Goal: Task Accomplishment & Management: Complete application form

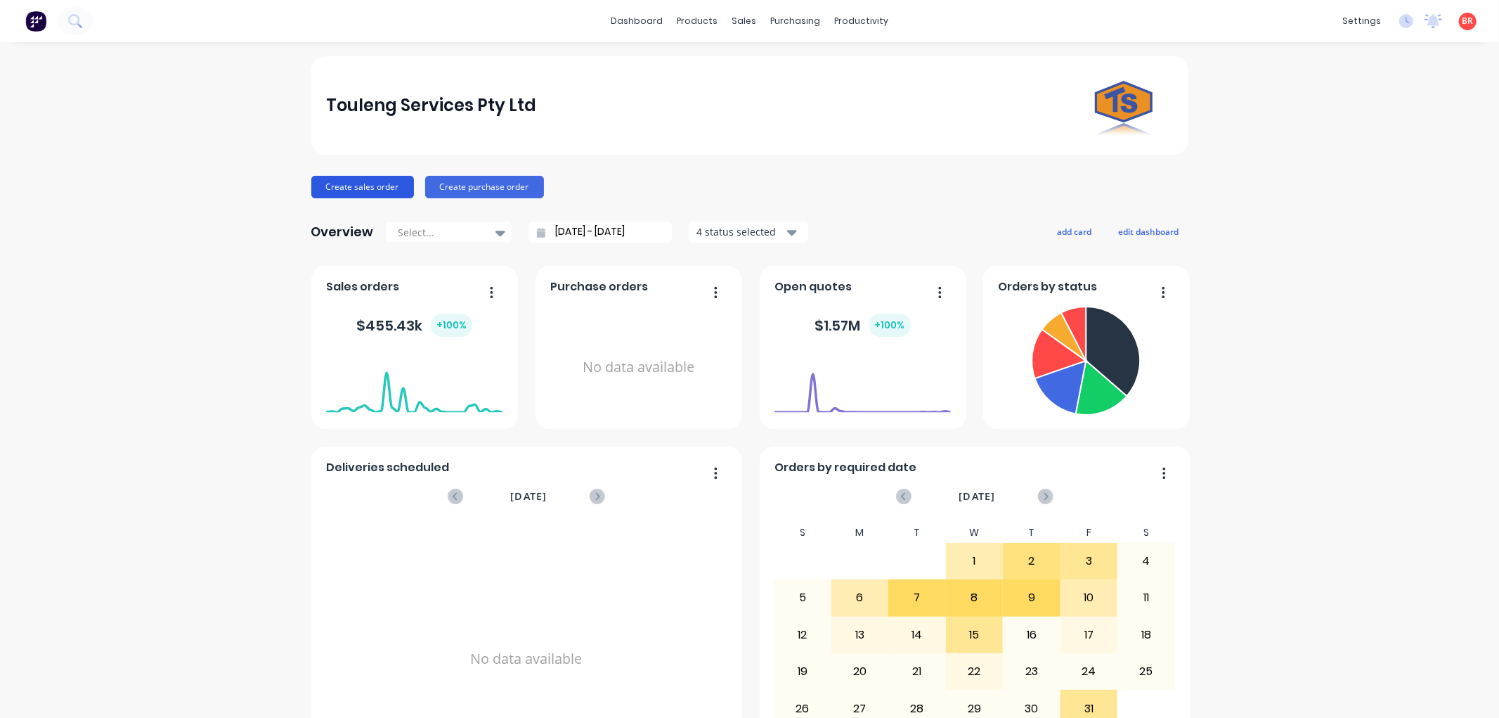
click at [367, 179] on button "Create sales order" at bounding box center [362, 187] width 103 height 22
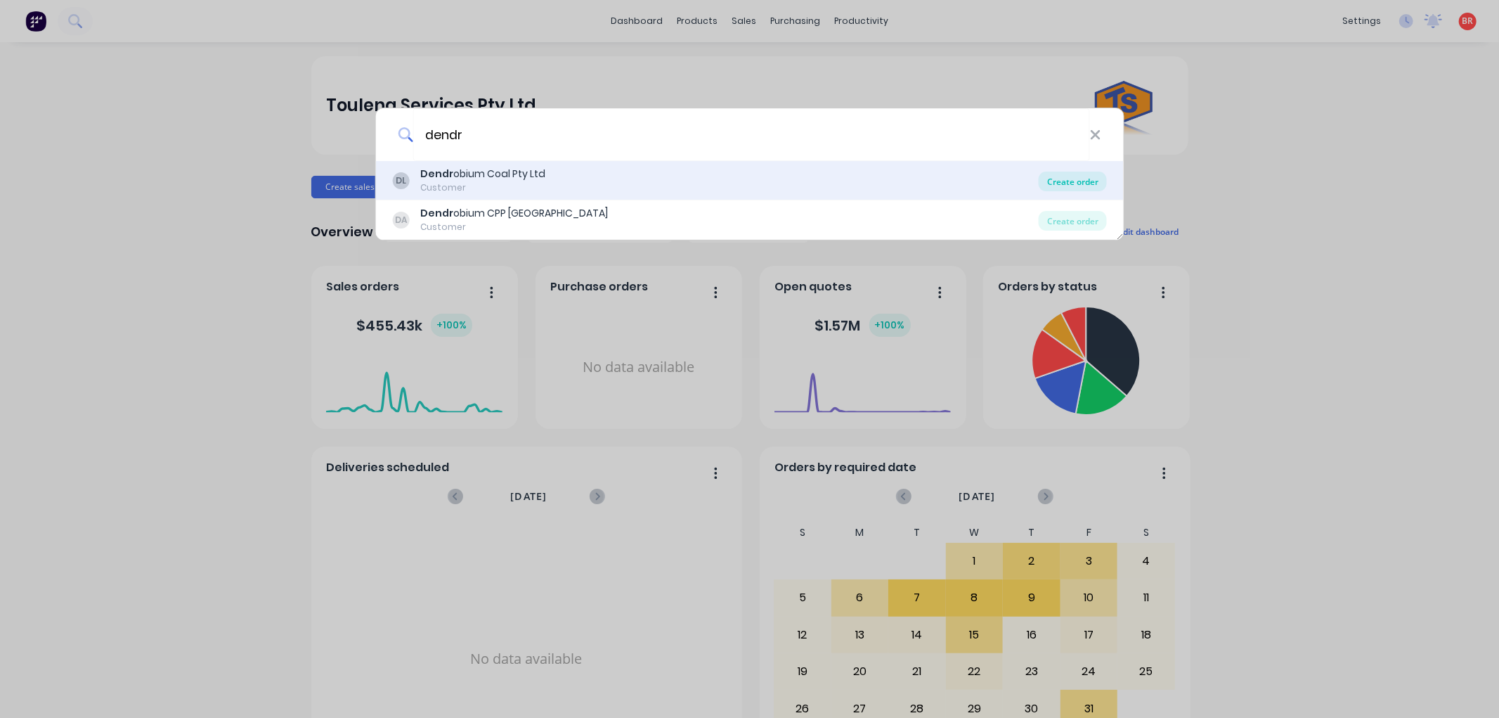
type input "dendr"
click at [1055, 183] on div "Create order" at bounding box center [1073, 181] width 68 height 20
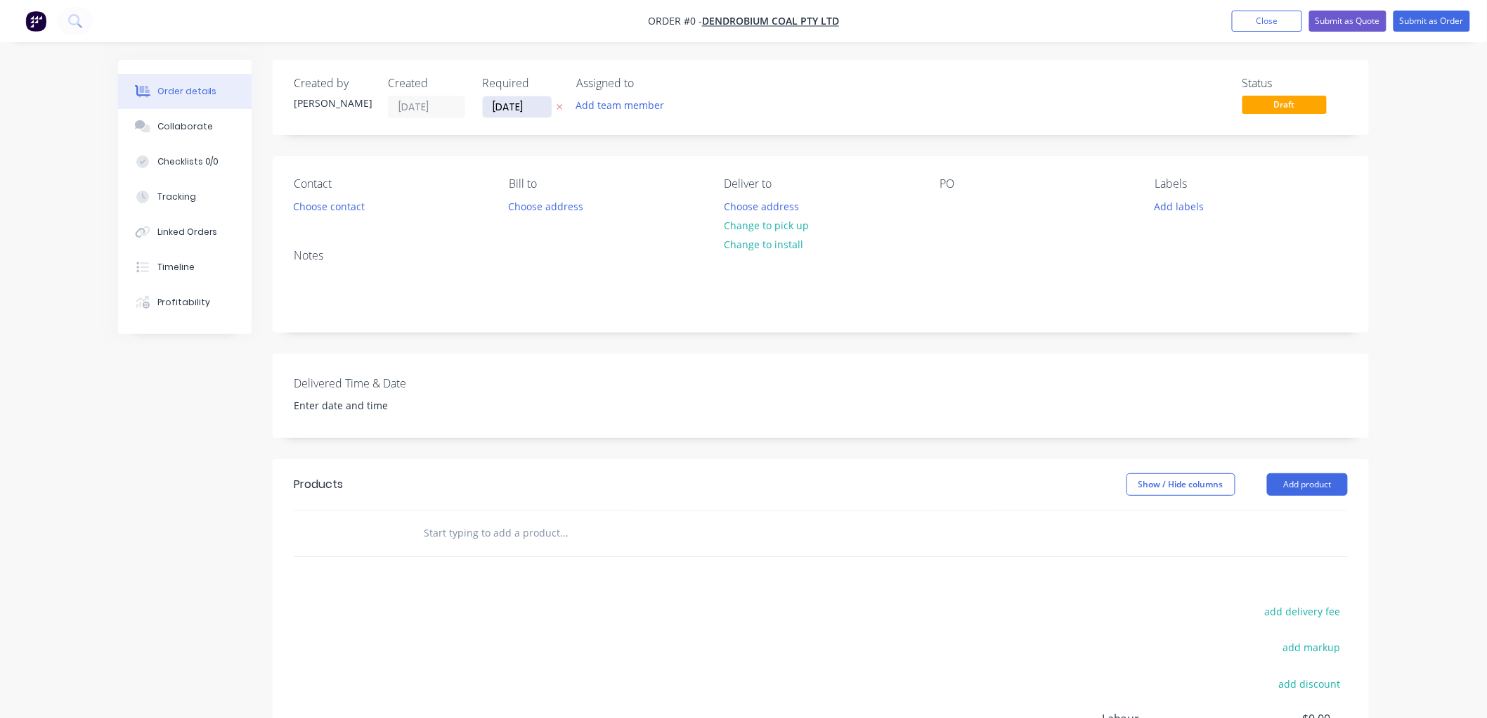
click at [502, 105] on input "[DATE]" at bounding box center [517, 106] width 69 height 21
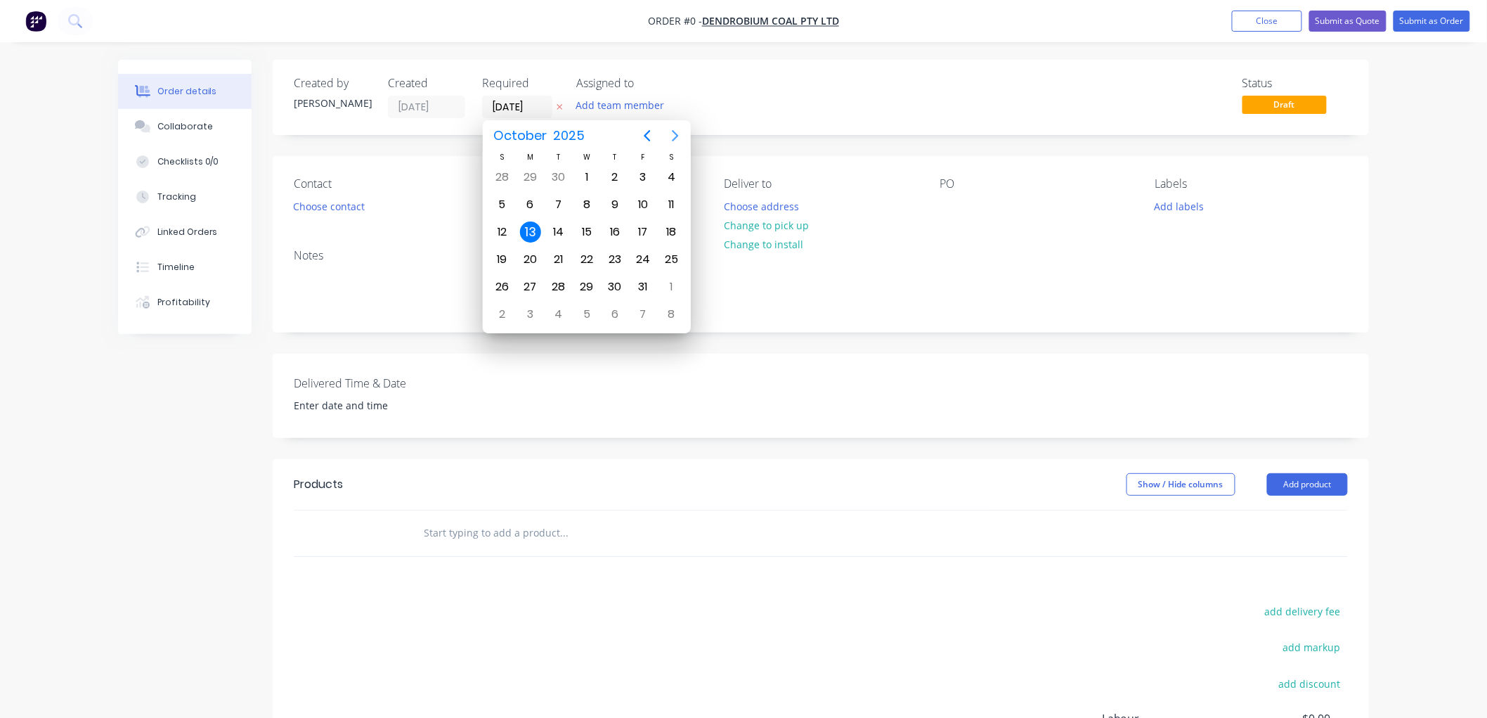
click at [675, 134] on icon "Next page" at bounding box center [676, 135] width 6 height 11
click at [611, 226] on div "13" at bounding box center [614, 231] width 21 height 21
type input "[DATE]"
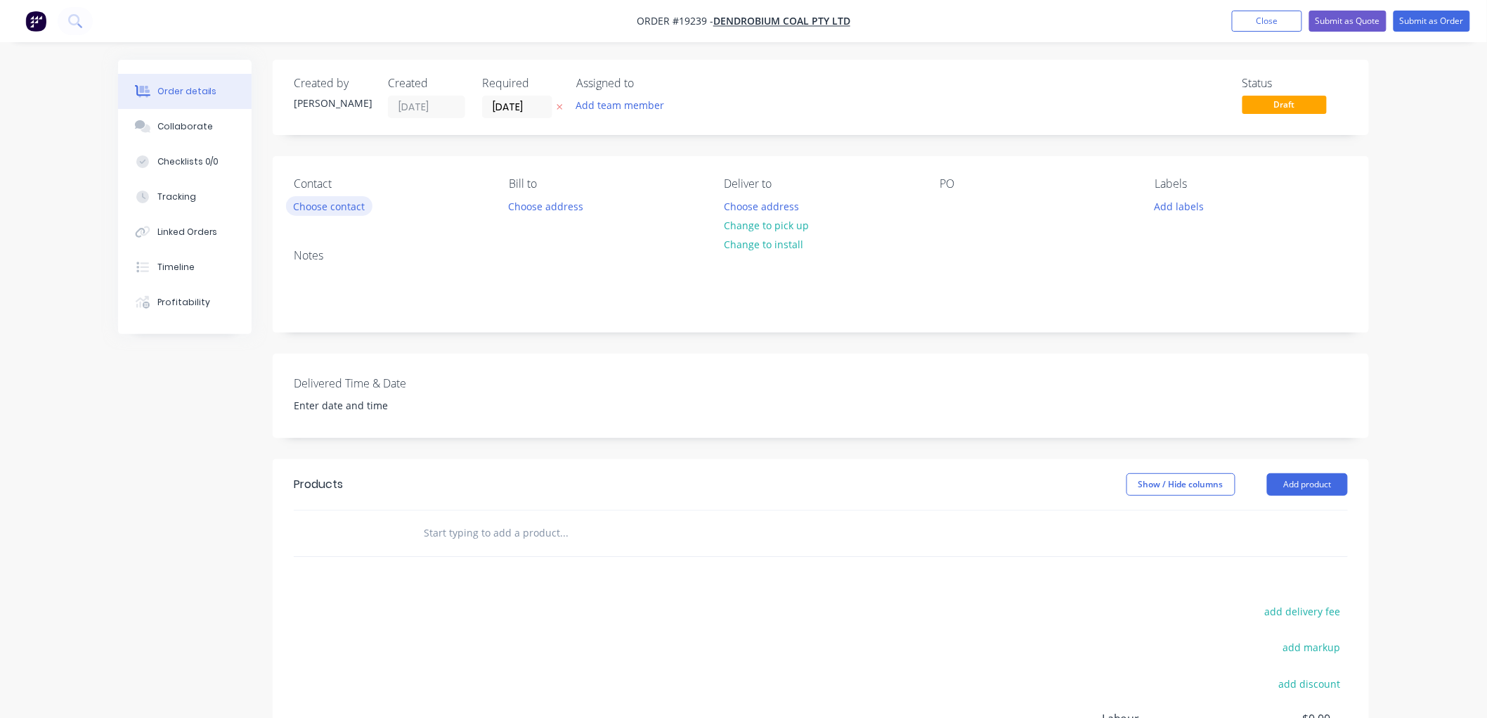
click at [321, 206] on button "Choose contact" at bounding box center [329, 205] width 86 height 19
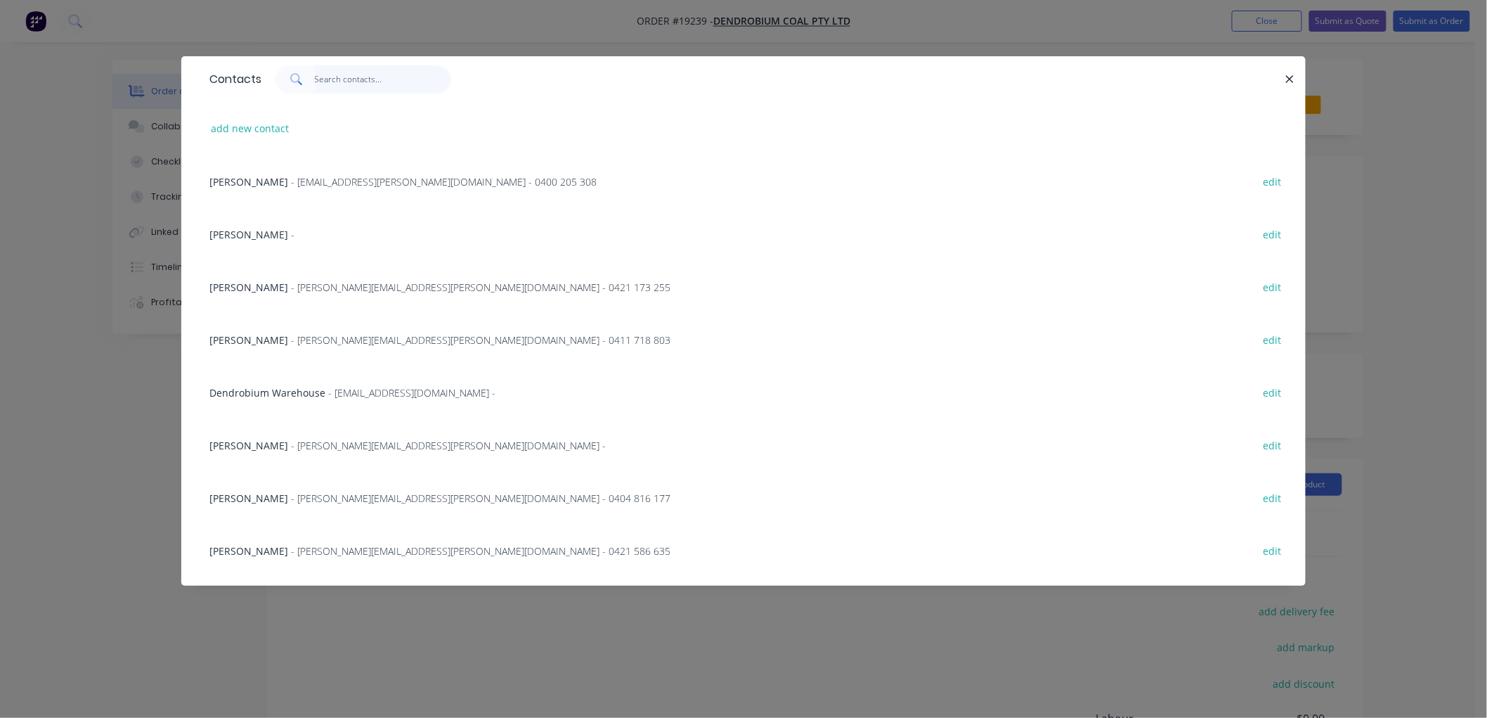
click at [358, 74] on input "text" at bounding box center [383, 79] width 137 height 28
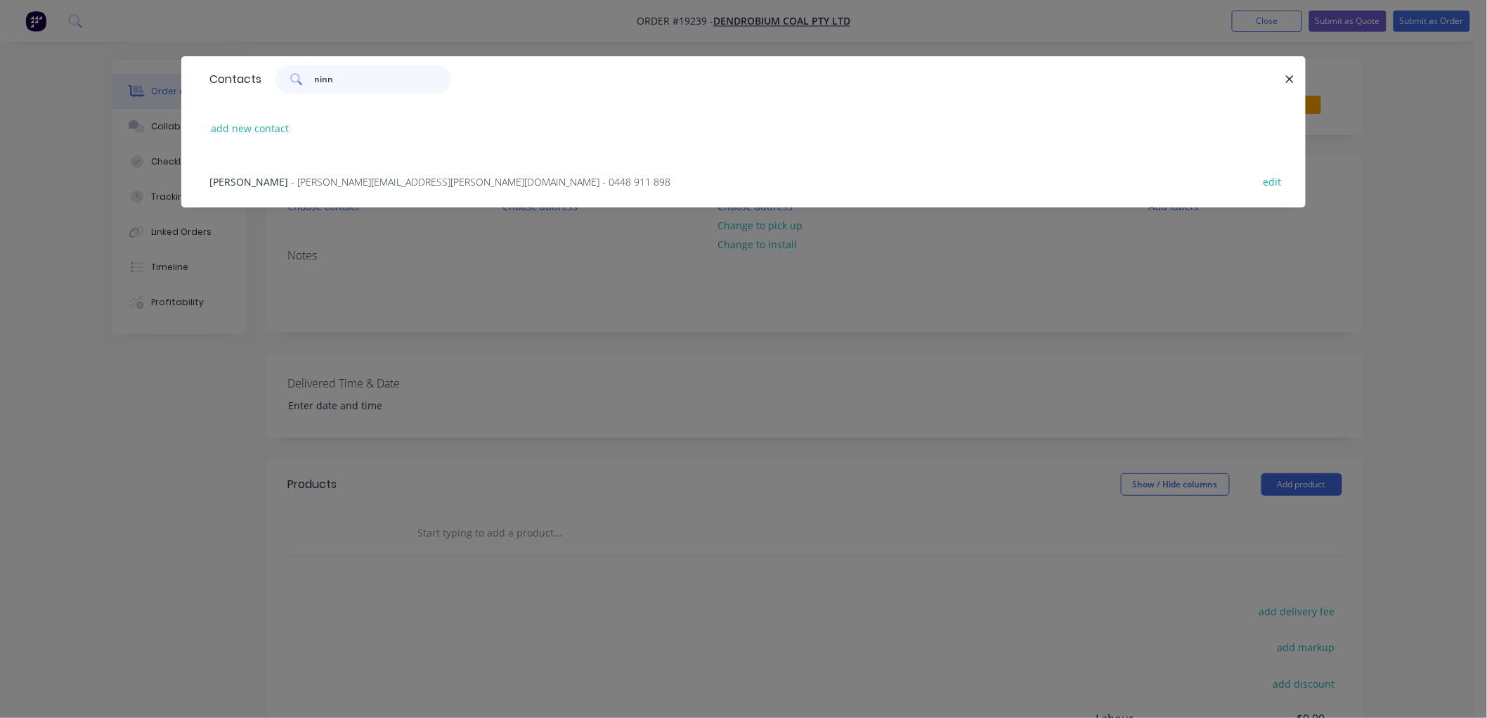
type input "ninn"
click at [309, 178] on span "- [PERSON_NAME][EMAIL_ADDRESS][PERSON_NAME][DOMAIN_NAME] - 0448 911 898" at bounding box center [481, 181] width 380 height 13
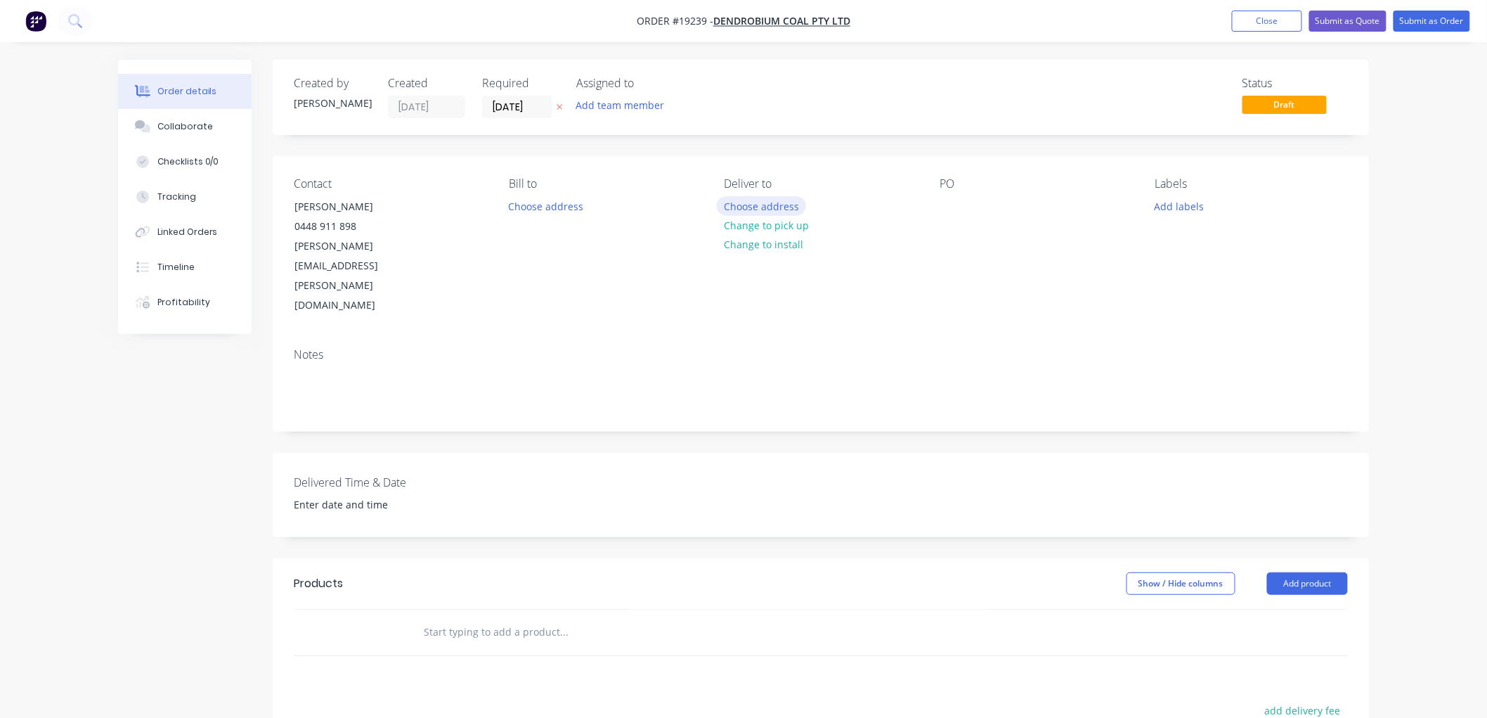
click at [756, 202] on button "Choose address" at bounding box center [762, 205] width 90 height 19
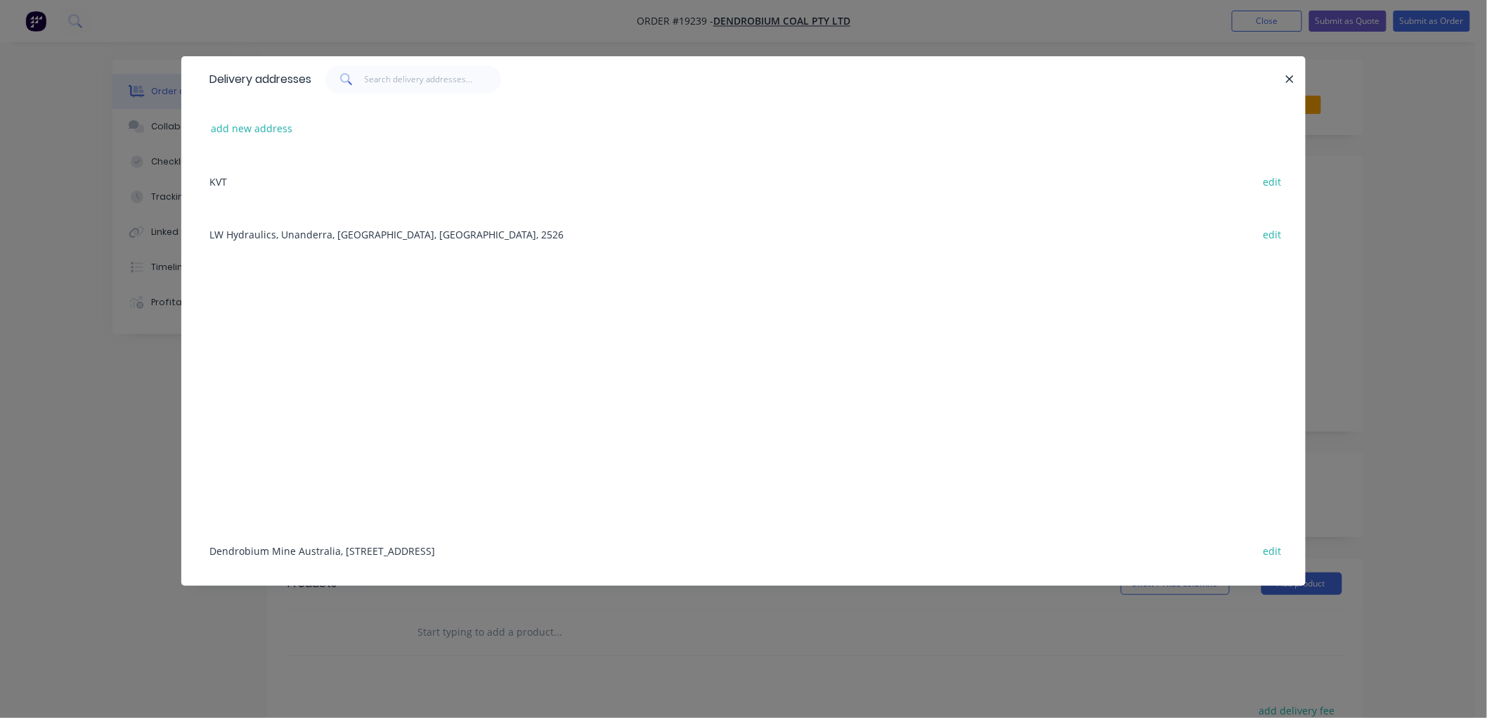
click at [333, 545] on div "Dendrobium Mine [GEOGRAPHIC_DATA], [STREET_ADDRESS] edit" at bounding box center [743, 550] width 1082 height 53
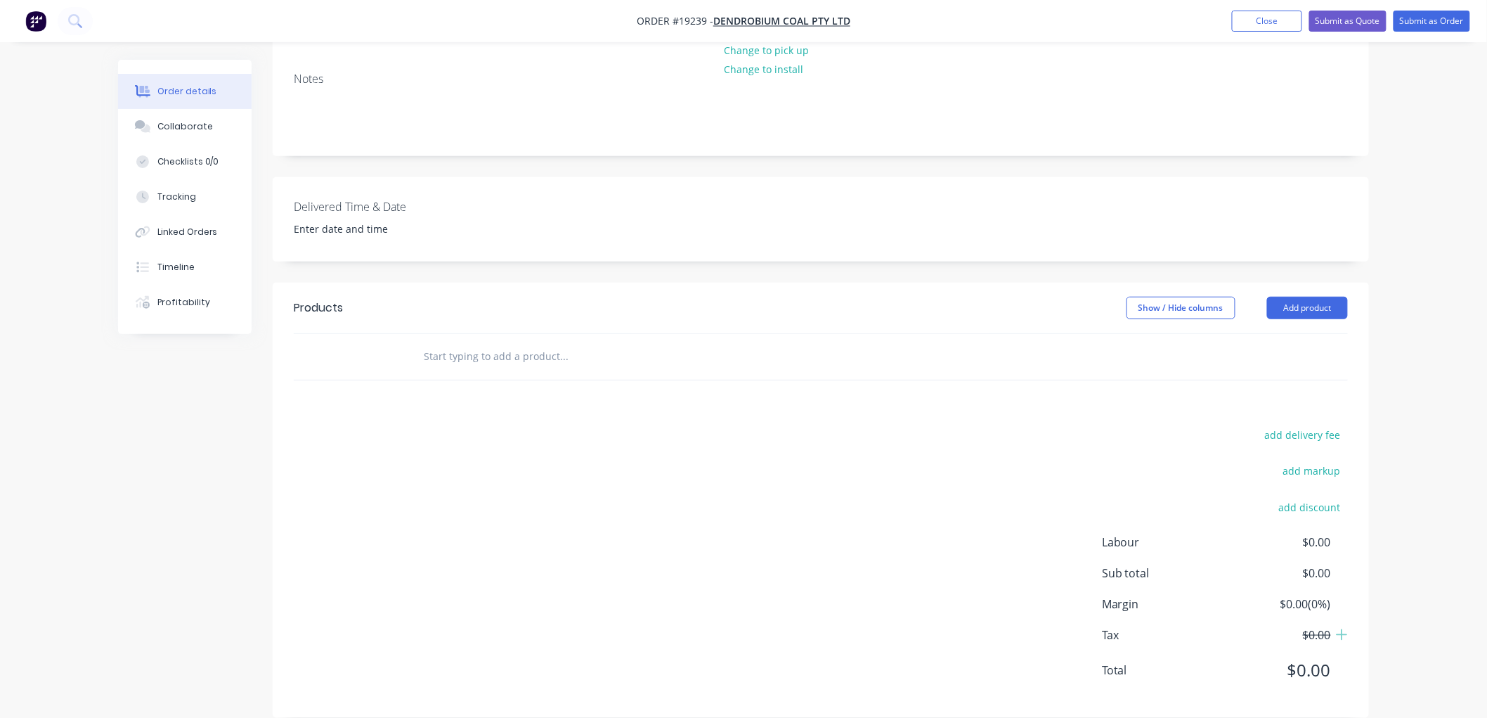
scroll to position [277, 0]
click at [481, 341] on input "text" at bounding box center [563, 355] width 281 height 28
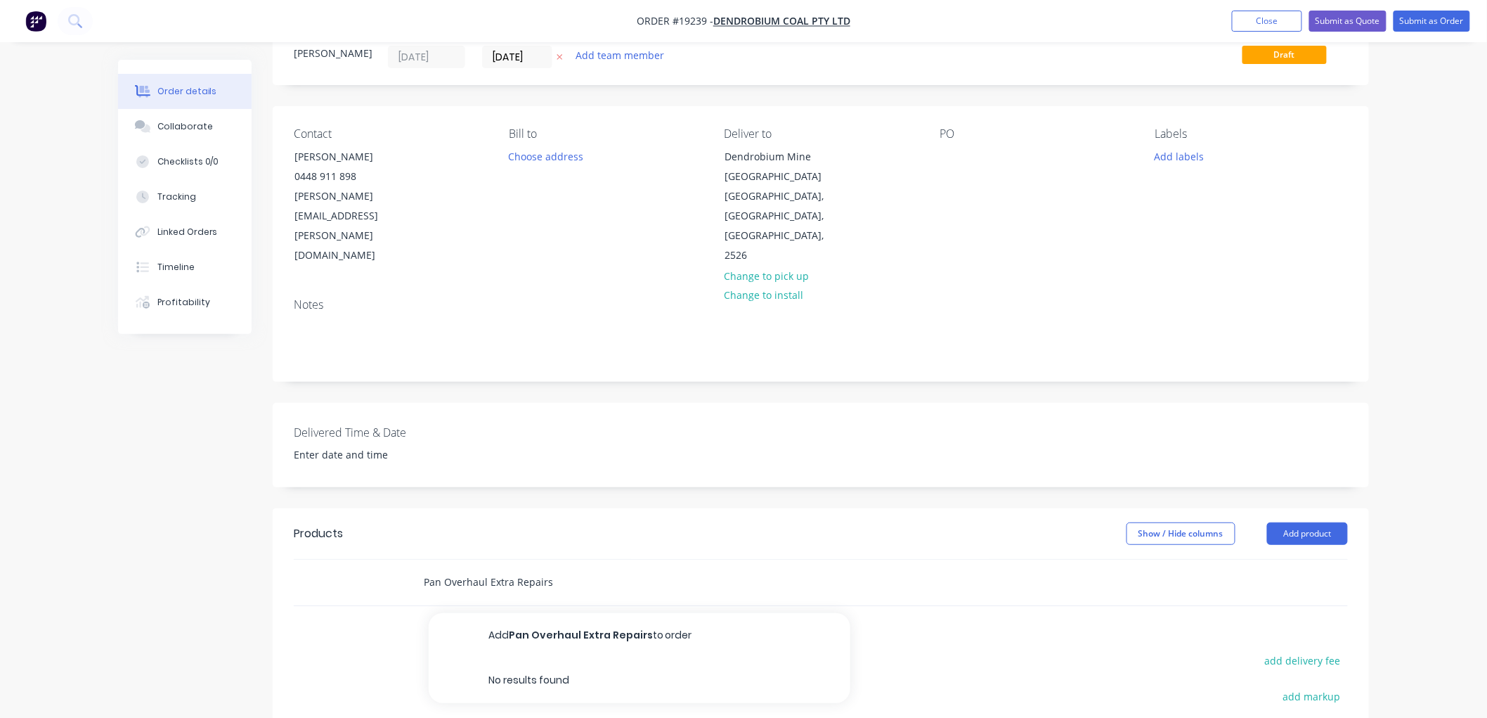
scroll to position [78, 0]
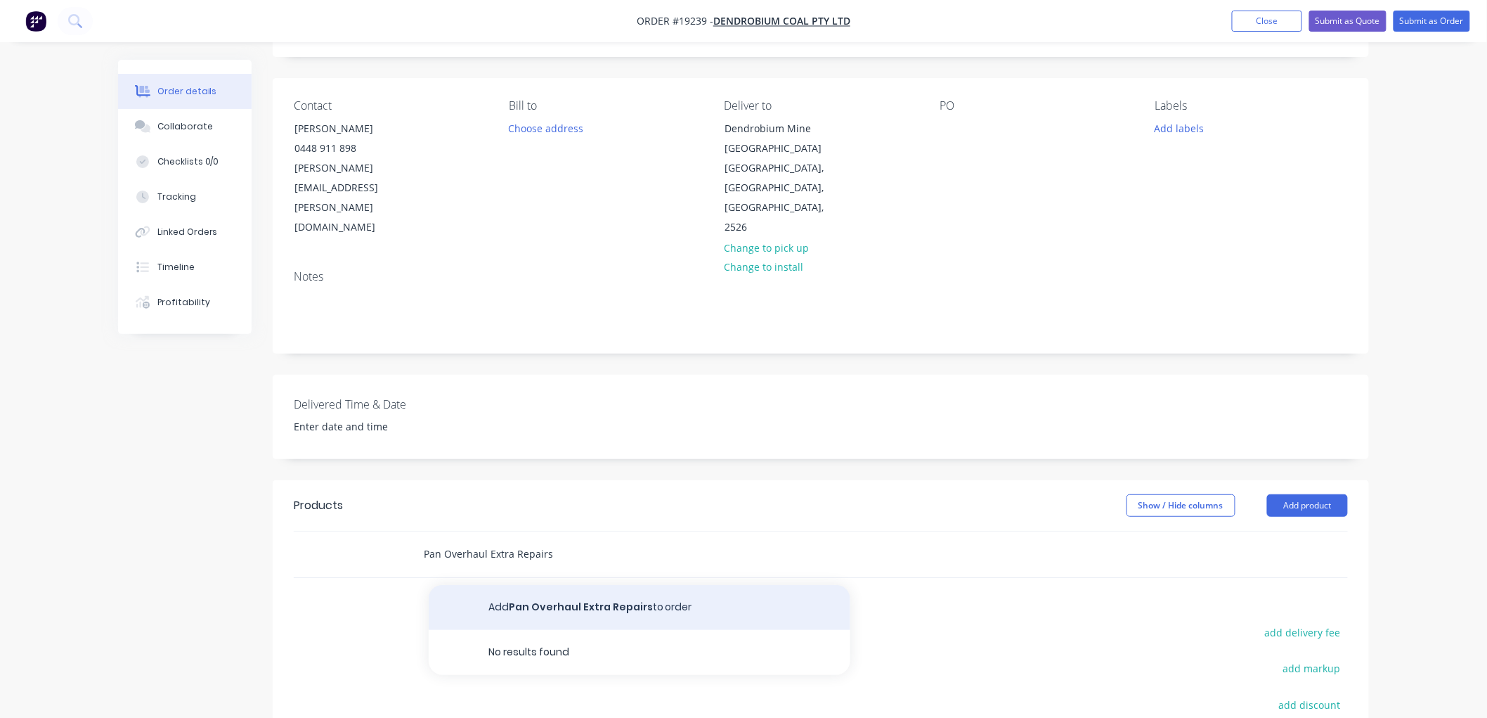
type input "Pan Overhaul Extra Repairs"
click at [557, 585] on button "Add Pan Overhaul Extra Repairs to order" at bounding box center [640, 607] width 422 height 45
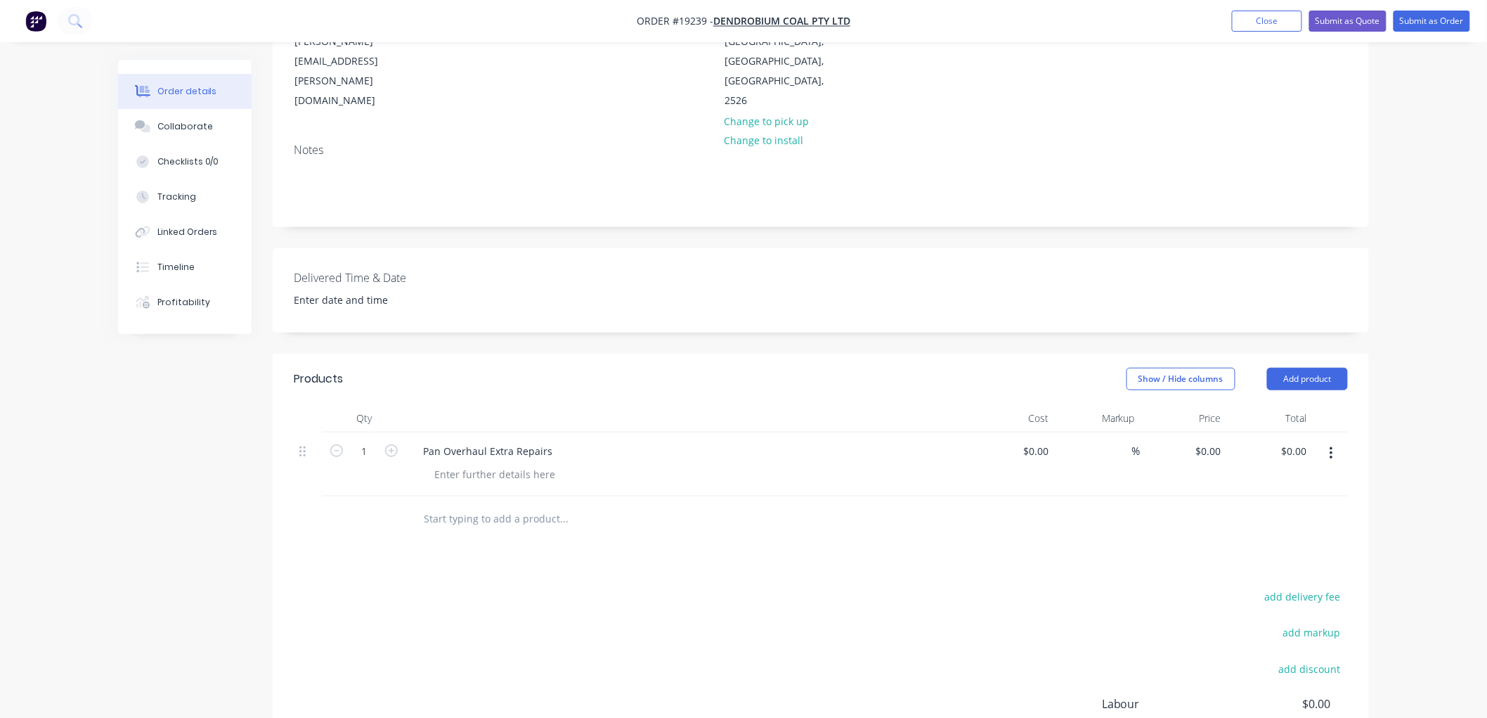
scroll to position [312, 0]
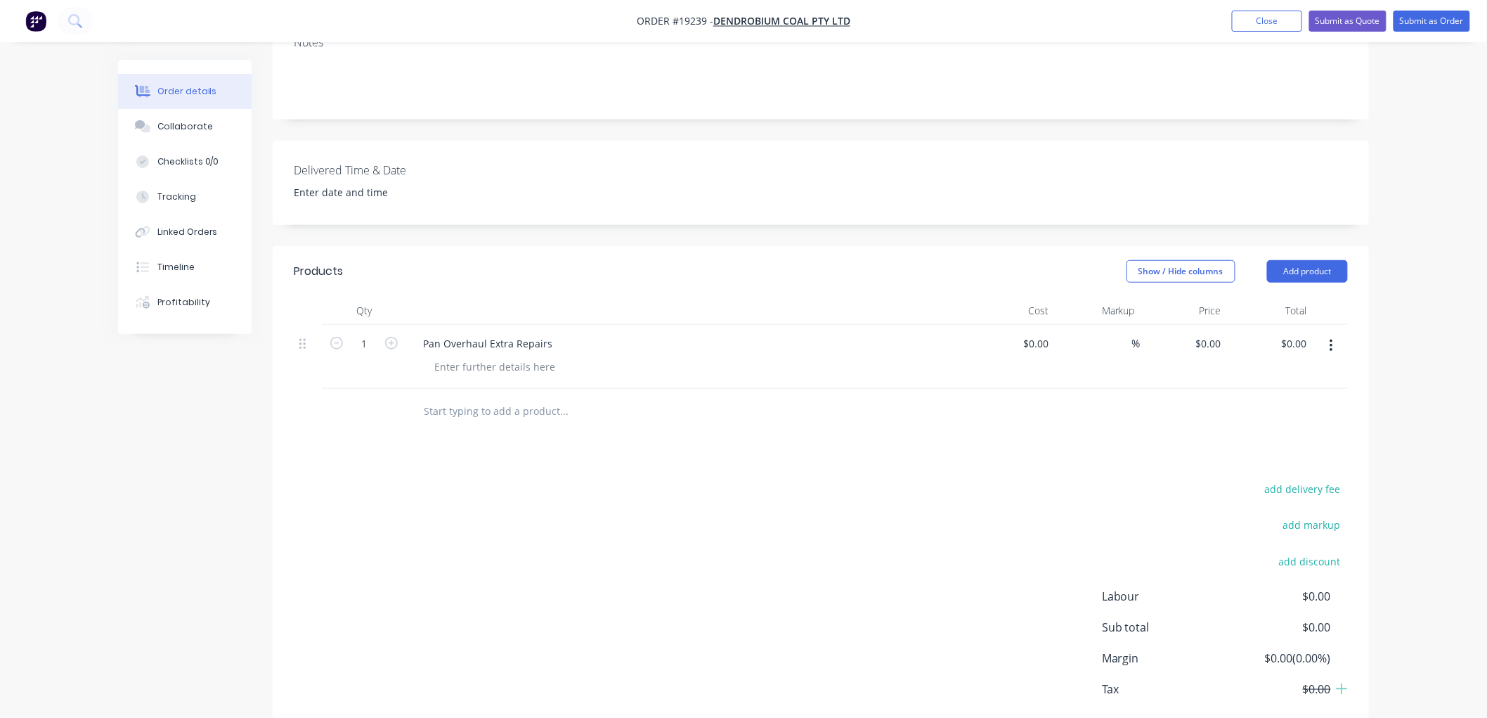
click at [475, 397] on input "text" at bounding box center [563, 411] width 281 height 28
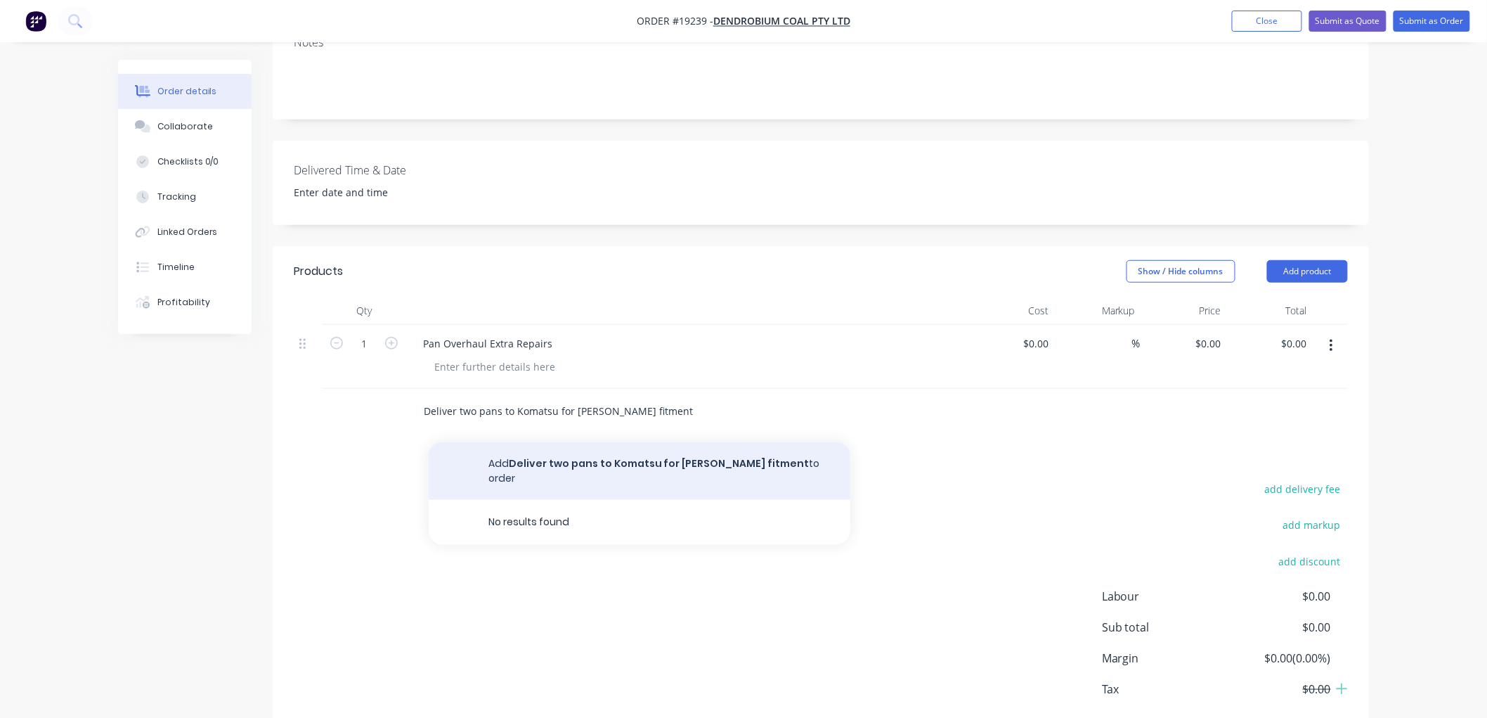
type input "Deliver two pans to Komatsu for [PERSON_NAME] fitment"
click at [583, 450] on button "Add Deliver two pans to Komatsu for [PERSON_NAME] fitment to order" at bounding box center [640, 471] width 422 height 58
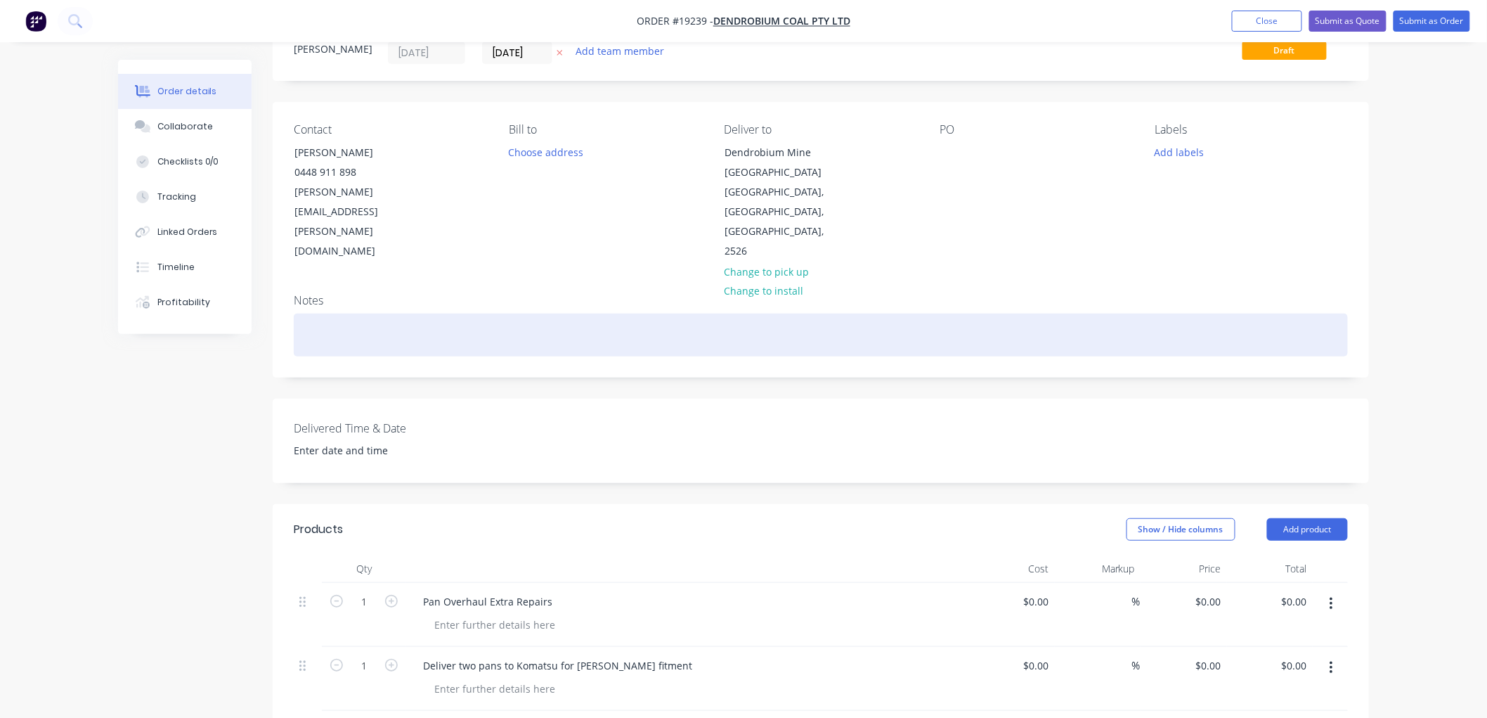
scroll to position [0, 0]
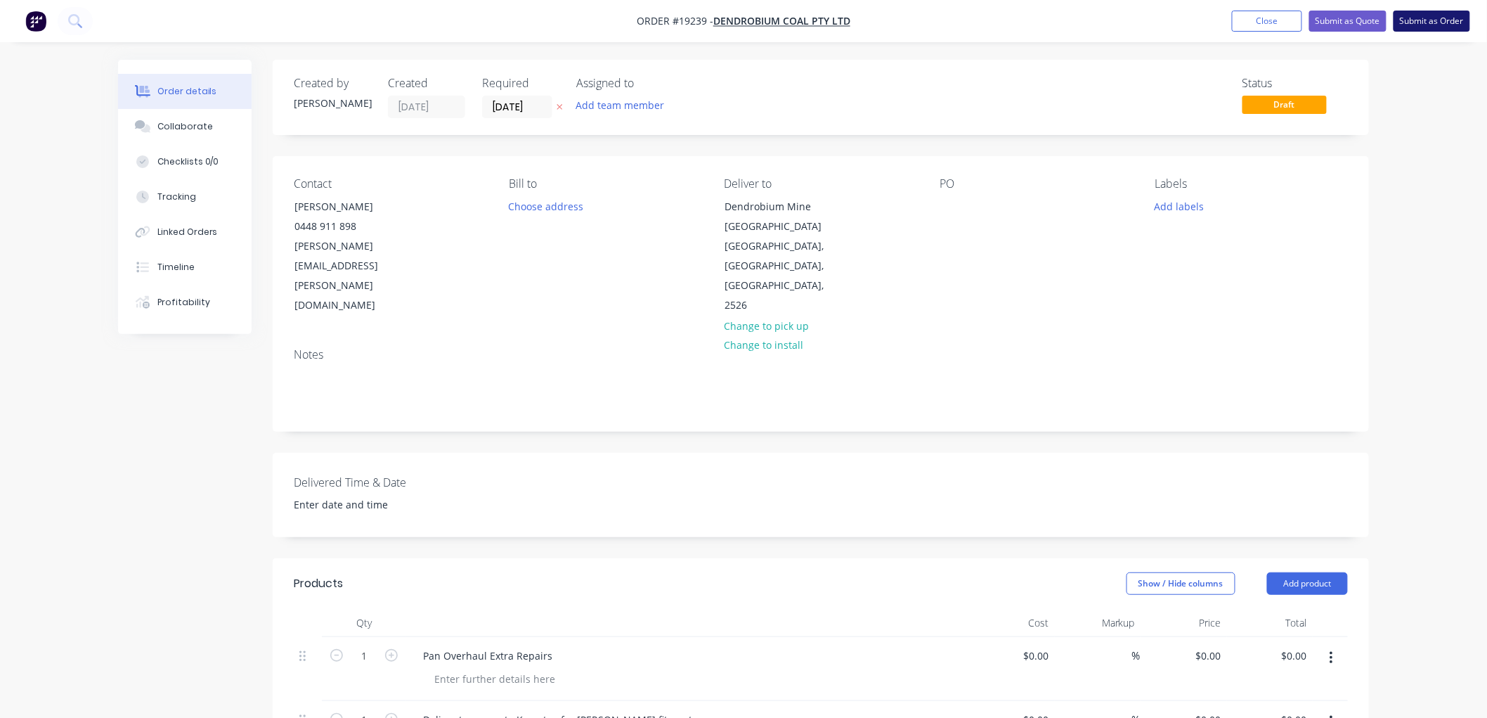
click at [1415, 20] on button "Submit as Order" at bounding box center [1432, 21] width 77 height 21
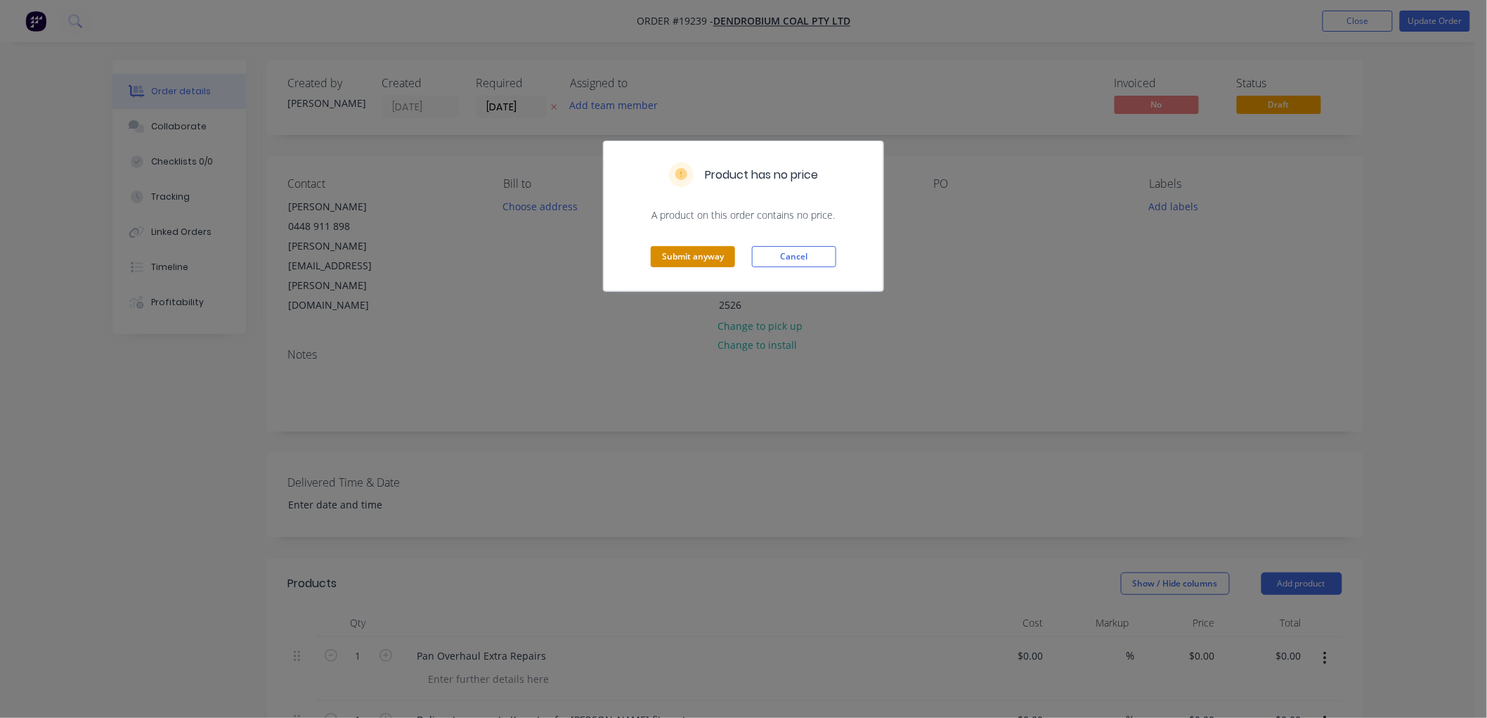
click at [668, 259] on button "Submit anyway" at bounding box center [693, 256] width 84 height 21
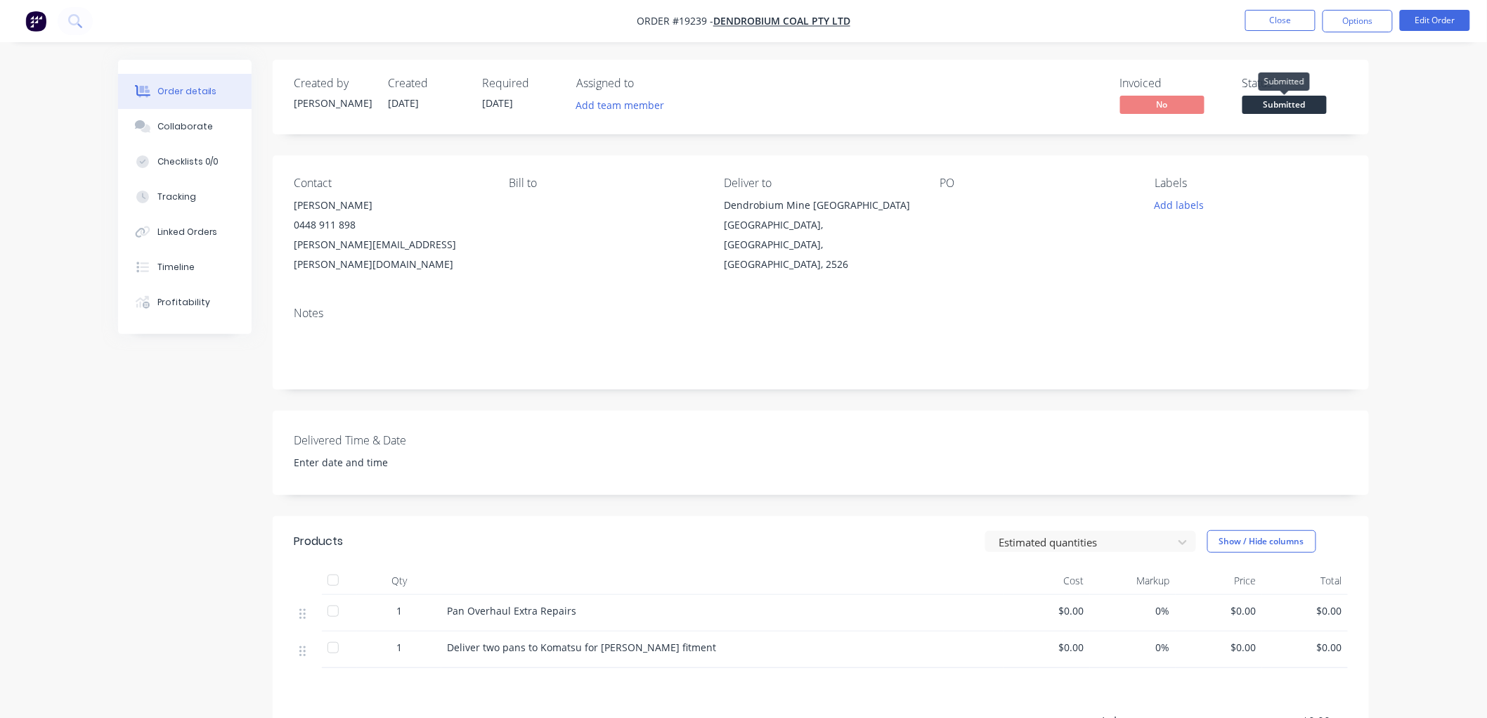
click at [1273, 107] on span "Submitted" at bounding box center [1285, 105] width 84 height 18
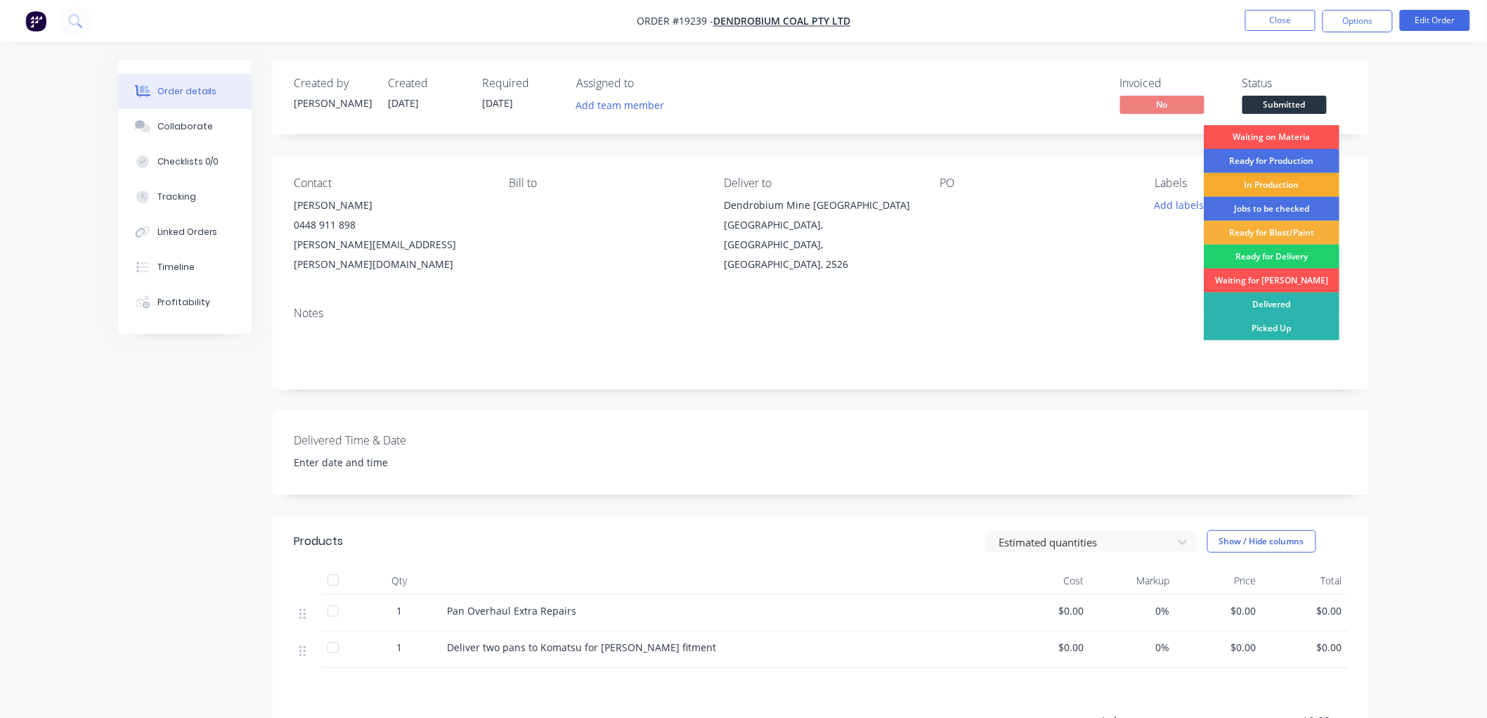
click at [1266, 181] on div "In Production" at bounding box center [1272, 185] width 136 height 24
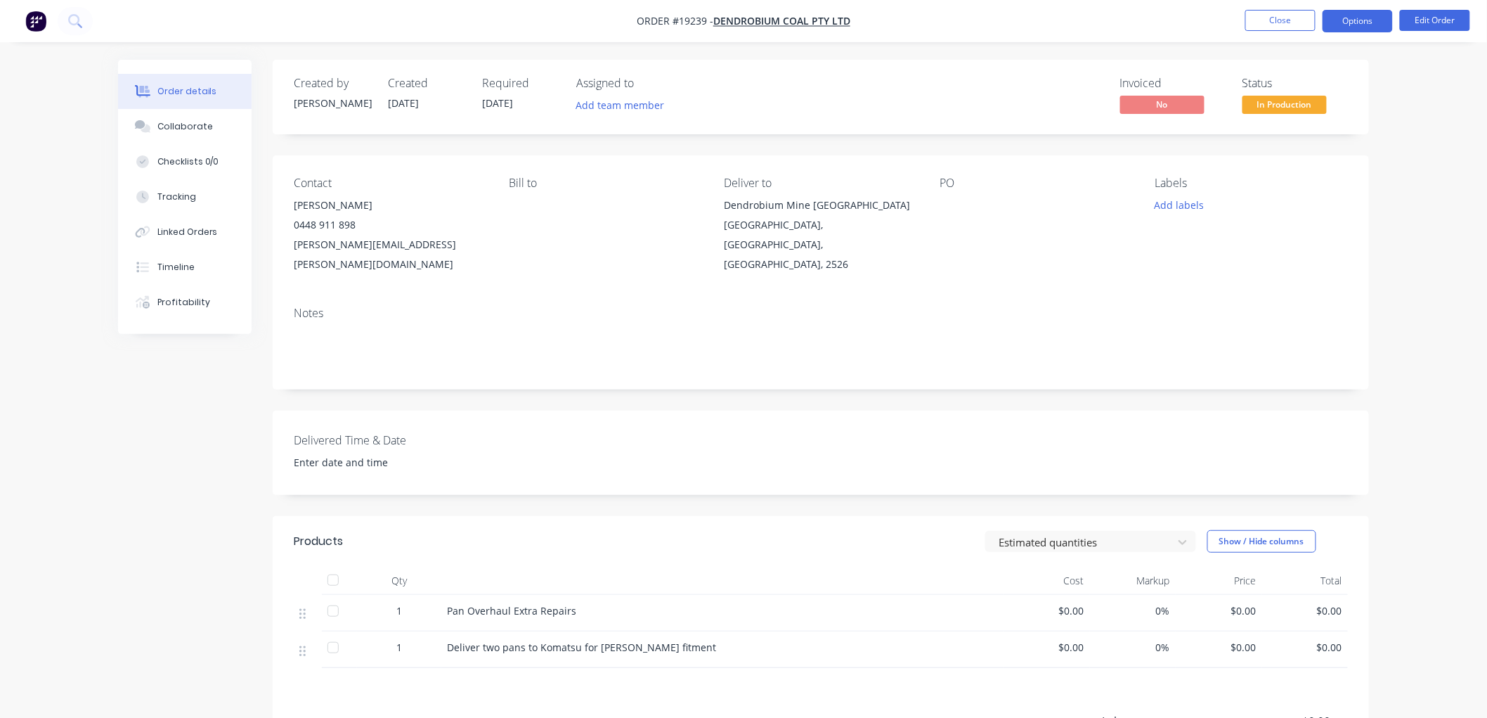
click at [1351, 24] on button "Options" at bounding box center [1358, 21] width 70 height 22
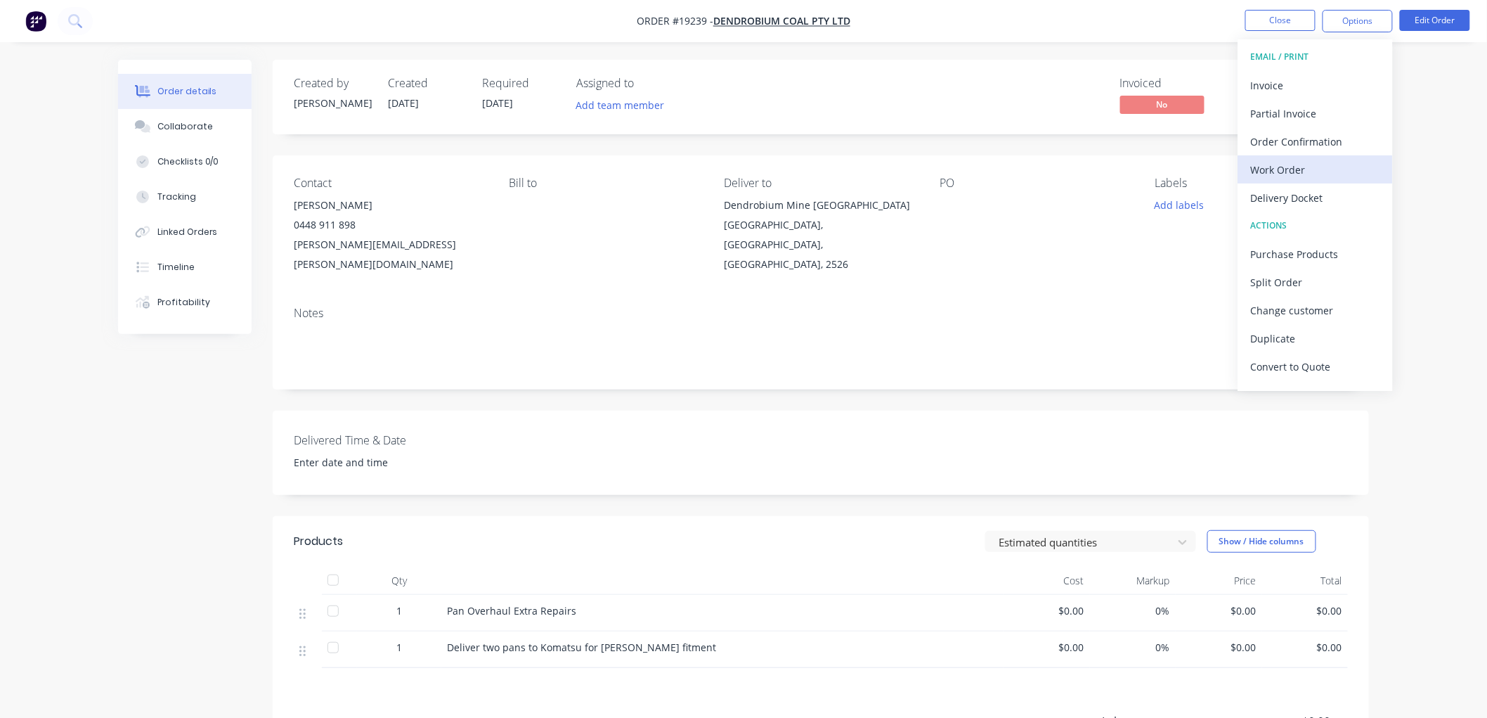
click at [1283, 171] on div "Work Order" at bounding box center [1315, 170] width 129 height 20
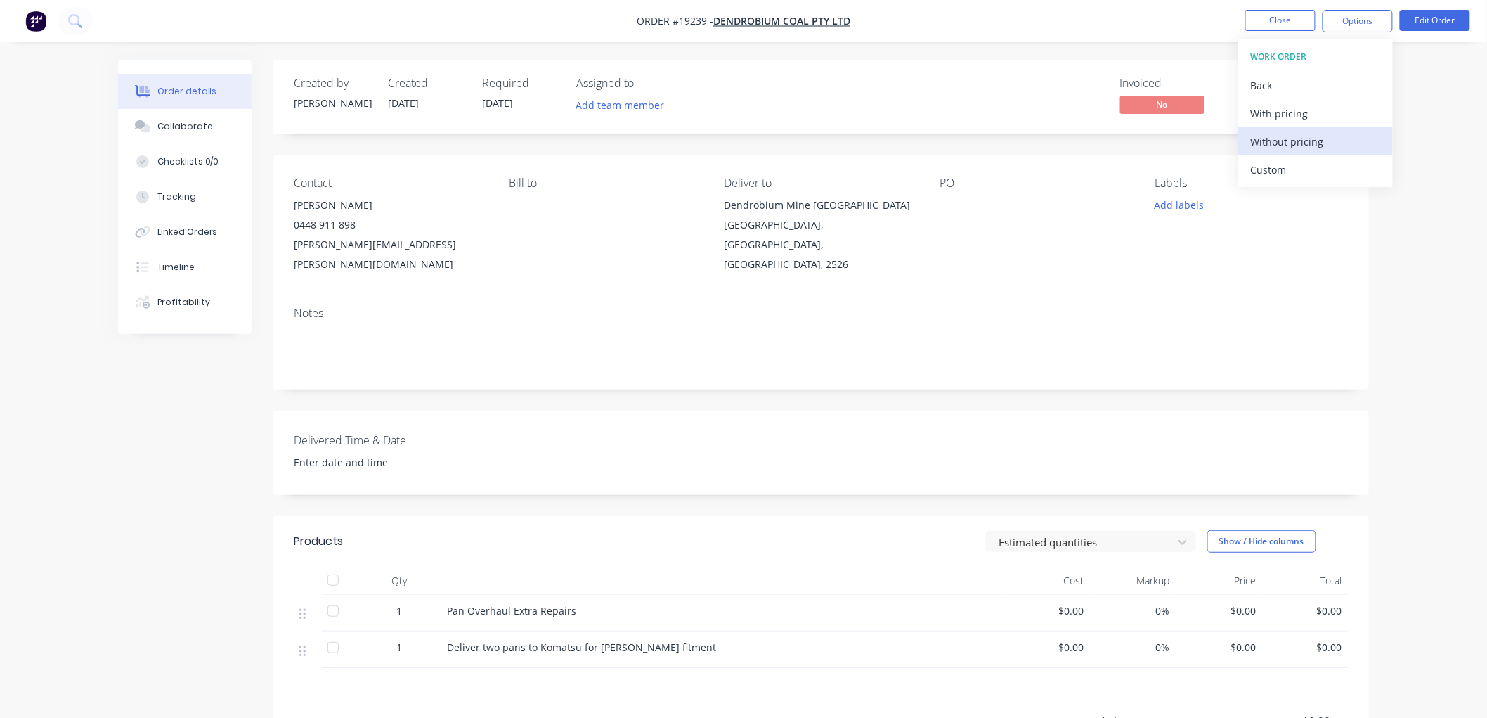
click at [1265, 141] on div "Without pricing" at bounding box center [1315, 141] width 129 height 20
click at [1435, 129] on div "Order details Collaborate Checklists 0/0 Tracking Linked Orders Timeline Profit…" at bounding box center [743, 459] width 1487 height 918
click at [1257, 19] on button "Close" at bounding box center [1280, 20] width 70 height 21
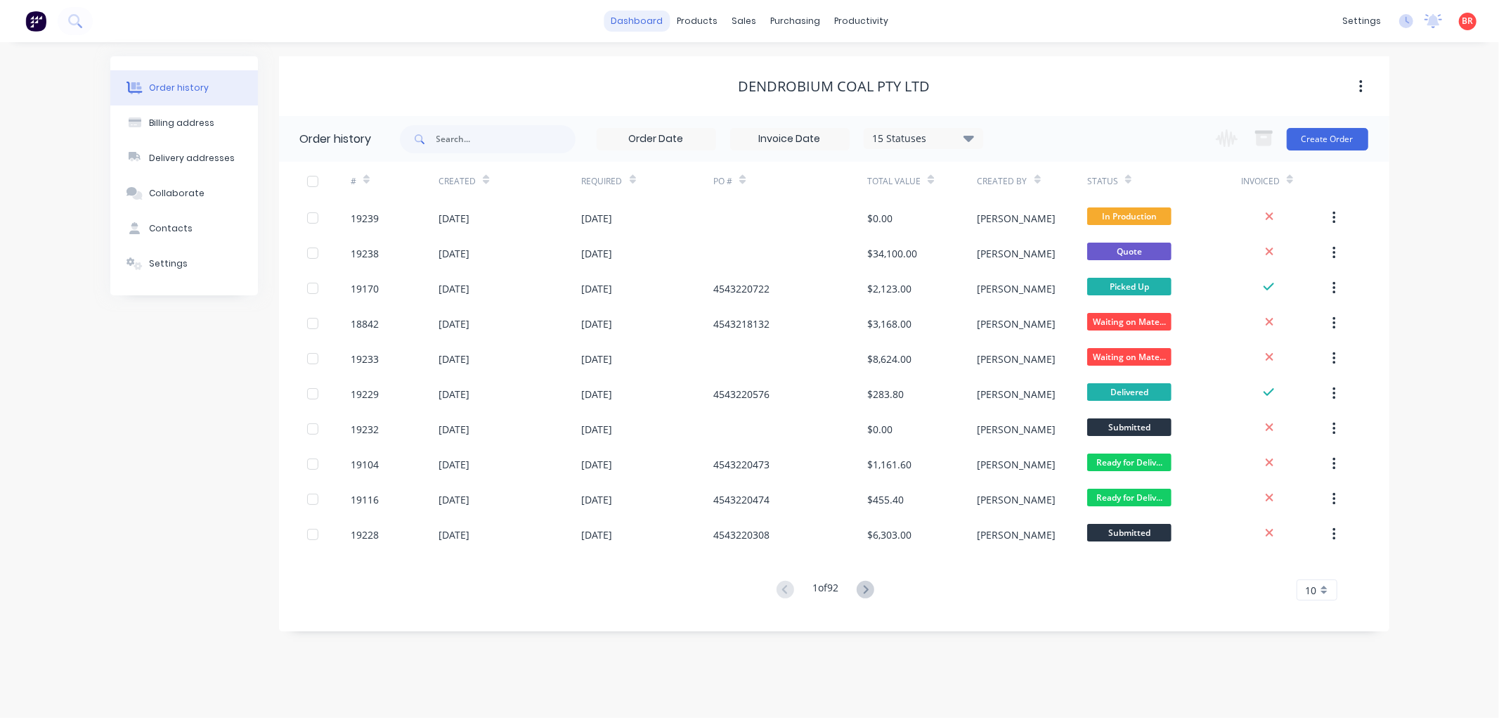
click at [652, 17] on link "dashboard" at bounding box center [637, 21] width 66 height 21
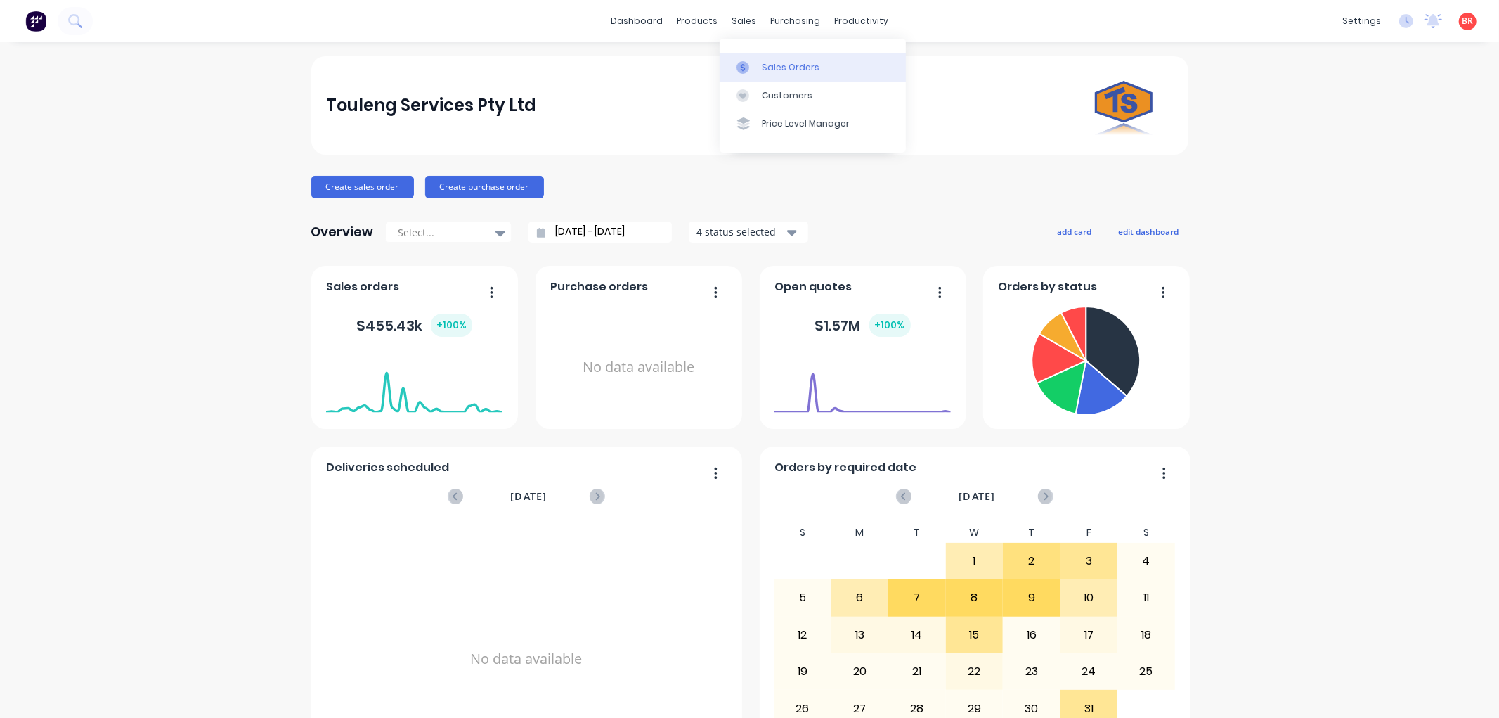
click at [774, 59] on link "Sales Orders" at bounding box center [813, 67] width 186 height 28
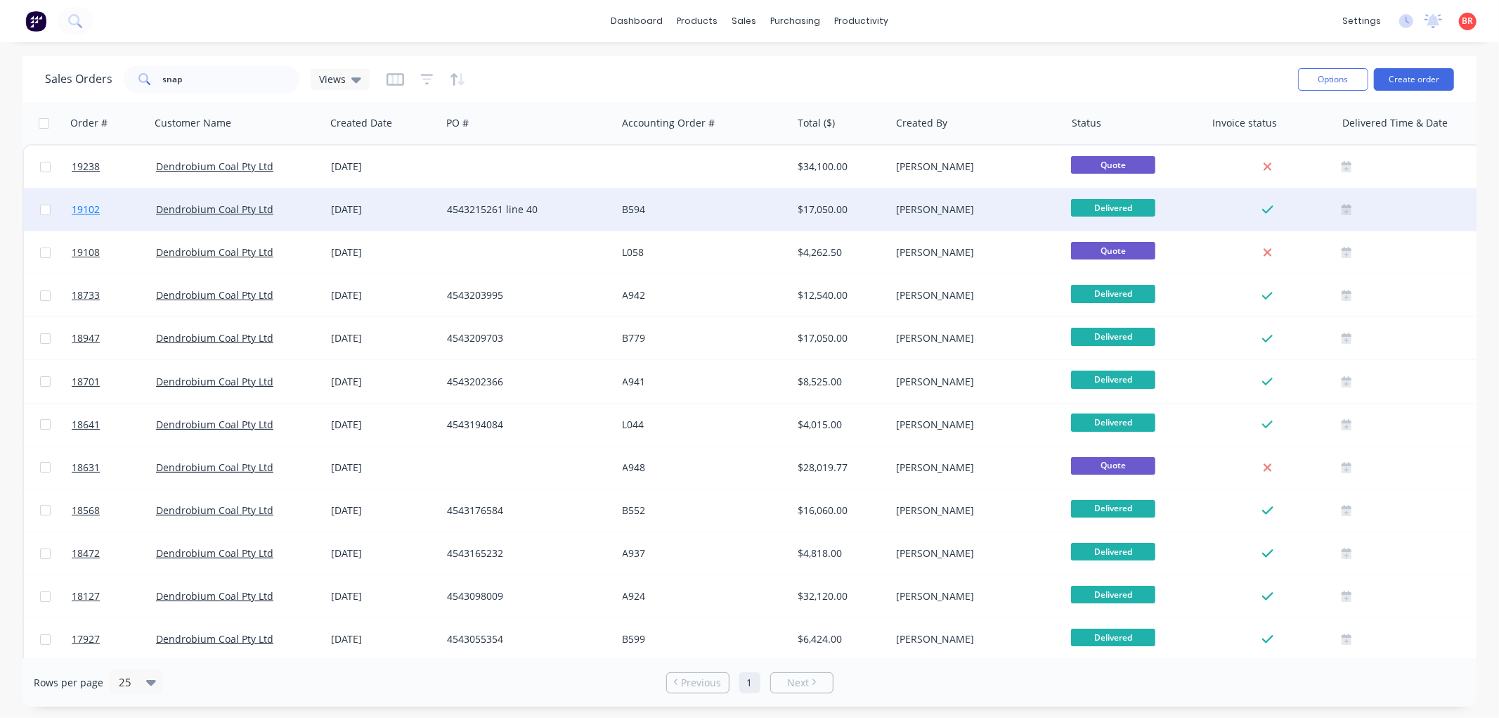
click at [87, 211] on span "19102" at bounding box center [86, 209] width 28 height 14
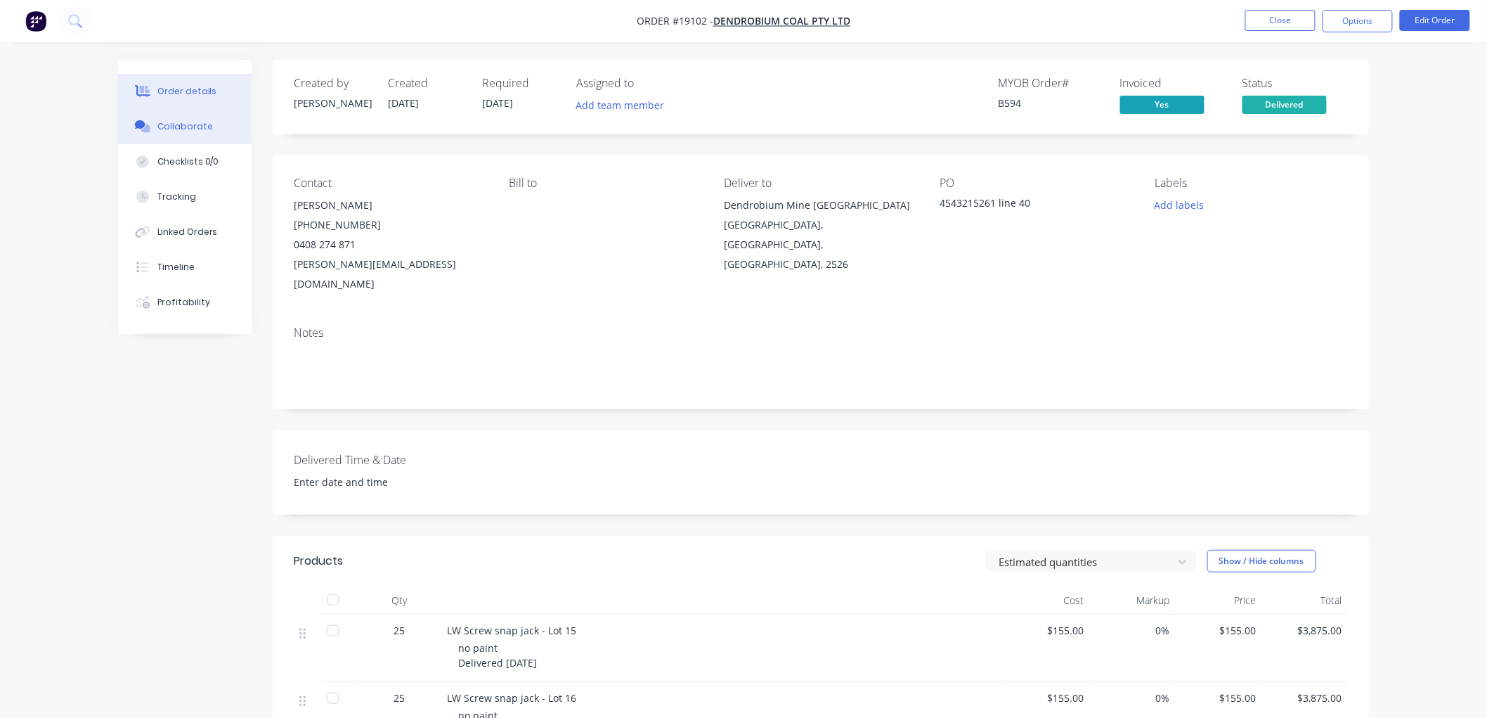
click at [191, 130] on div "Collaborate" at bounding box center [185, 126] width 56 height 13
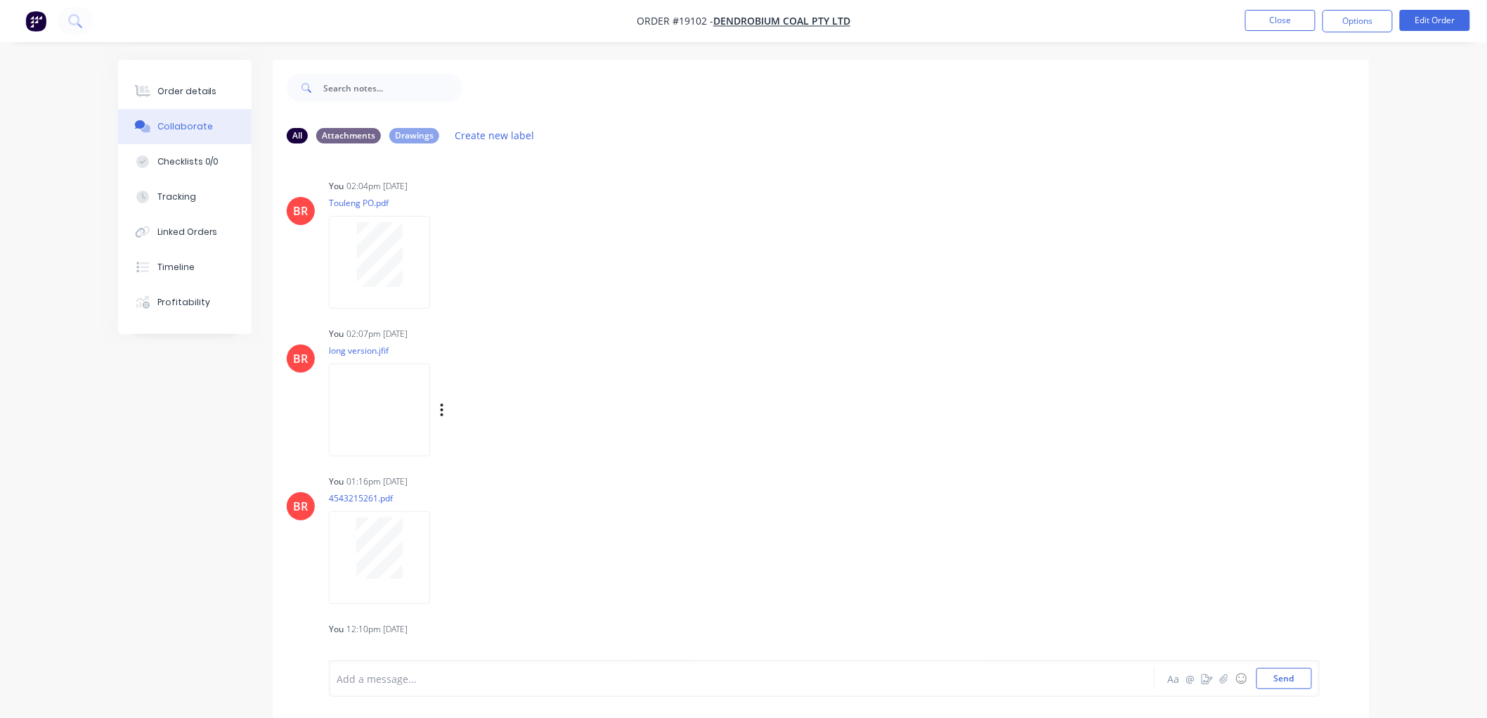
click at [368, 406] on img at bounding box center [379, 409] width 101 height 92
click at [173, 89] on div "Order details" at bounding box center [187, 91] width 60 height 13
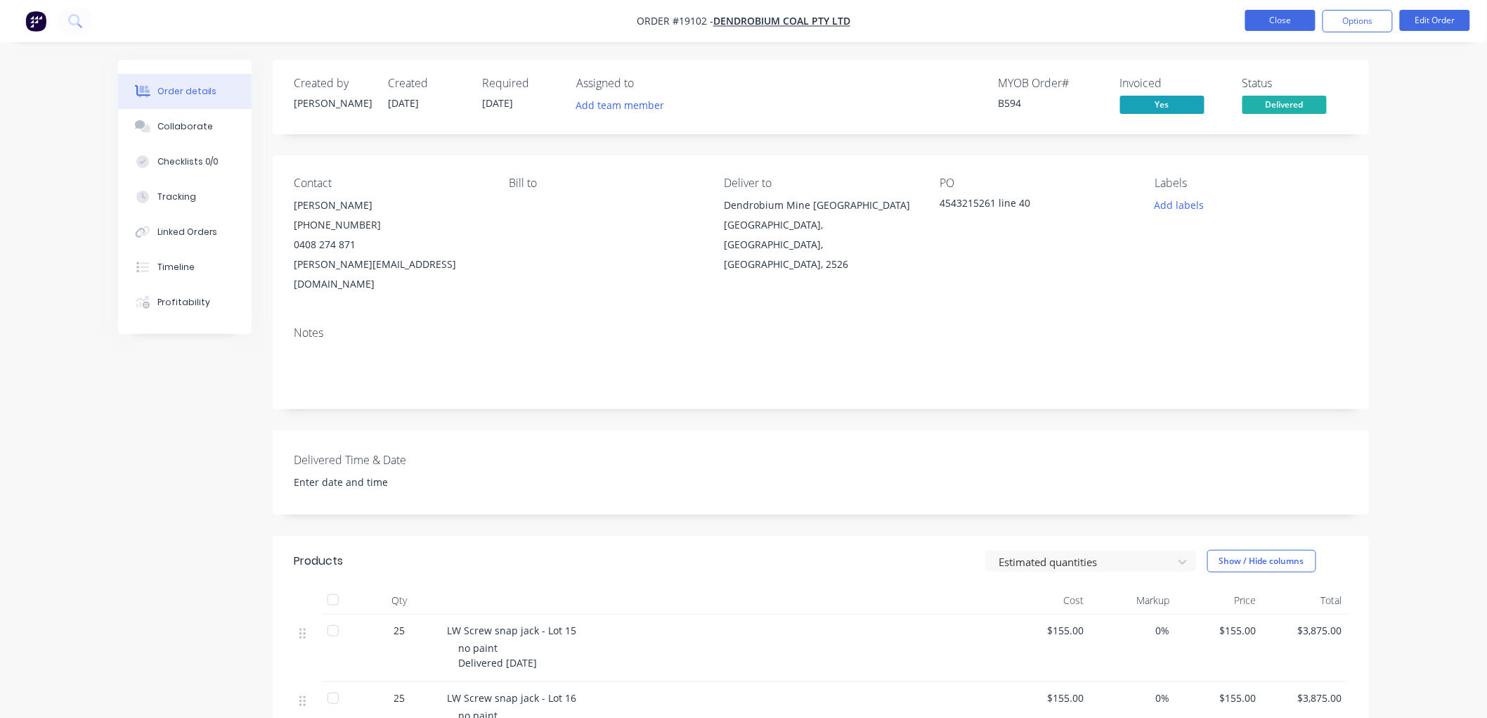
click at [1294, 18] on button "Close" at bounding box center [1280, 20] width 70 height 21
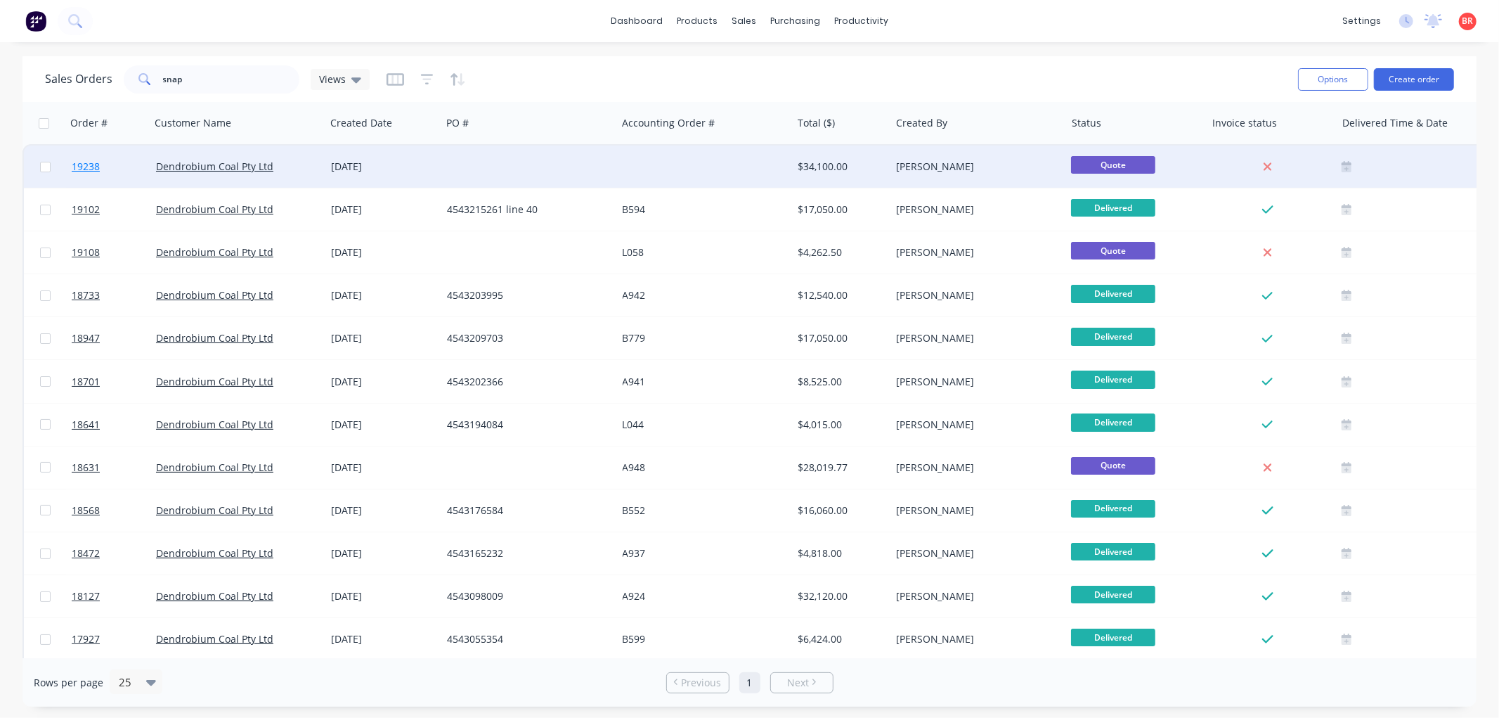
click at [79, 162] on span "19238" at bounding box center [86, 167] width 28 height 14
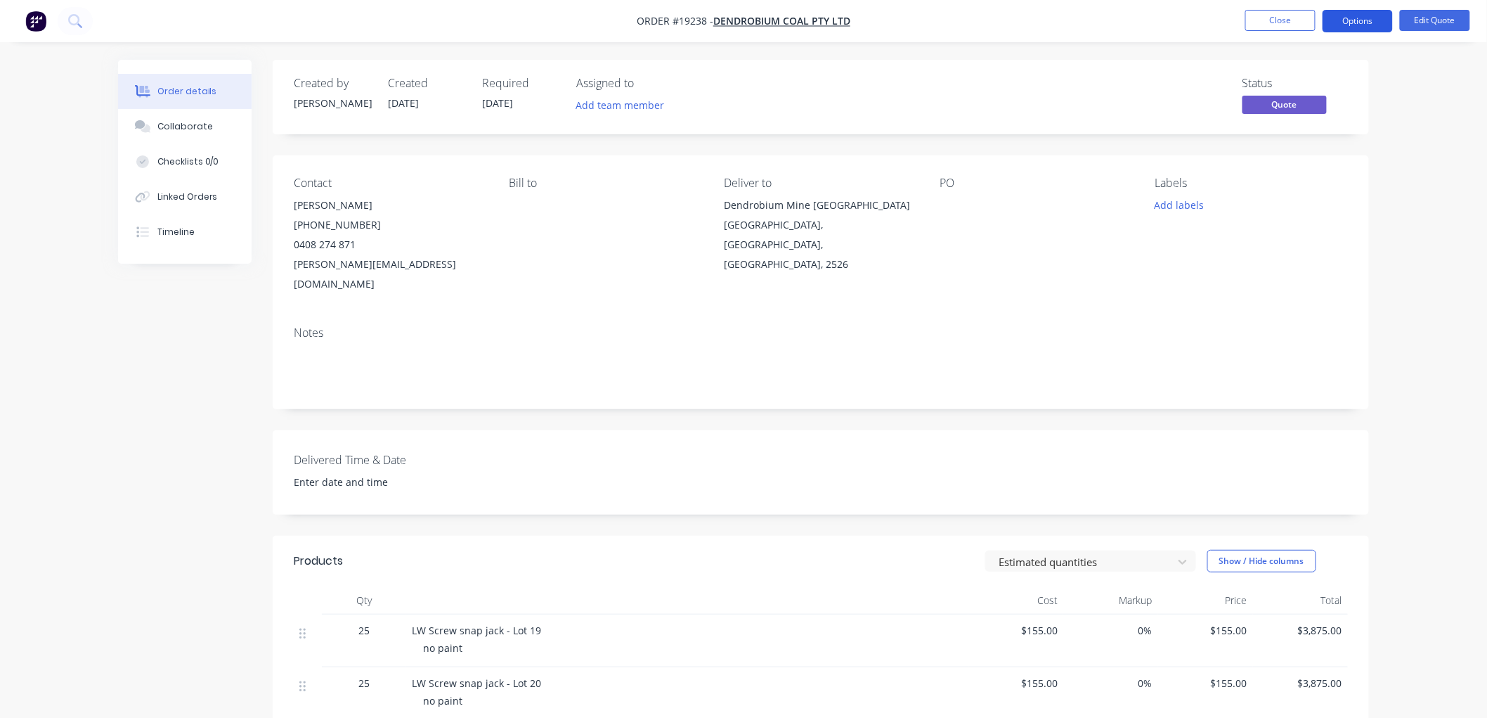
click at [1366, 22] on button "Options" at bounding box center [1358, 21] width 70 height 22
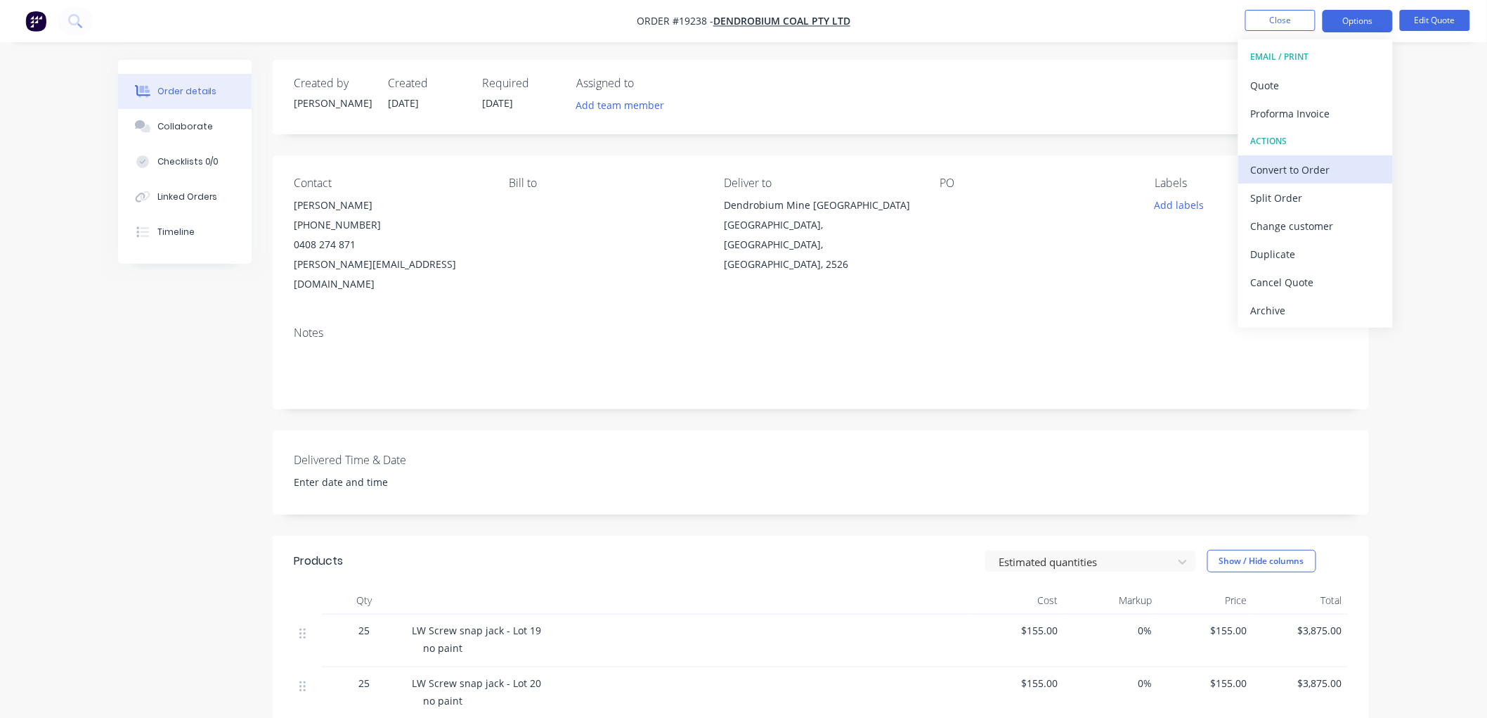
click at [1324, 167] on div "Convert to Order" at bounding box center [1315, 170] width 129 height 20
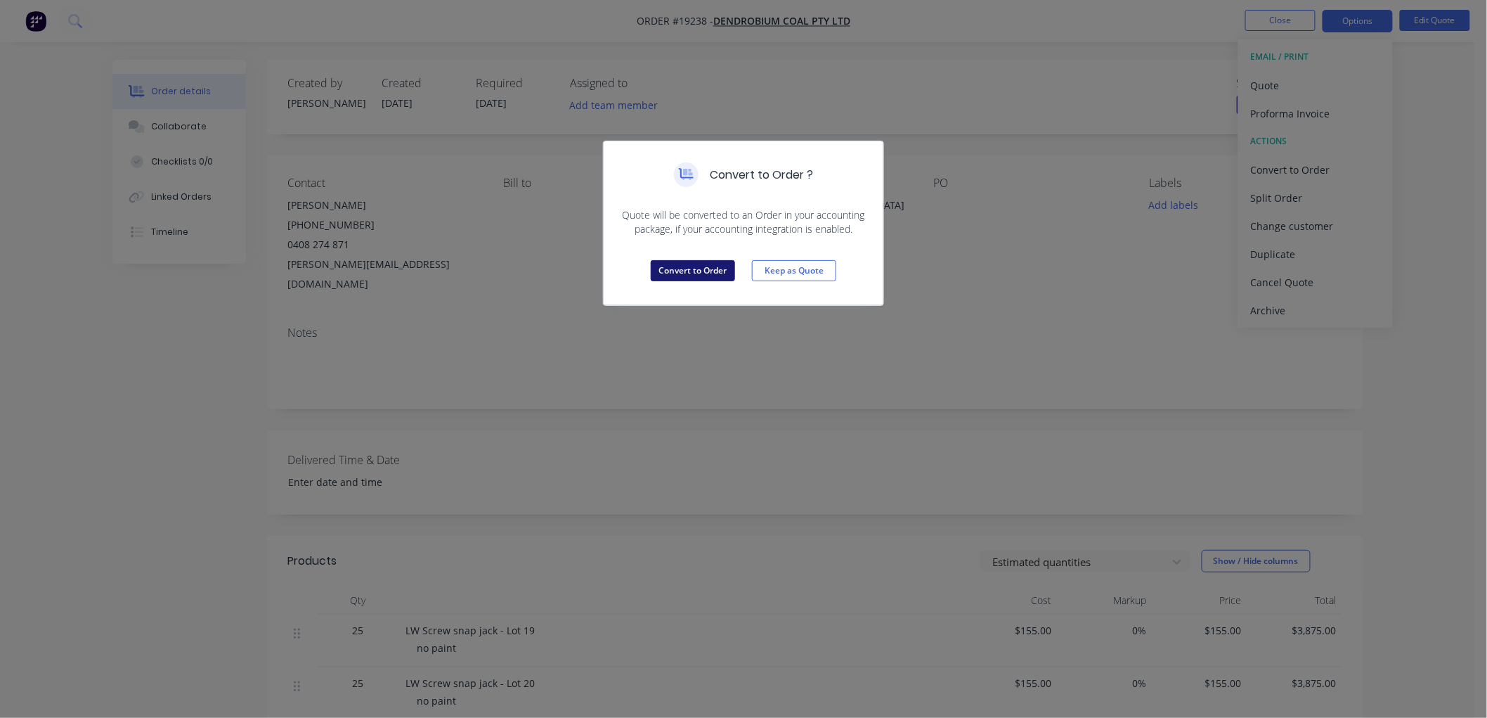
click at [718, 270] on button "Convert to Order" at bounding box center [693, 270] width 84 height 21
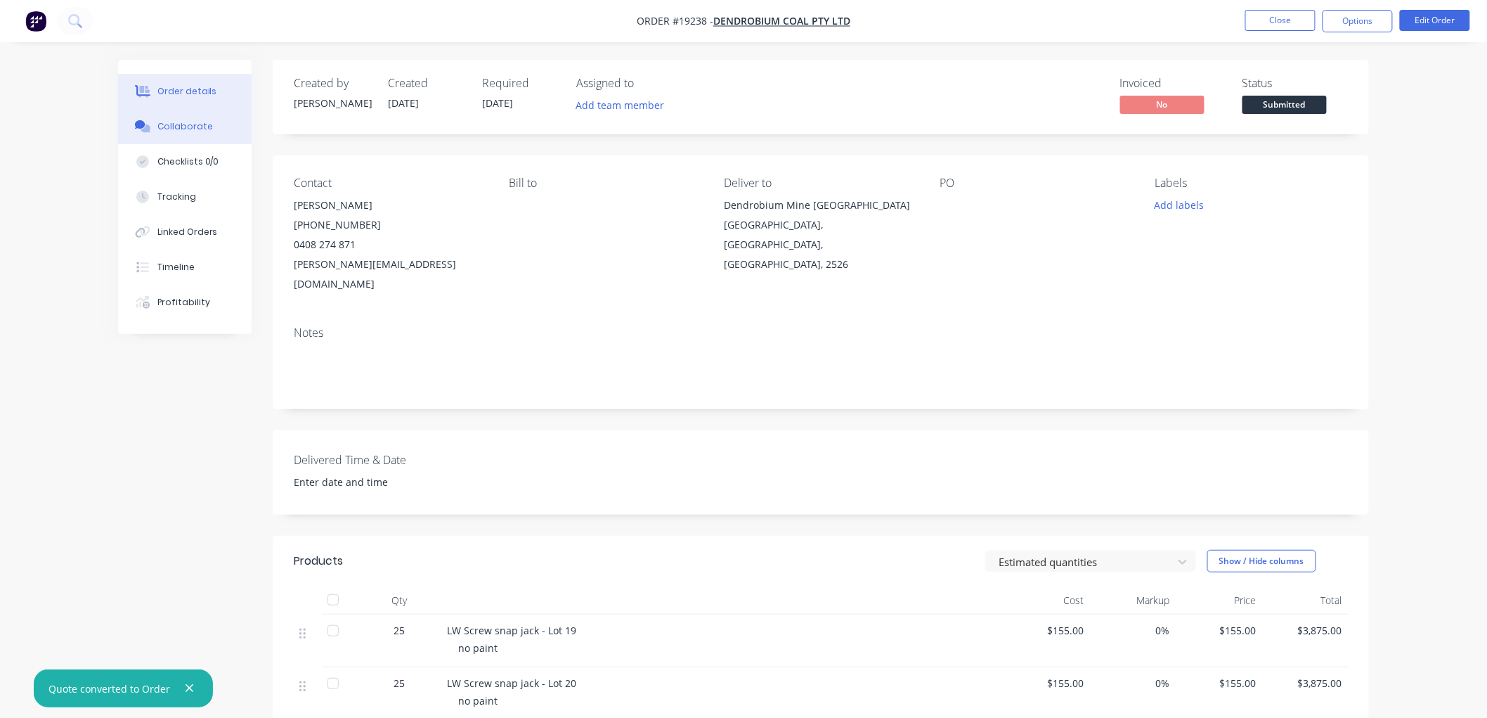
click at [185, 129] on div "Collaborate" at bounding box center [185, 126] width 56 height 13
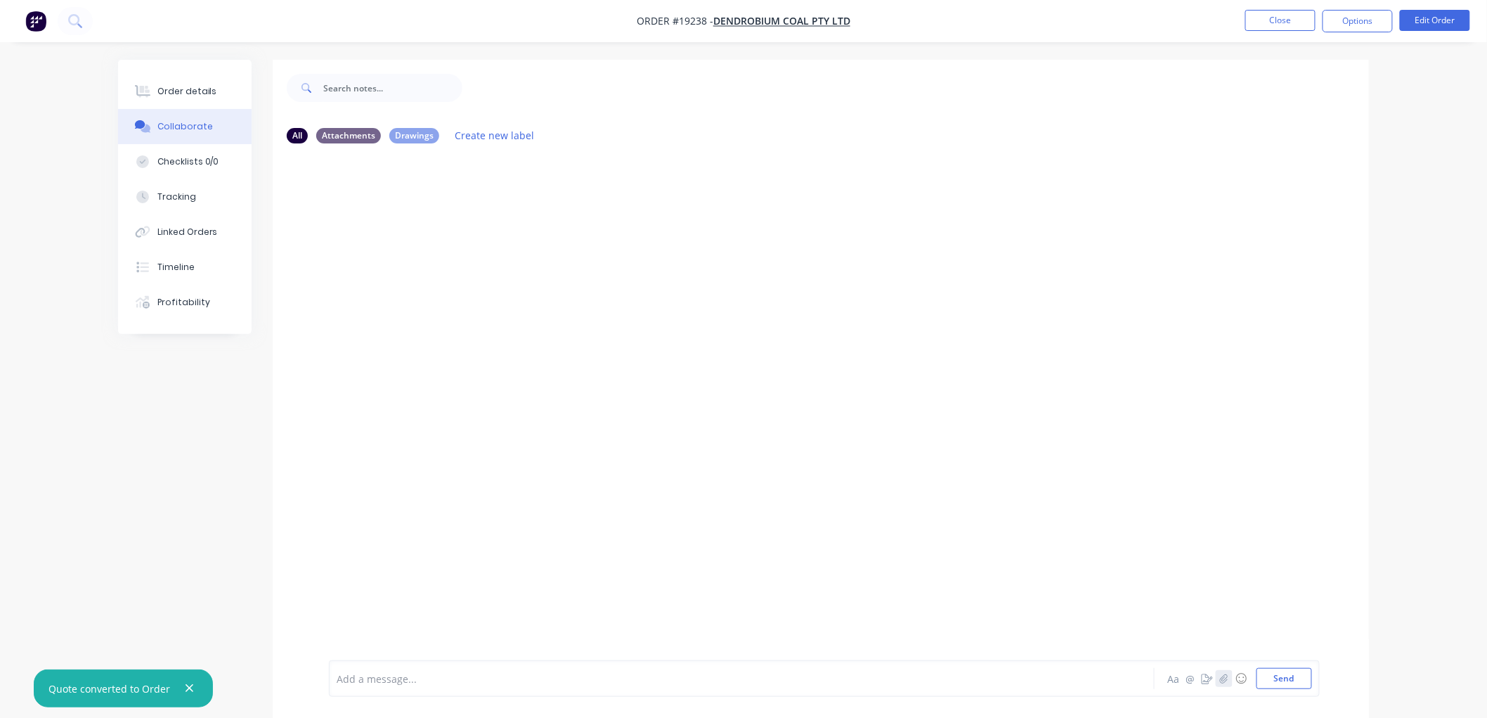
click at [1223, 676] on icon "button" at bounding box center [1224, 678] width 8 height 10
click at [1287, 676] on button "Send" at bounding box center [1285, 678] width 56 height 21
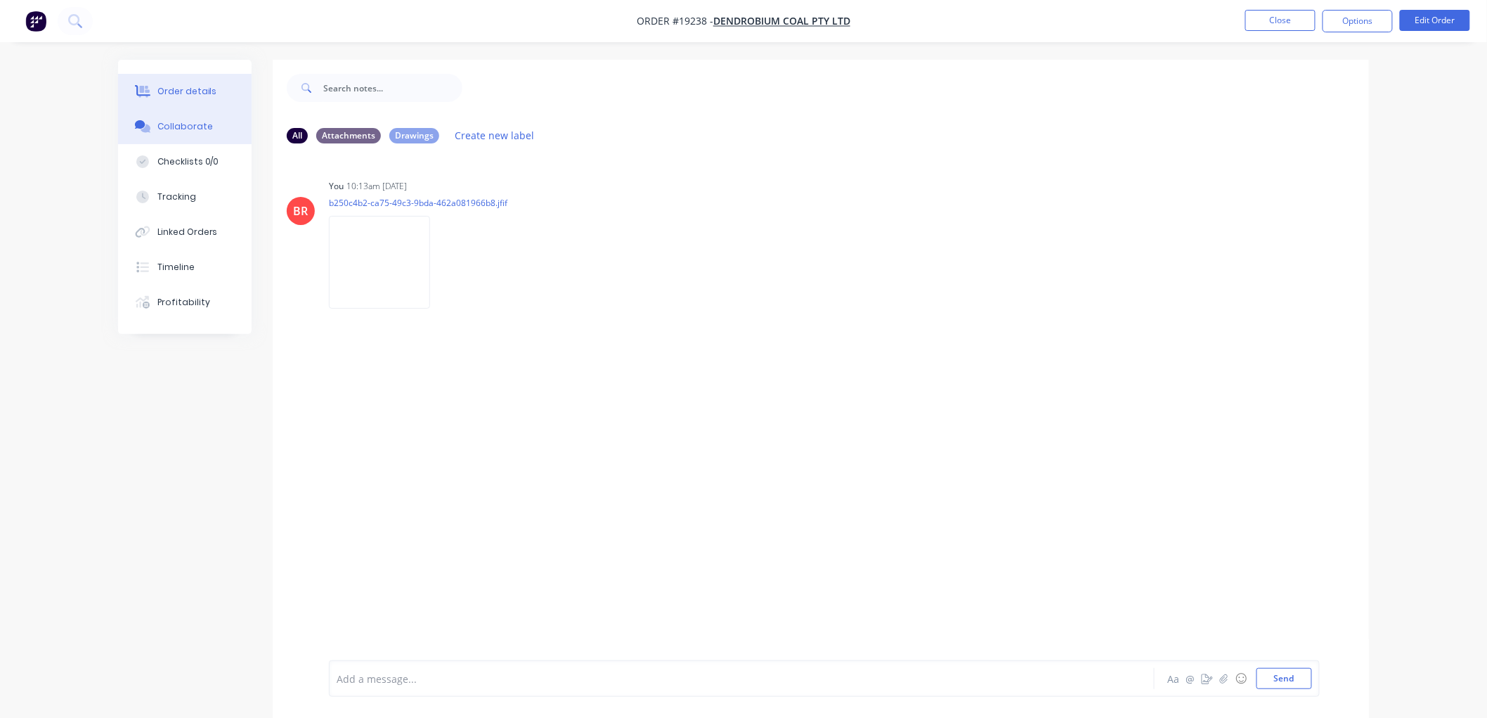
click at [179, 89] on div "Order details" at bounding box center [187, 91] width 60 height 13
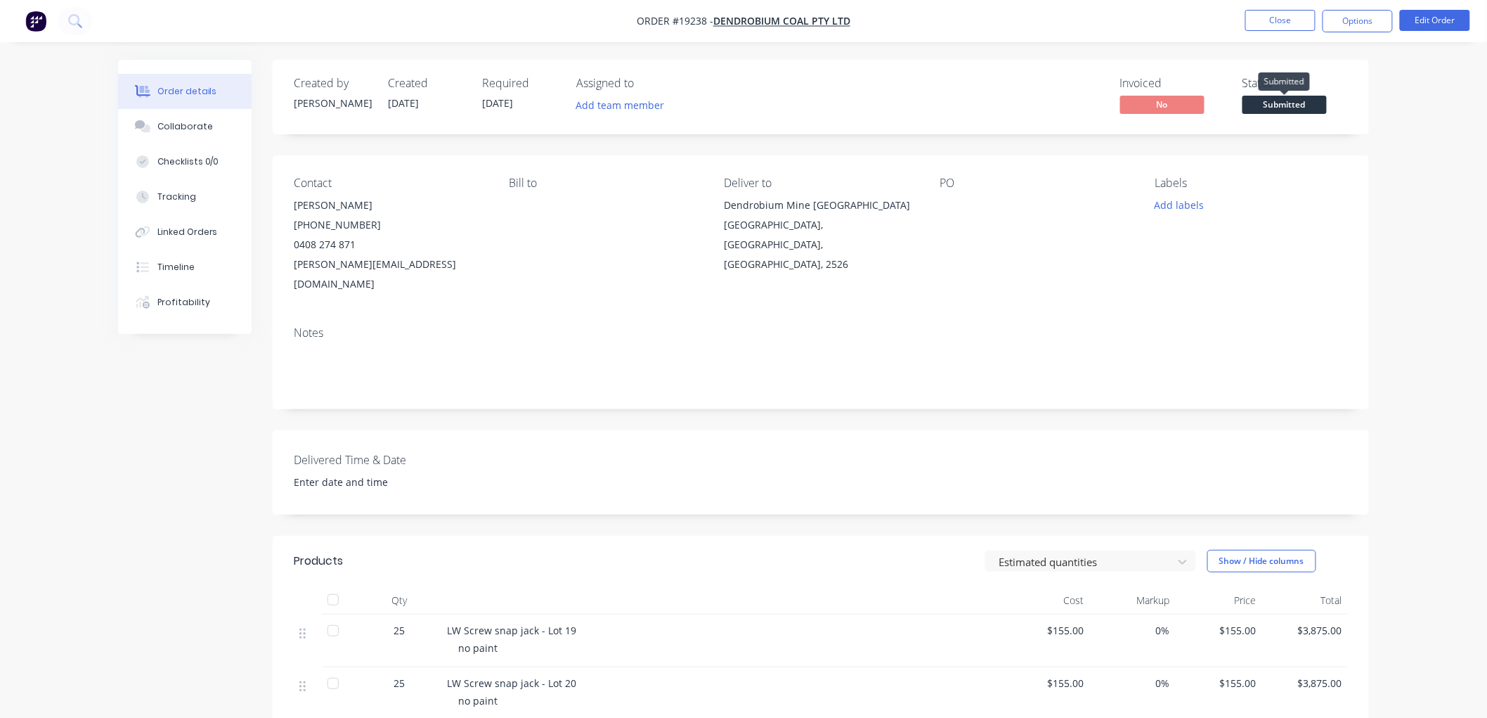
click at [1297, 103] on span "Submitted" at bounding box center [1285, 105] width 84 height 18
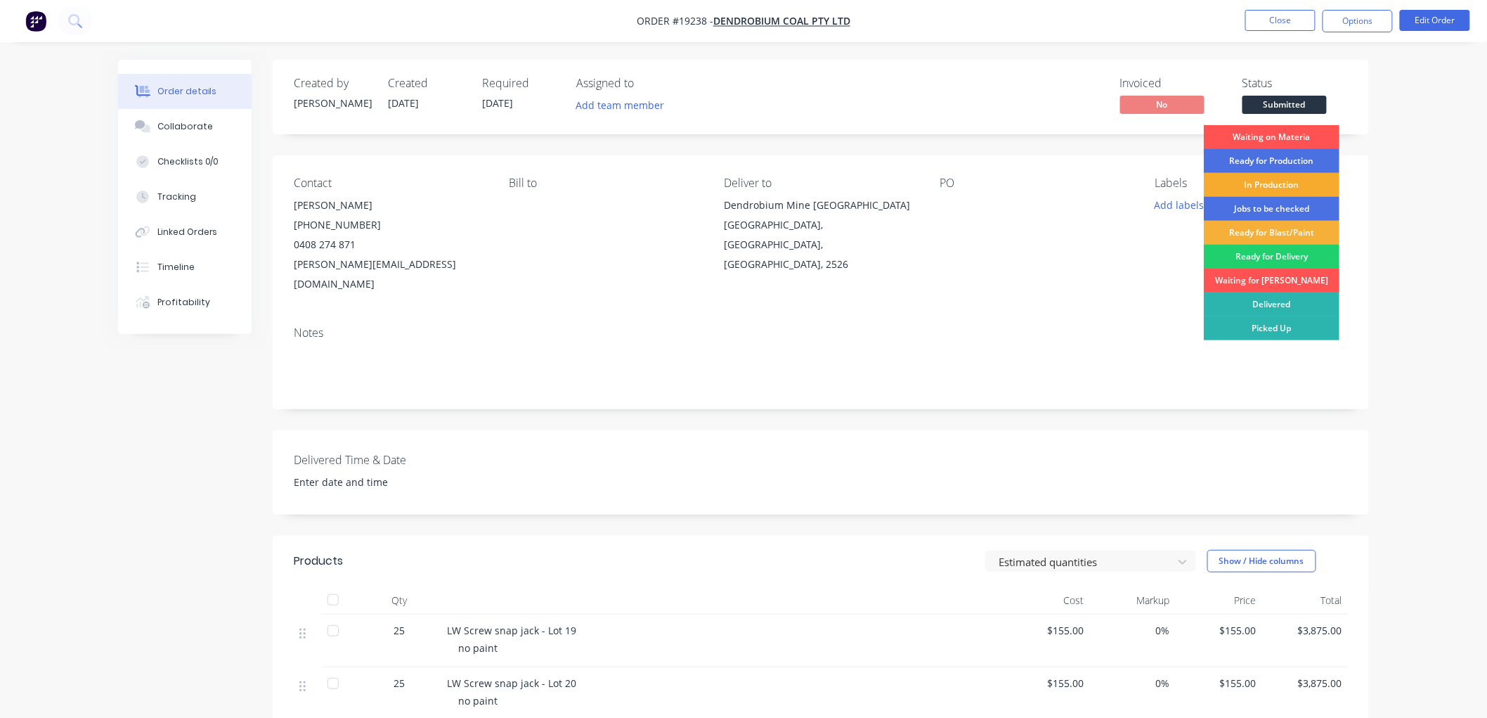
click at [1287, 188] on div "In Production" at bounding box center [1272, 185] width 136 height 24
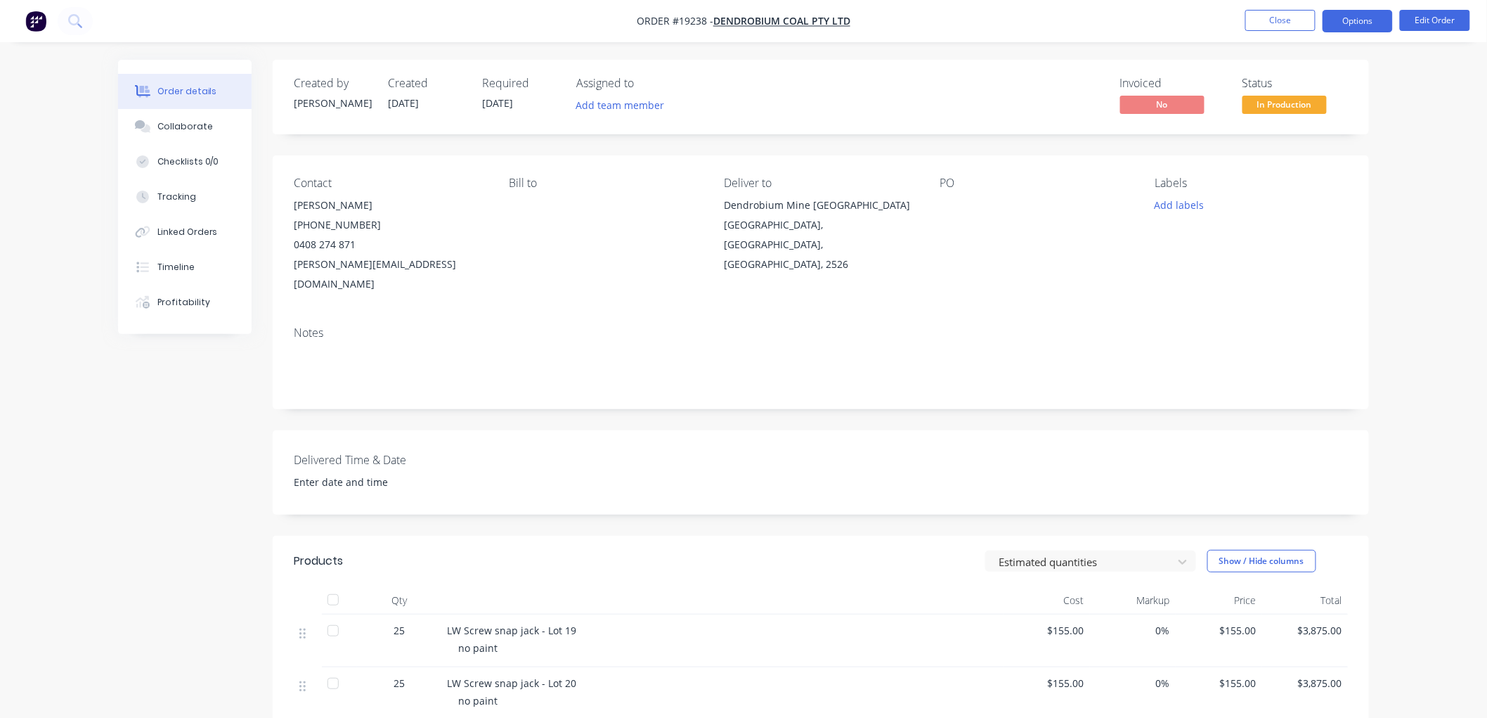
click at [1351, 20] on button "Options" at bounding box center [1358, 21] width 70 height 22
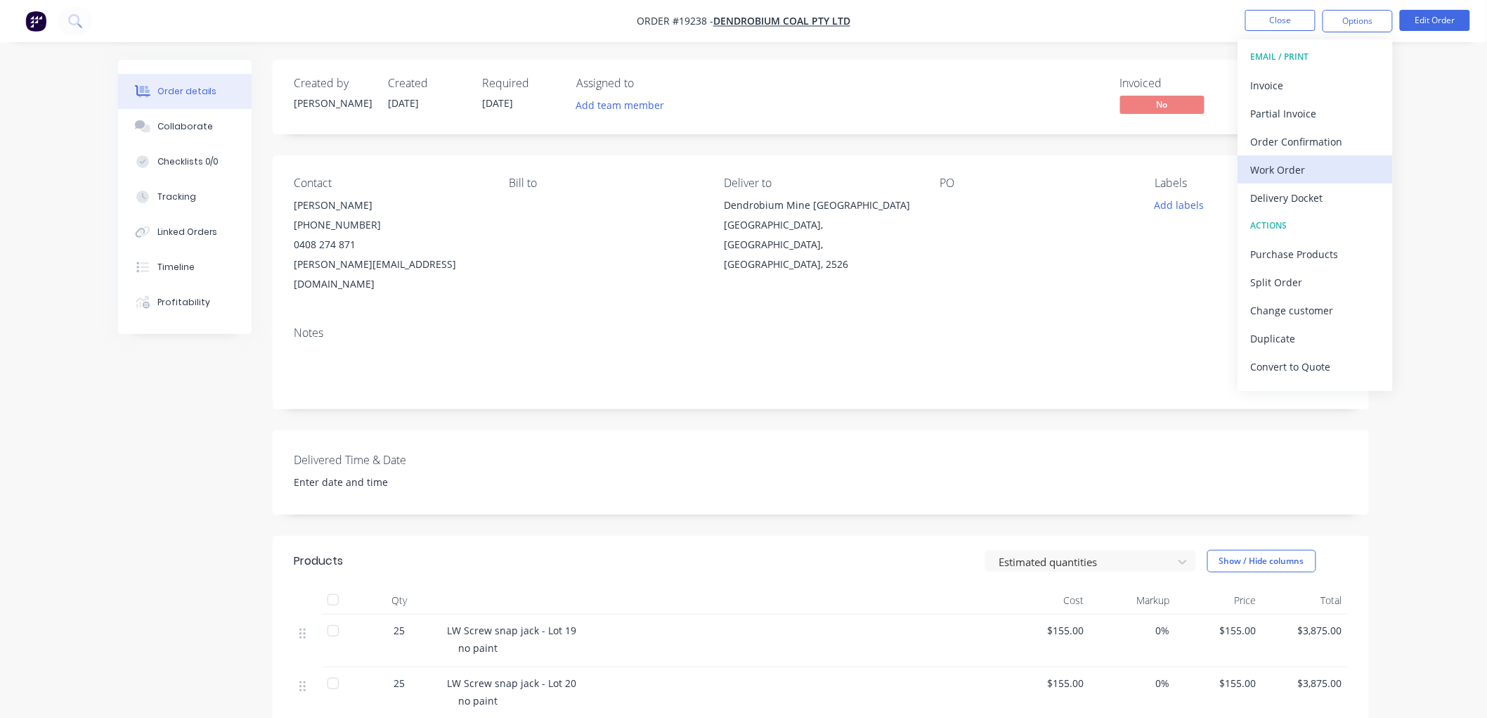
click at [1292, 169] on div "Work Order" at bounding box center [1315, 170] width 129 height 20
click at [1277, 163] on div "Custom" at bounding box center [1315, 170] width 129 height 20
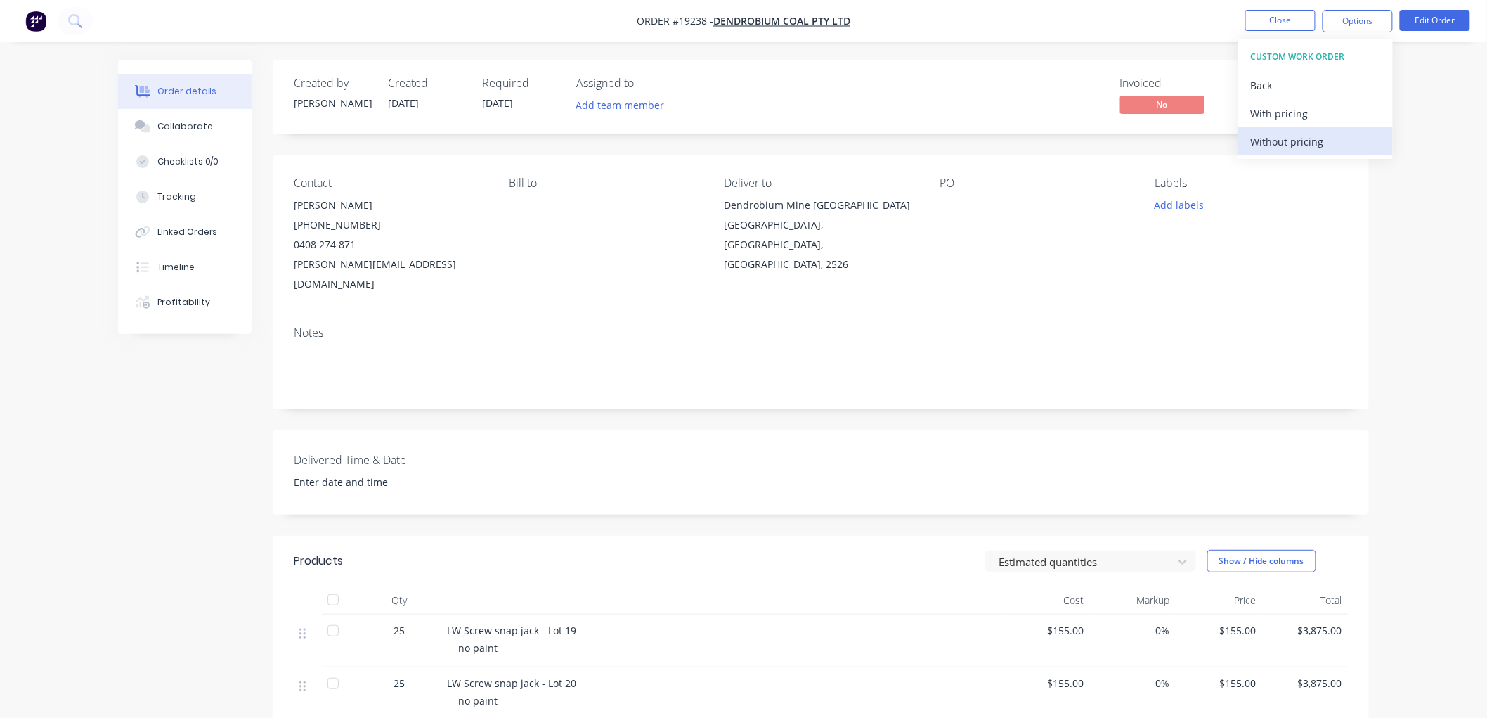
click at [1273, 141] on div "Without pricing" at bounding box center [1315, 141] width 129 height 20
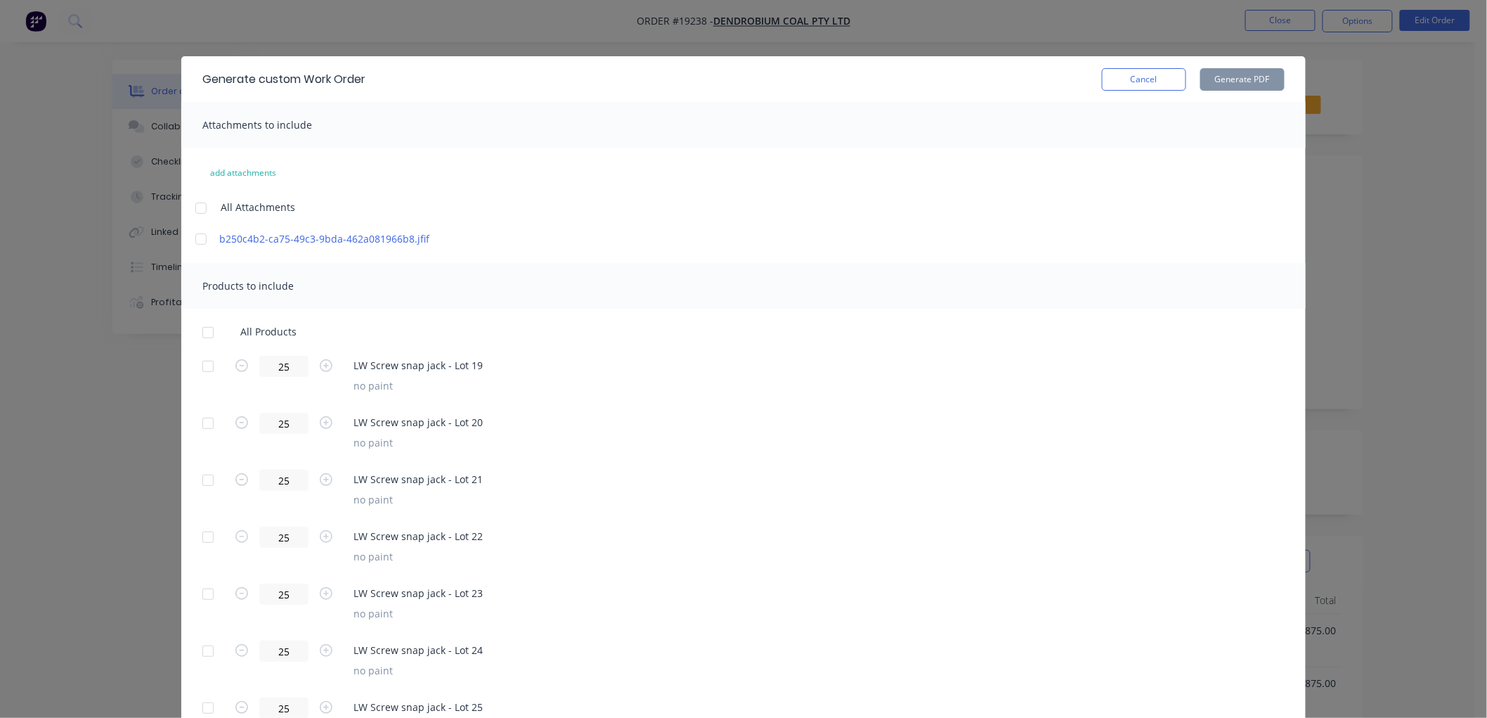
click at [195, 209] on div at bounding box center [201, 208] width 28 height 28
click at [199, 331] on div at bounding box center [208, 332] width 28 height 28
click at [1218, 79] on button "Generate PDF" at bounding box center [1242, 79] width 84 height 22
click at [1112, 74] on button "Cancel" at bounding box center [1144, 79] width 84 height 22
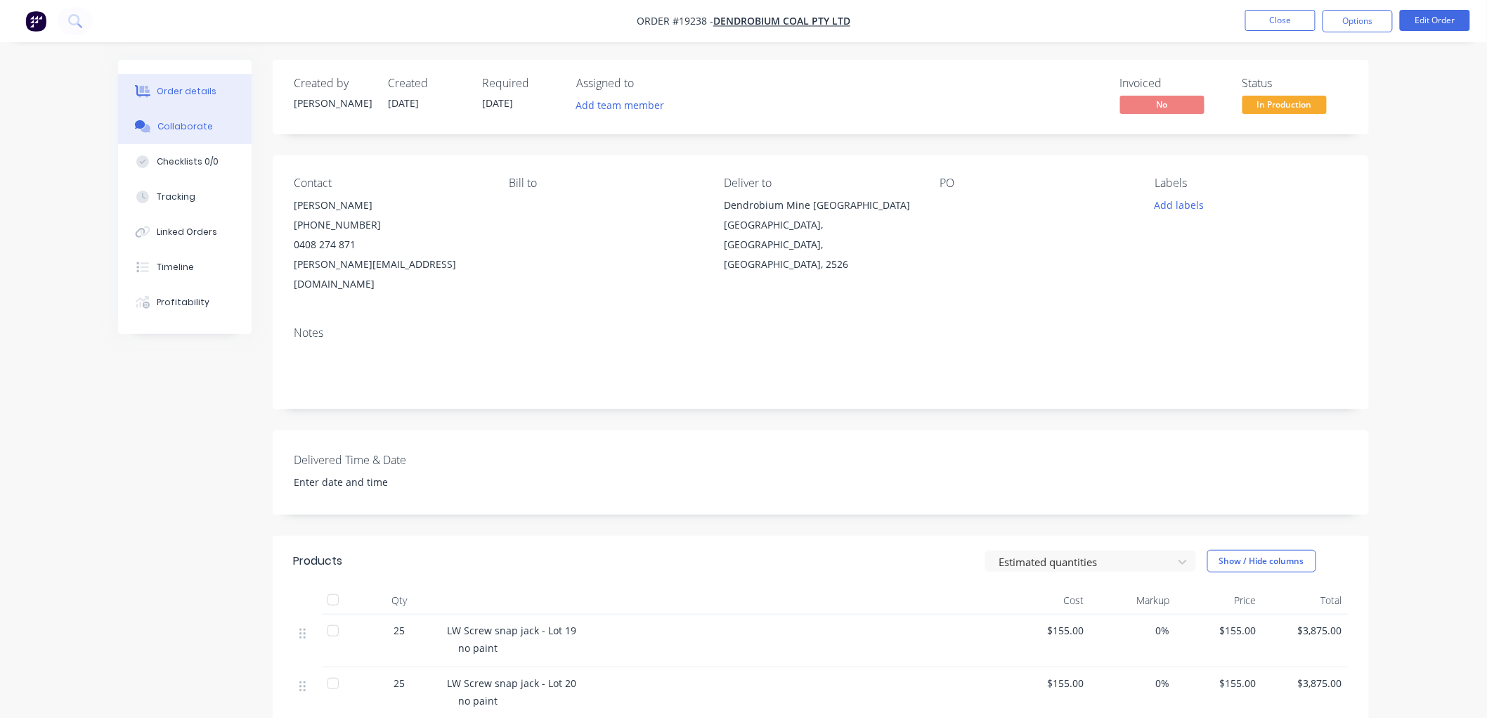
click at [172, 130] on div "Collaborate" at bounding box center [185, 126] width 56 height 13
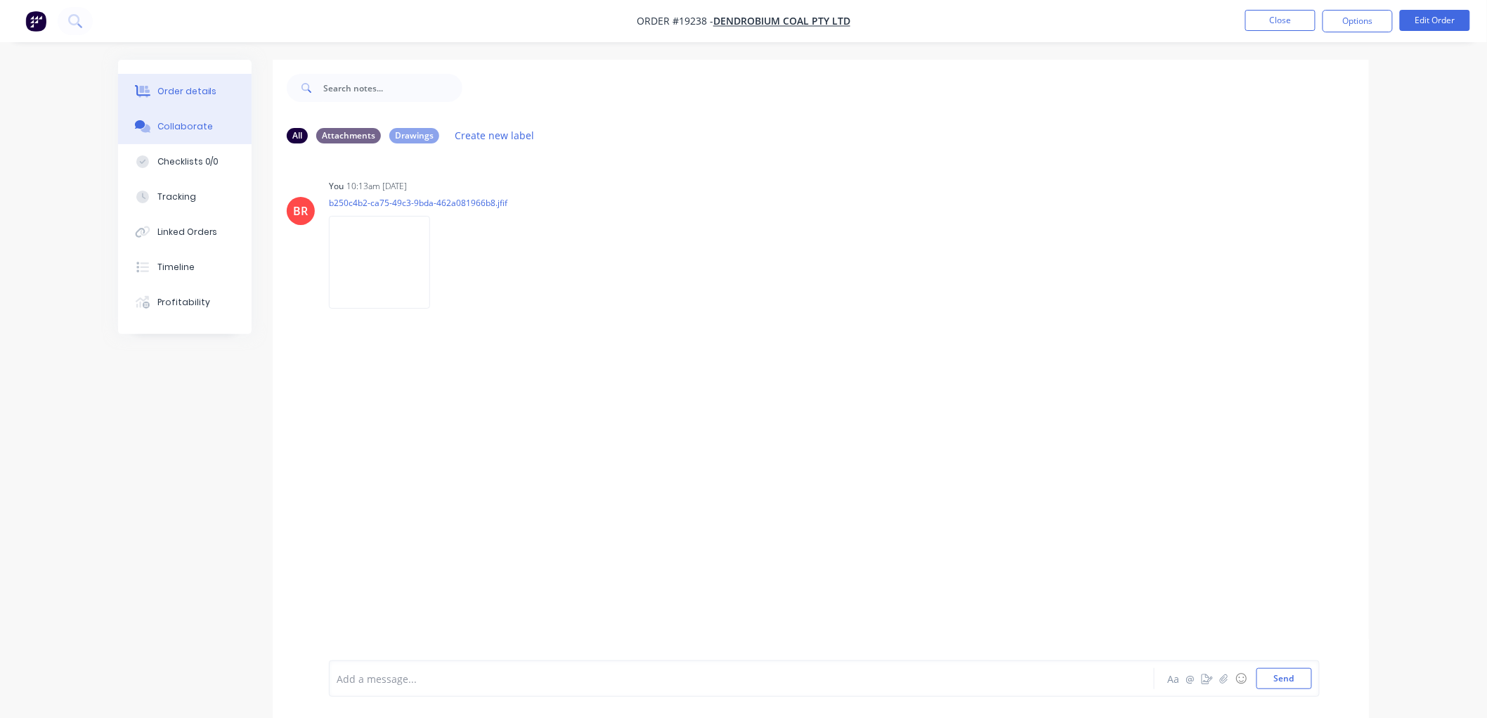
click at [194, 79] on button "Order details" at bounding box center [185, 91] width 134 height 35
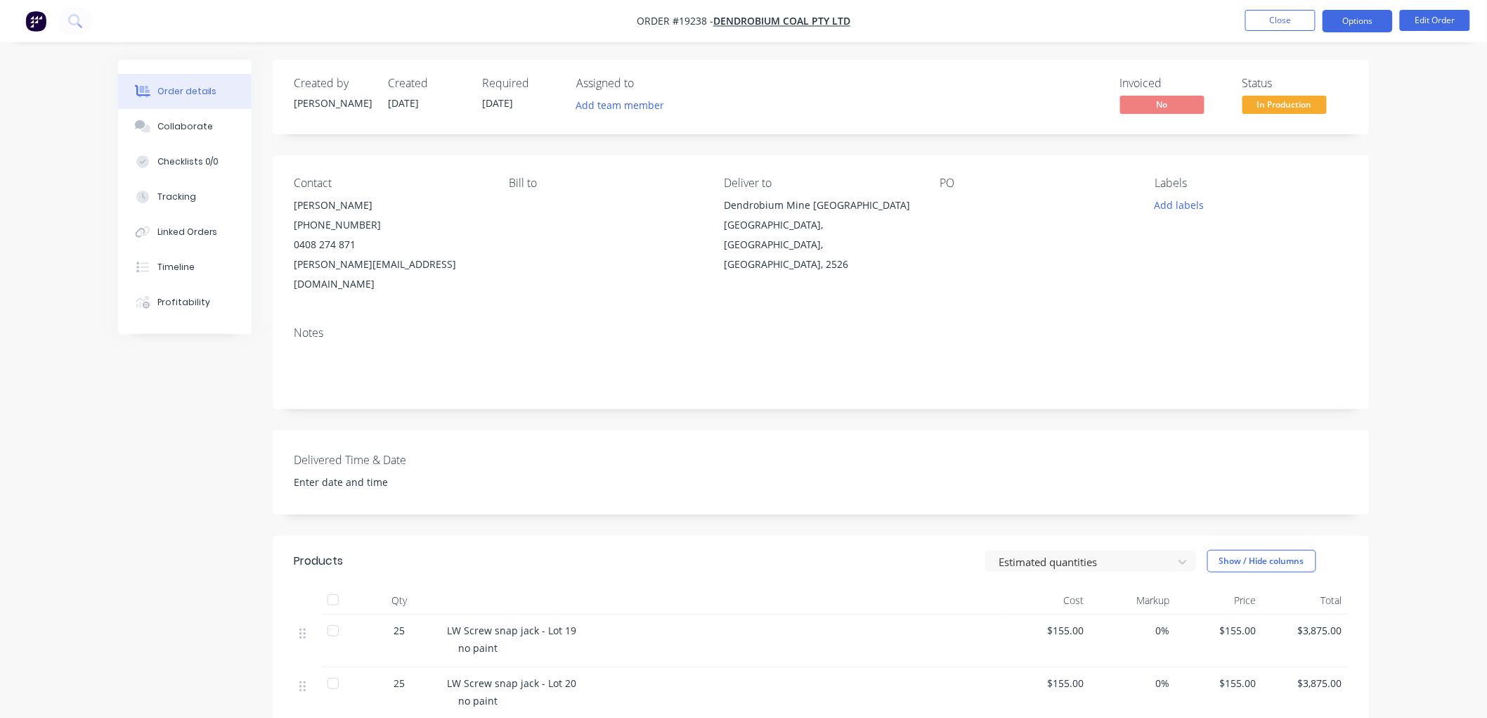
click at [1351, 25] on button "Options" at bounding box center [1358, 21] width 70 height 22
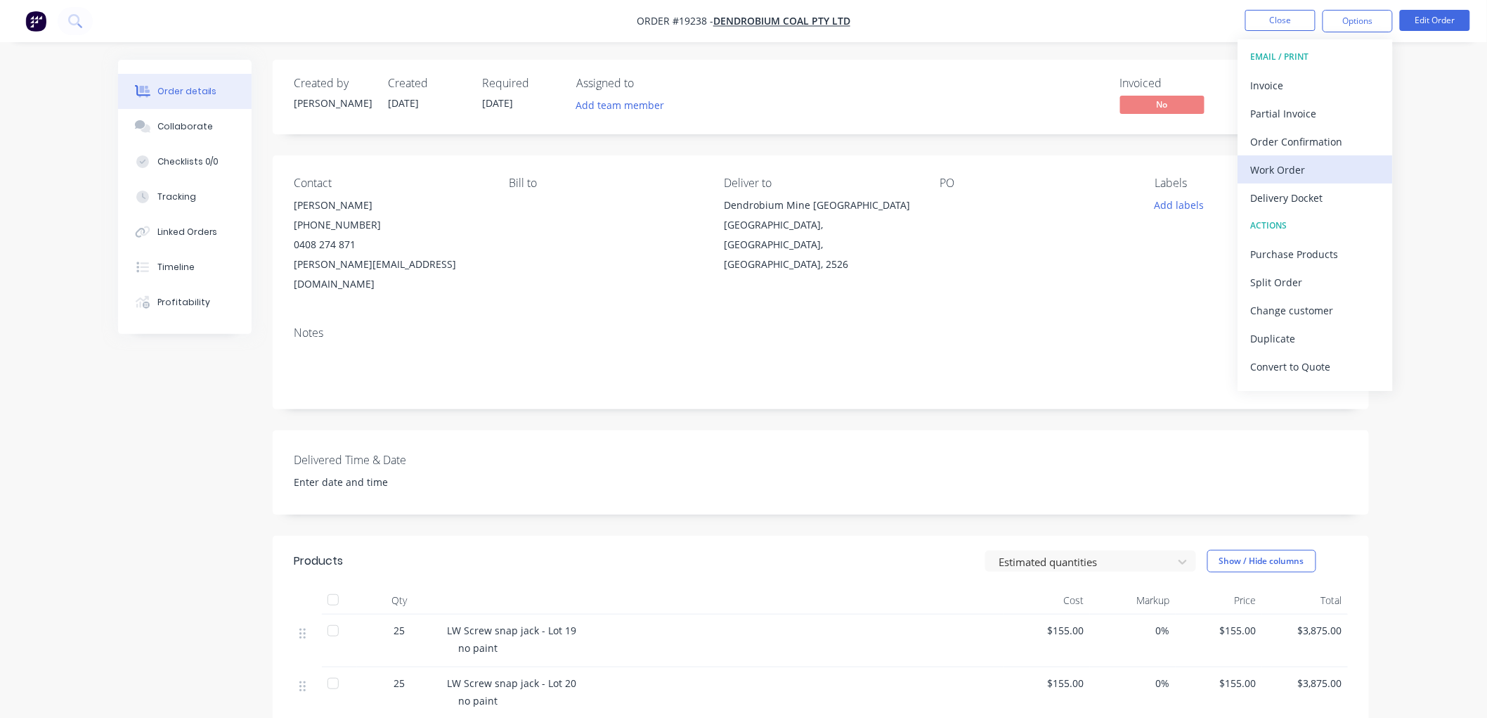
click at [1275, 164] on div "Work Order" at bounding box center [1315, 170] width 129 height 20
click at [1261, 169] on div "Custom" at bounding box center [1315, 170] width 129 height 20
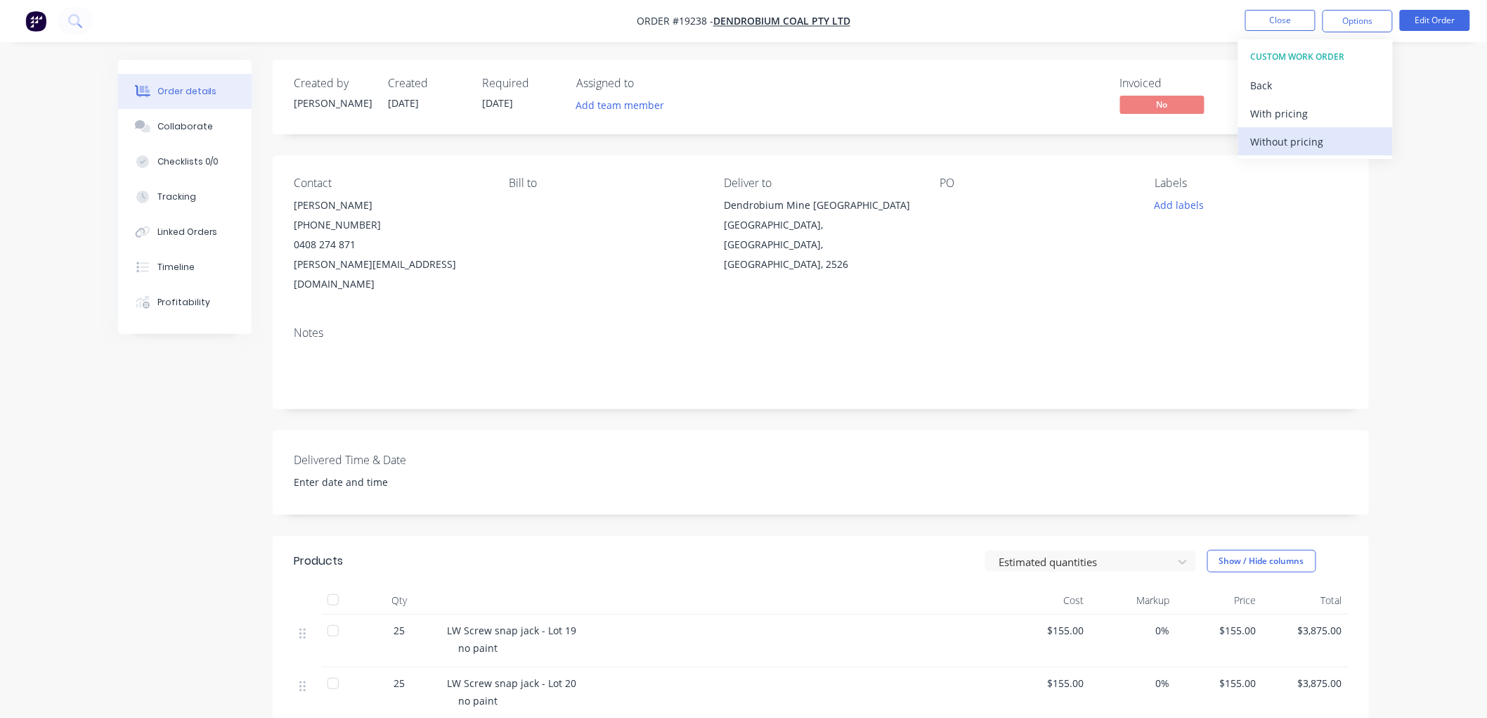
click at [1260, 142] on div "Without pricing" at bounding box center [1315, 141] width 129 height 20
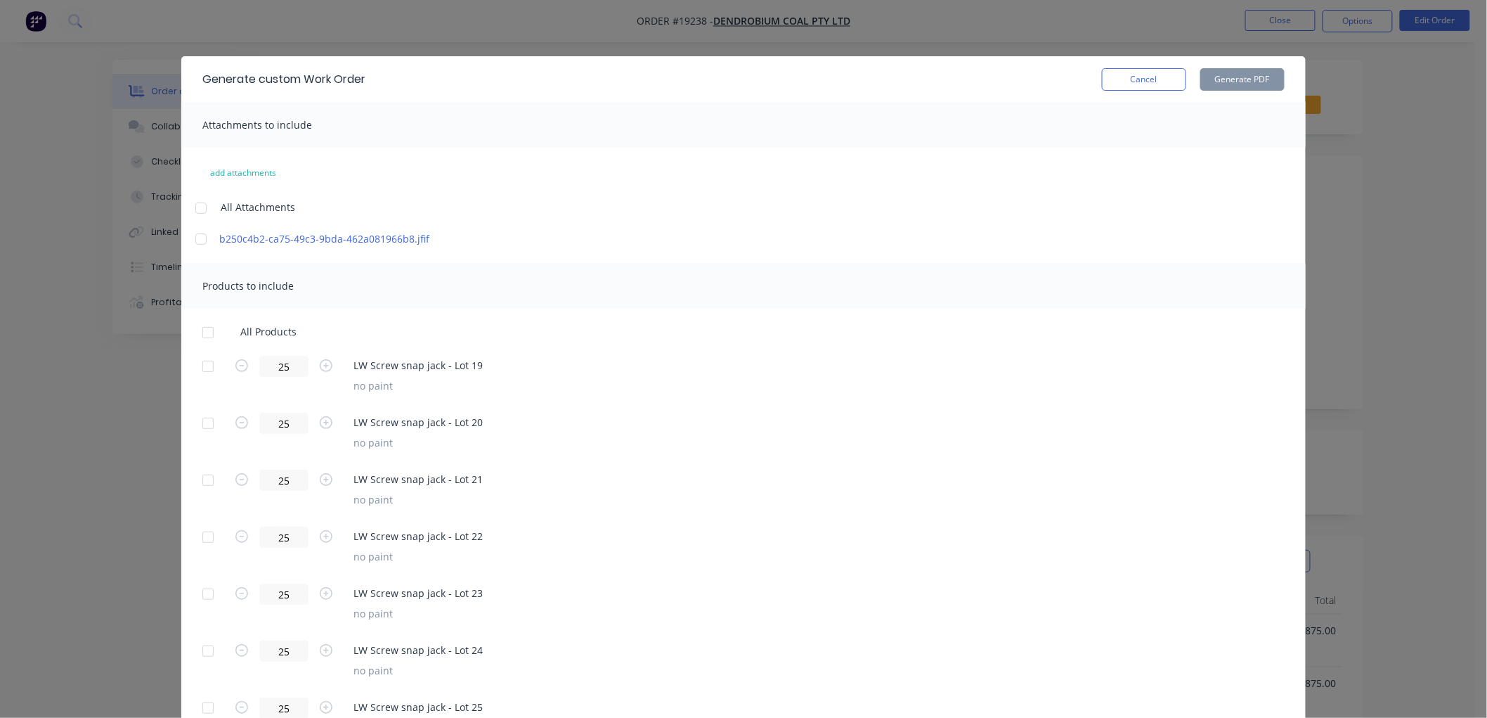
click at [190, 209] on div at bounding box center [201, 208] width 28 height 28
click at [202, 326] on div at bounding box center [208, 332] width 28 height 28
click at [1230, 68] on button "Generate PDF" at bounding box center [1242, 79] width 84 height 22
drag, startPoint x: 1126, startPoint y: 82, endPoint x: 1097, endPoint y: 81, distance: 28.8
click at [1126, 81] on button "Cancel" at bounding box center [1144, 79] width 84 height 22
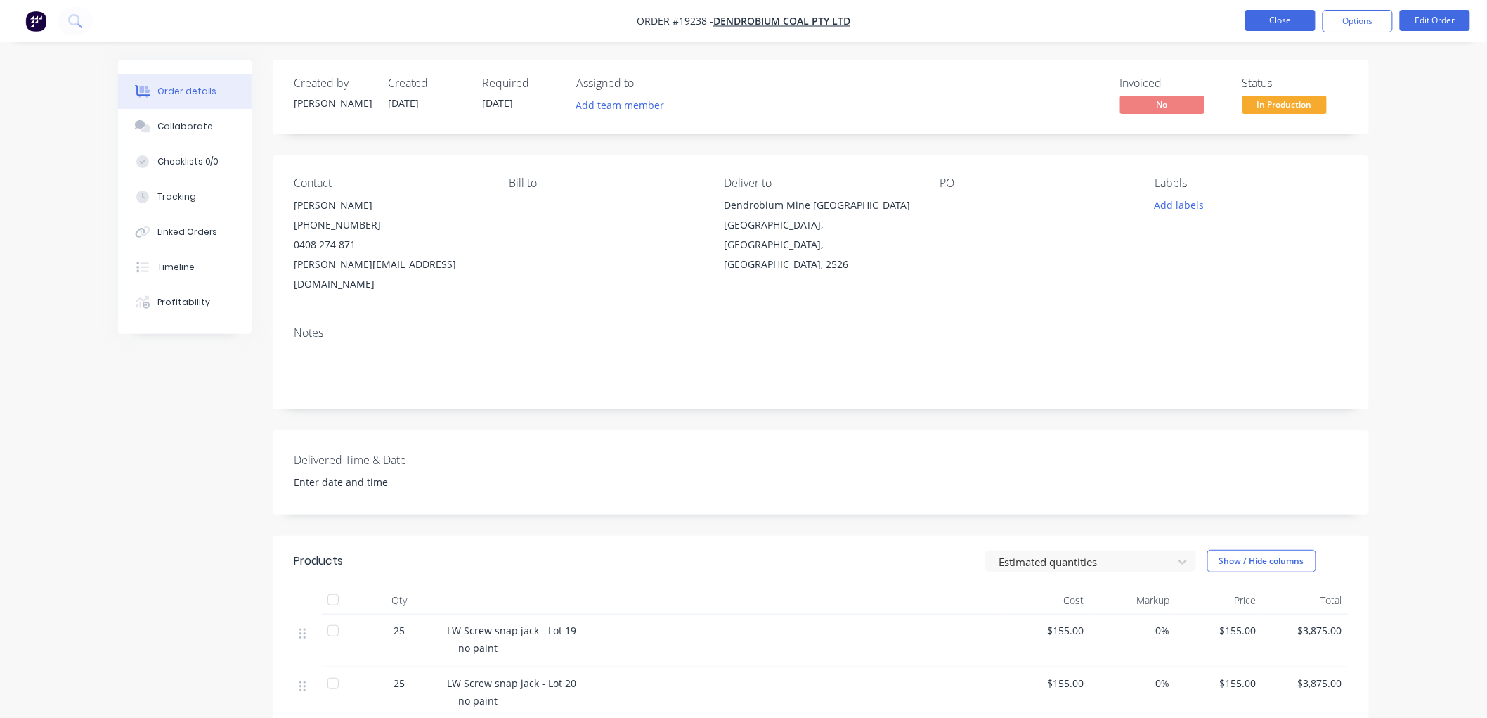
click at [1293, 22] on button "Close" at bounding box center [1280, 20] width 70 height 21
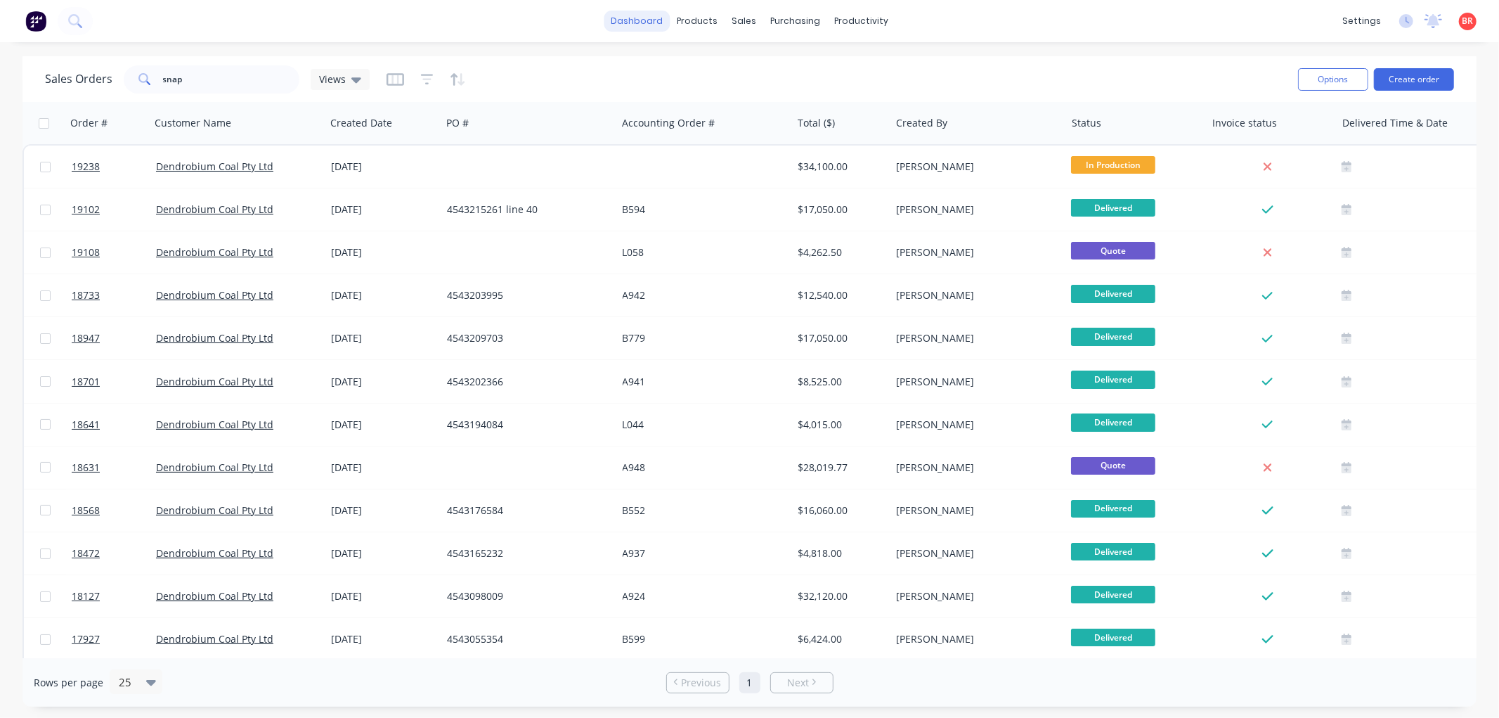
click at [640, 24] on link "dashboard" at bounding box center [637, 21] width 66 height 21
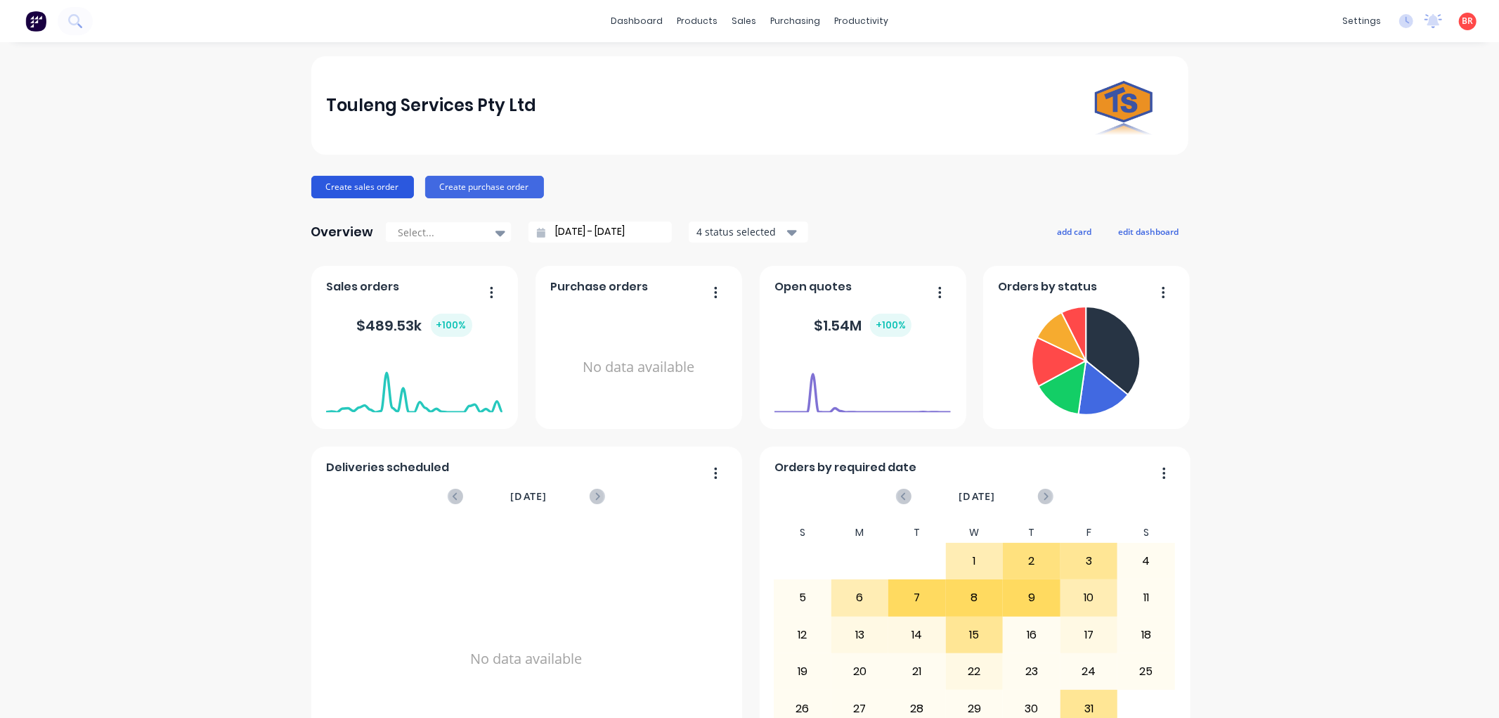
click at [370, 181] on button "Create sales order" at bounding box center [362, 187] width 103 height 22
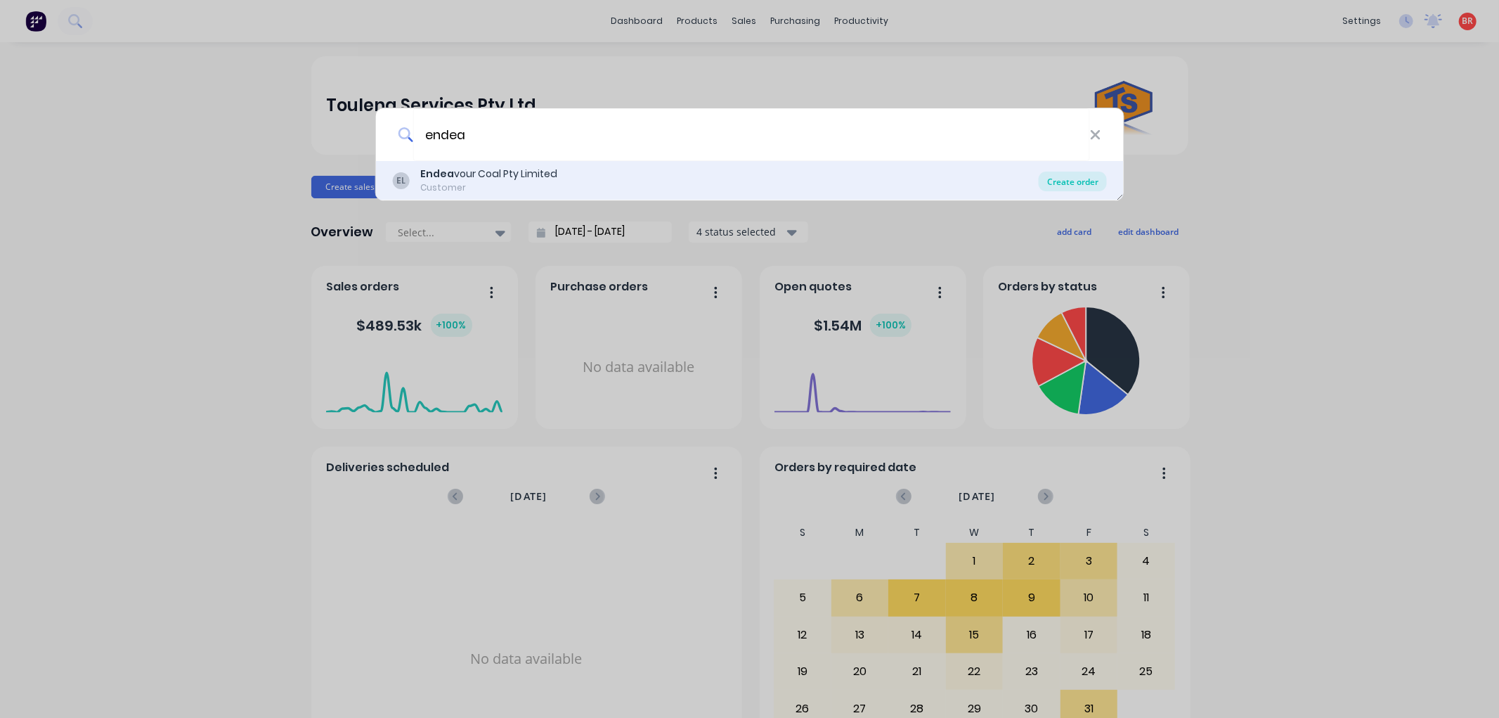
type input "endea"
click at [1074, 179] on div "Create order" at bounding box center [1073, 181] width 68 height 20
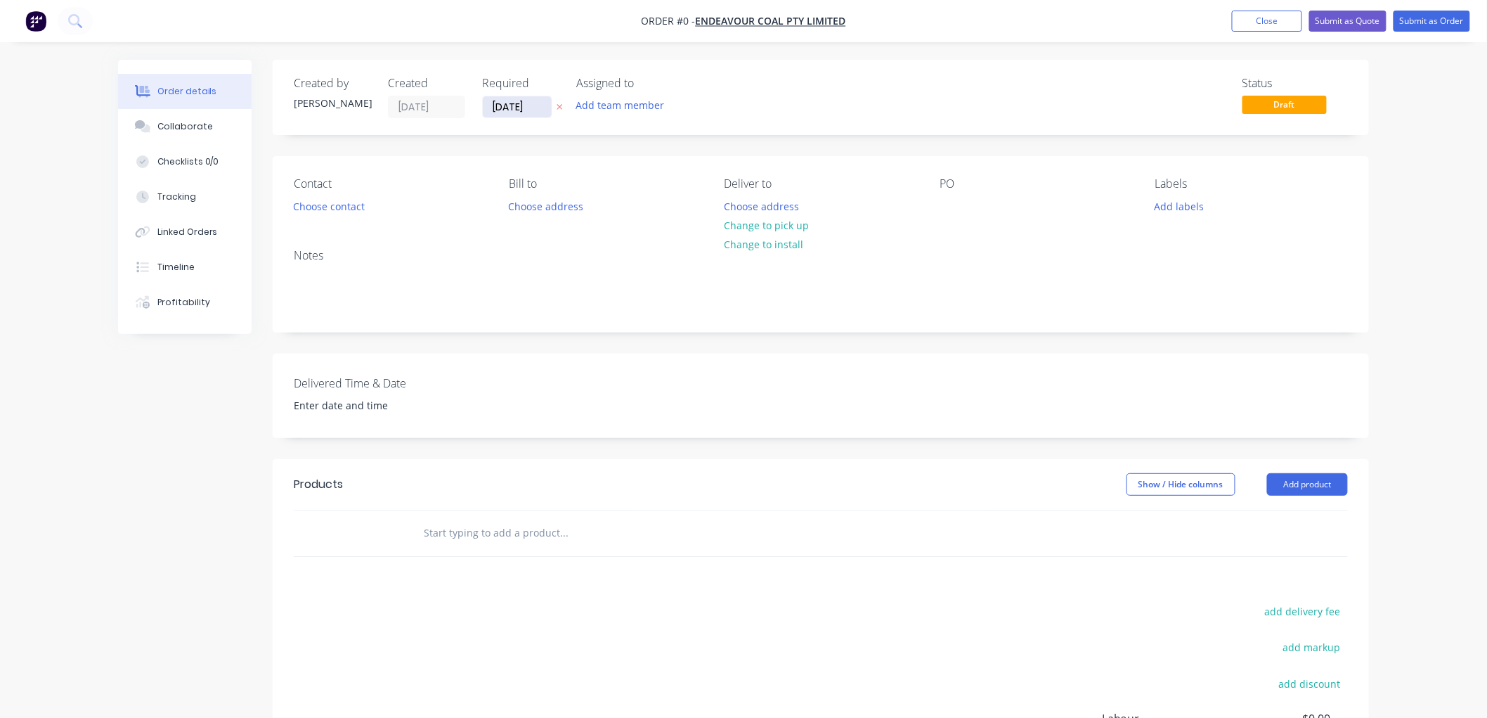
click at [539, 110] on input "[DATE]" at bounding box center [517, 106] width 69 height 21
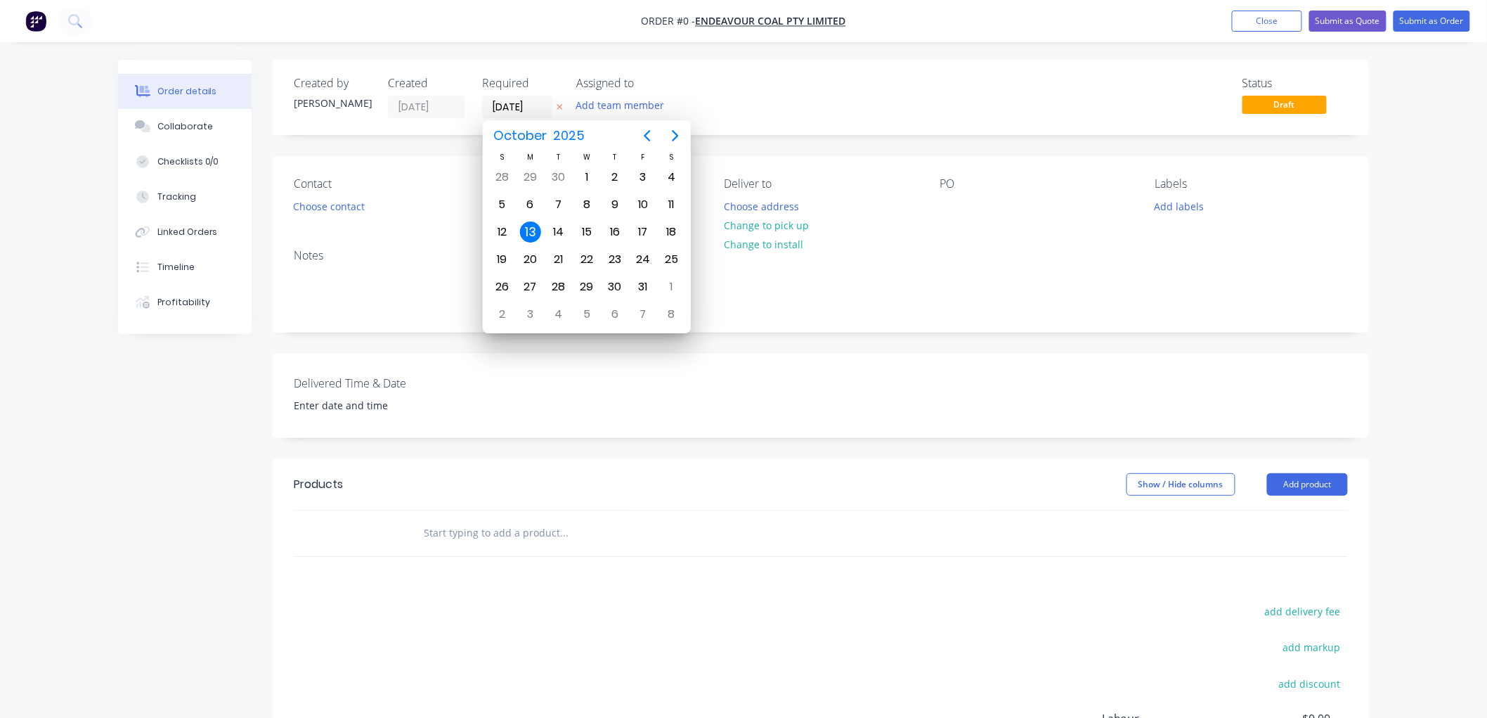
click at [532, 223] on div "13" at bounding box center [530, 231] width 21 height 21
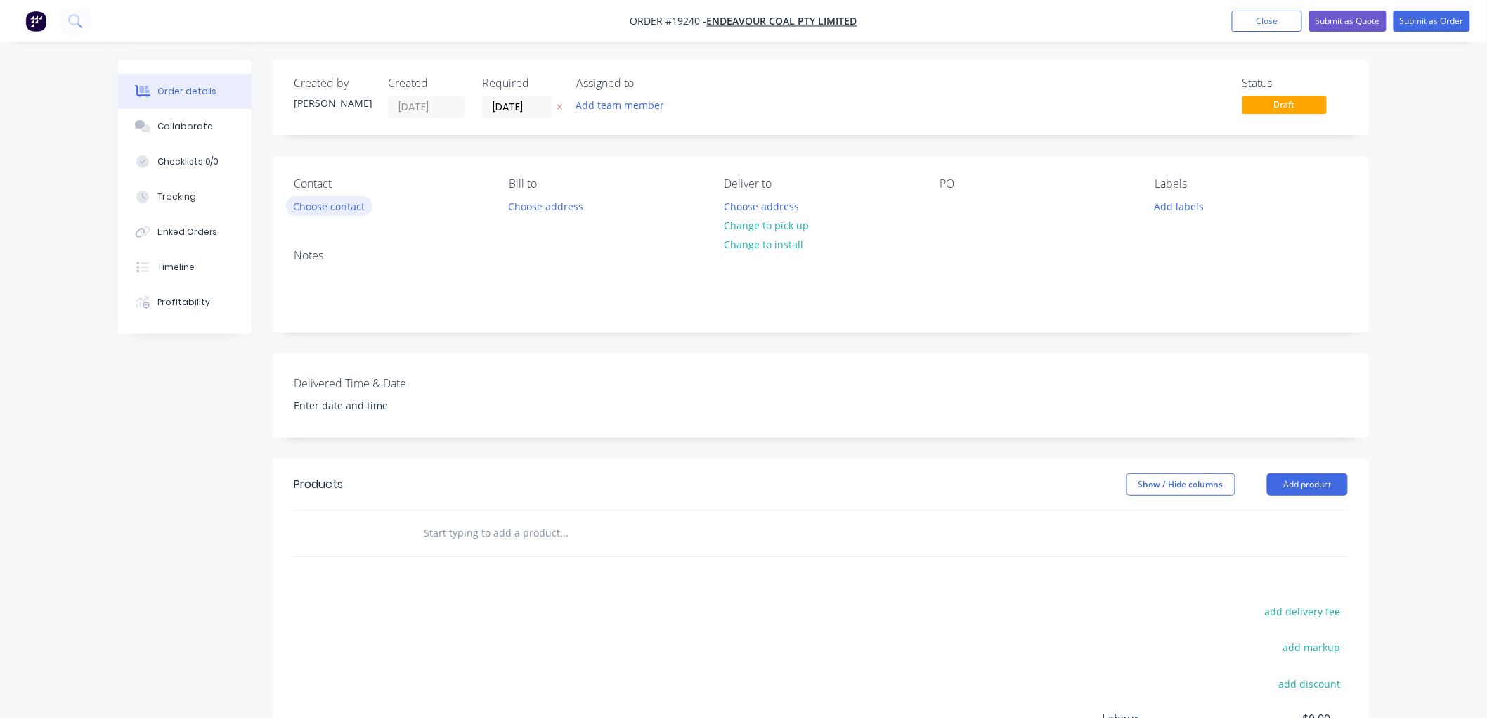
click at [342, 204] on button "Choose contact" at bounding box center [329, 205] width 86 height 19
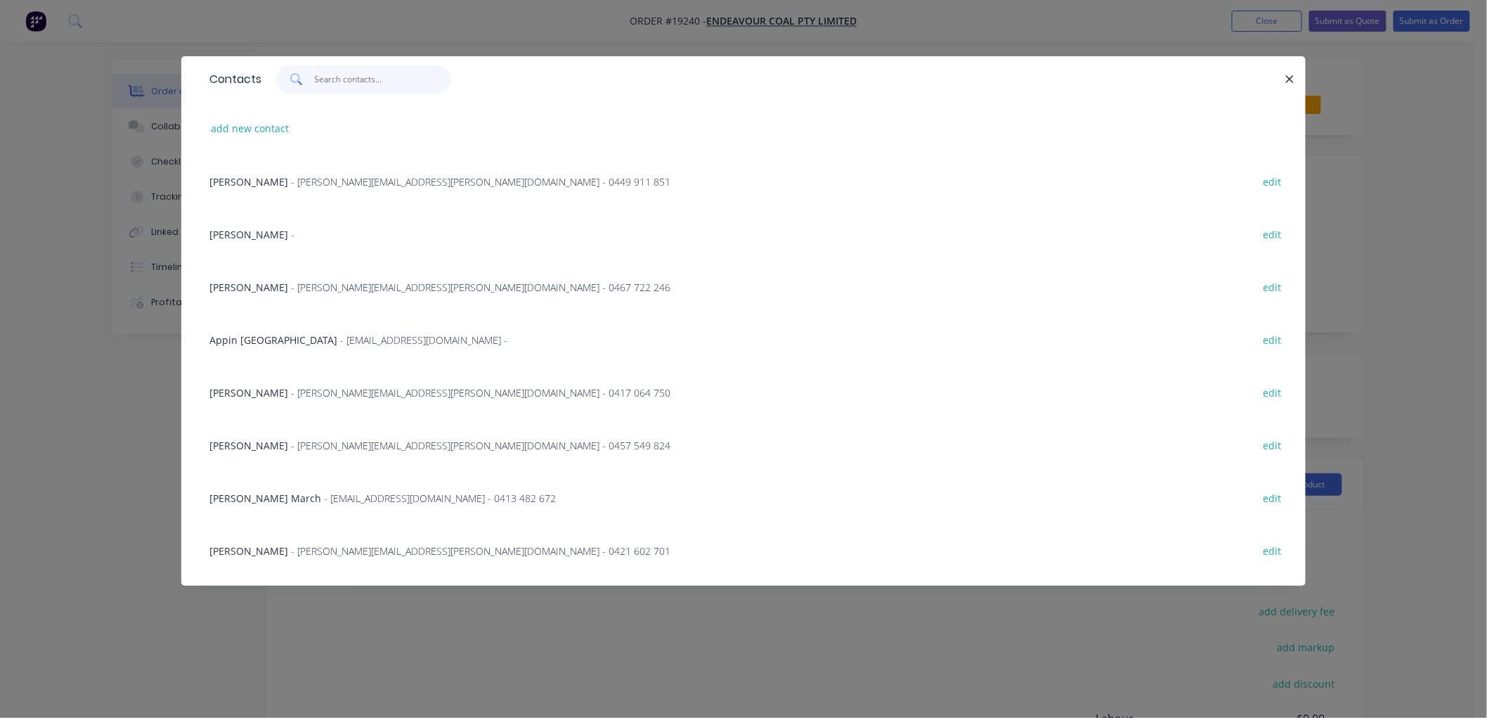
click at [359, 75] on input "text" at bounding box center [383, 79] width 137 height 28
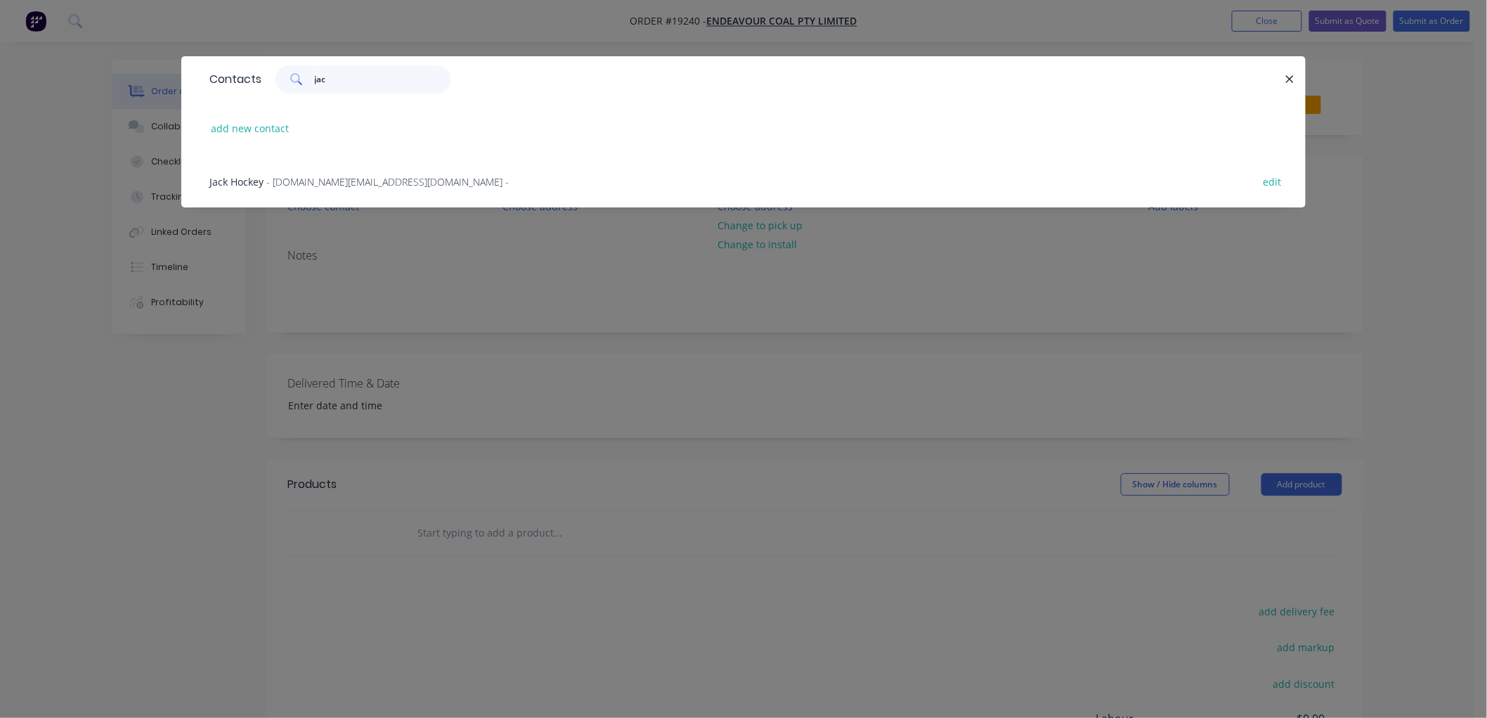
type input "jac"
click at [338, 172] on div "Jack Hockey - [DOMAIN_NAME][EMAIL_ADDRESS][DOMAIN_NAME] - edit" at bounding box center [743, 181] width 1082 height 53
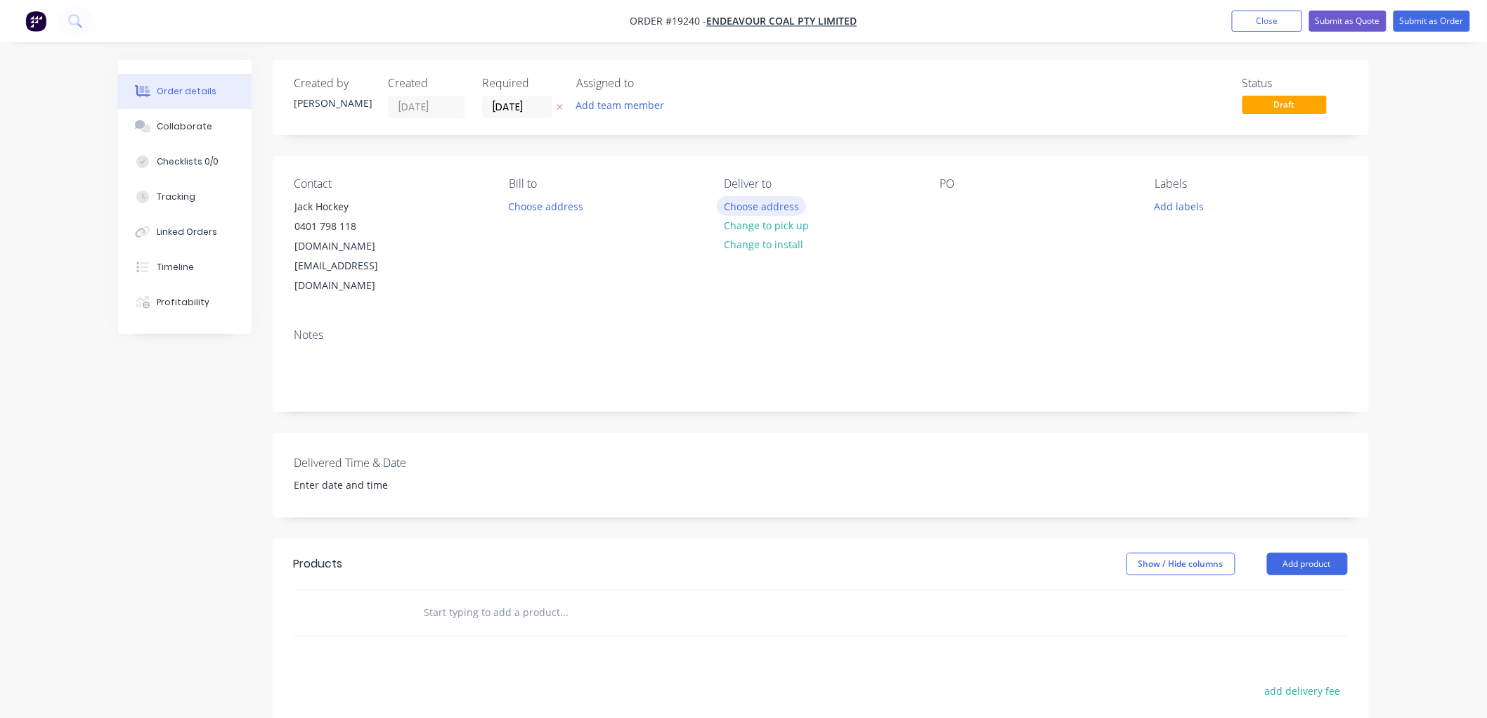
click at [732, 200] on button "Choose address" at bounding box center [762, 205] width 90 height 19
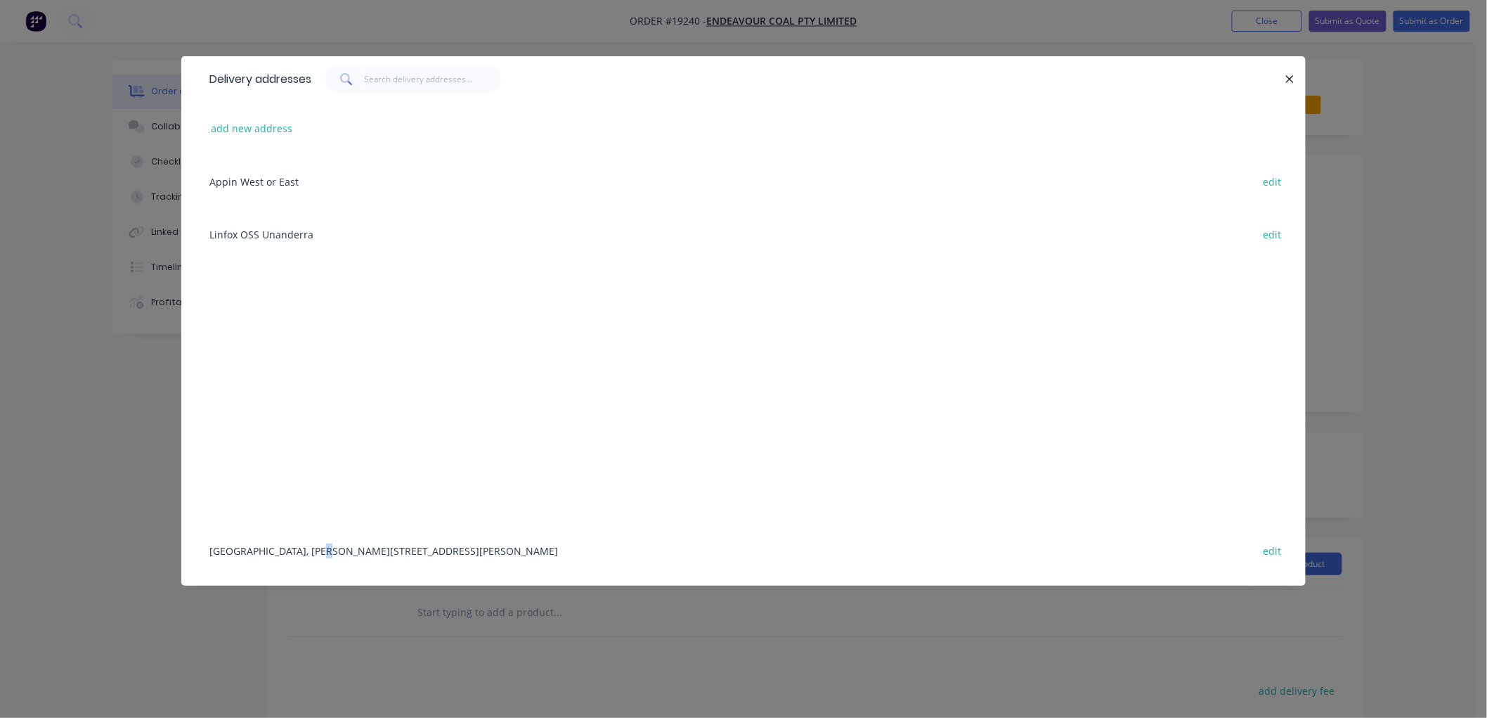
click at [320, 548] on div "[GEOGRAPHIC_DATA], [PERSON_NAME][STREET_ADDRESS][PERSON_NAME] edit" at bounding box center [743, 550] width 1082 height 53
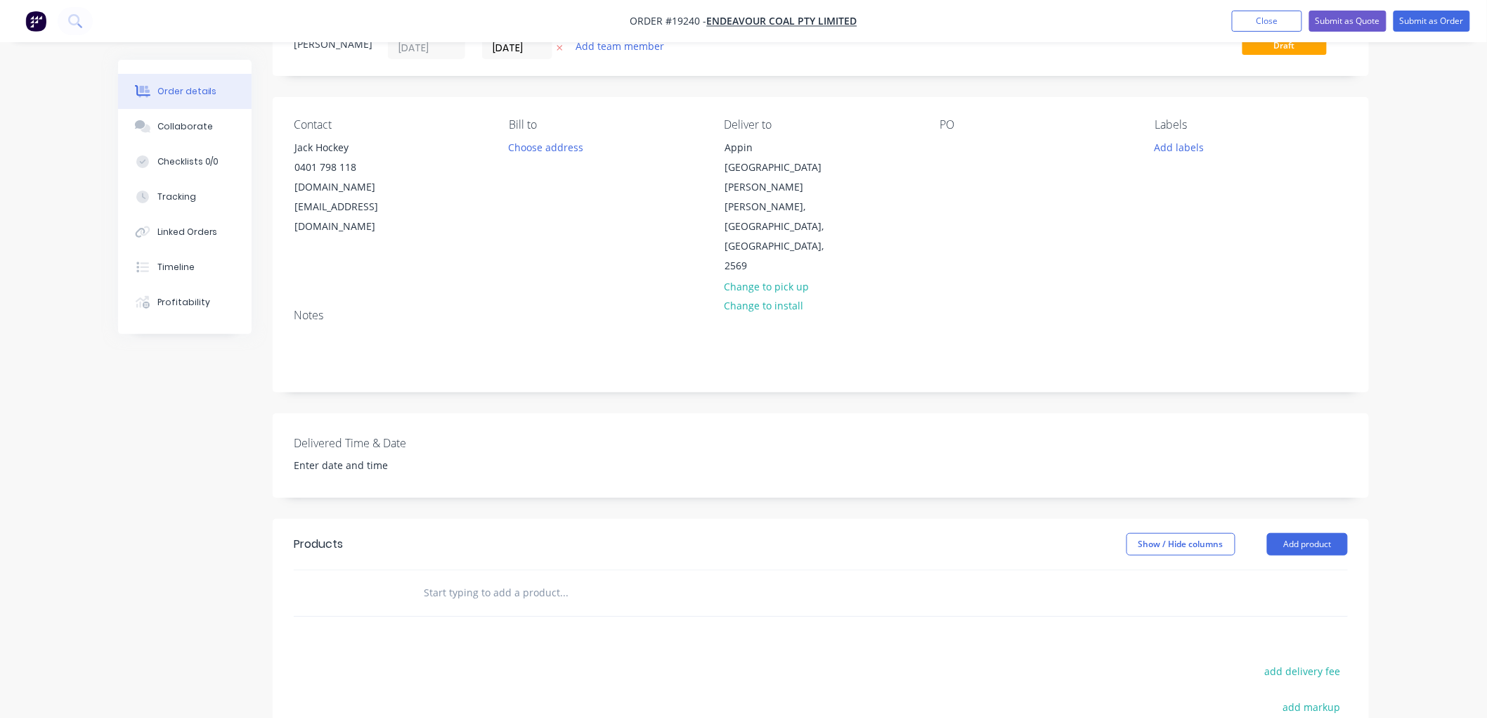
scroll to position [156, 0]
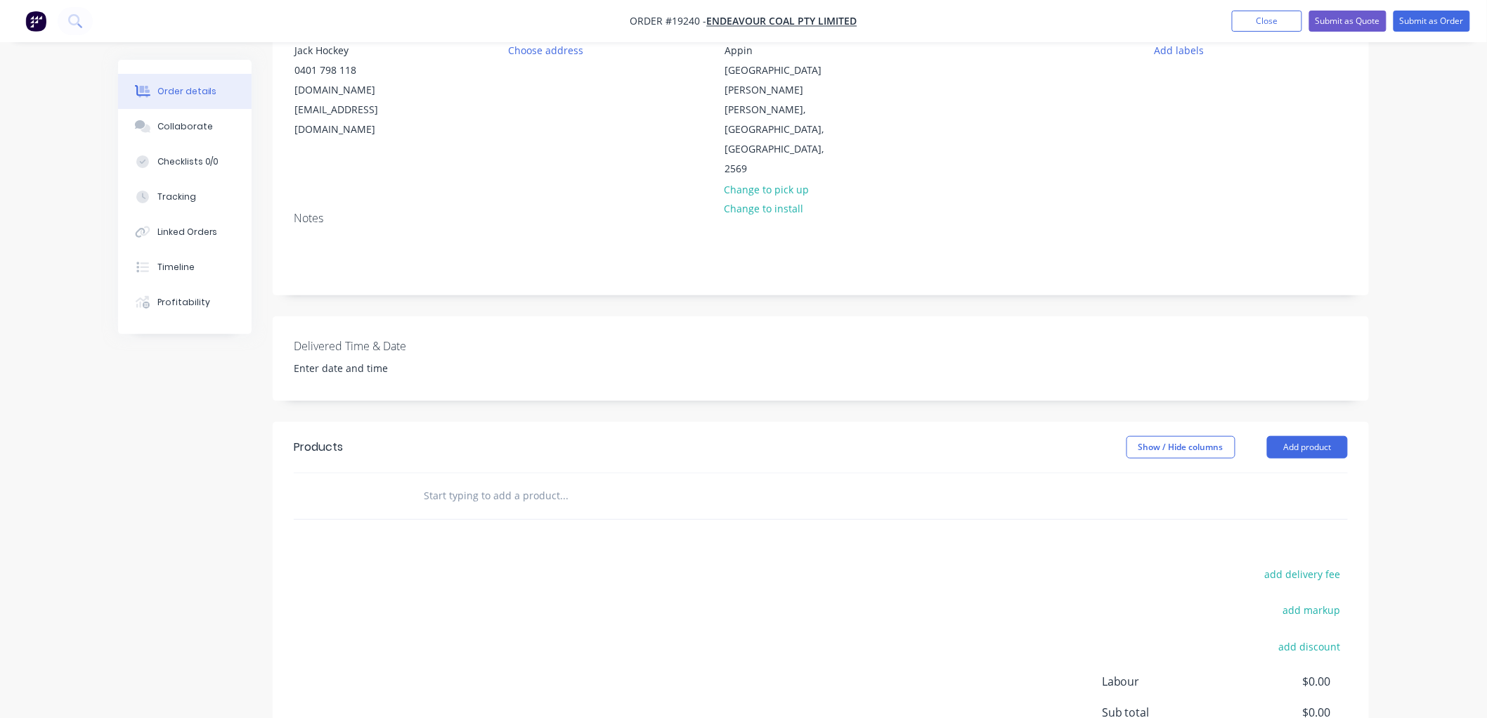
click at [453, 481] on input "text" at bounding box center [563, 495] width 281 height 28
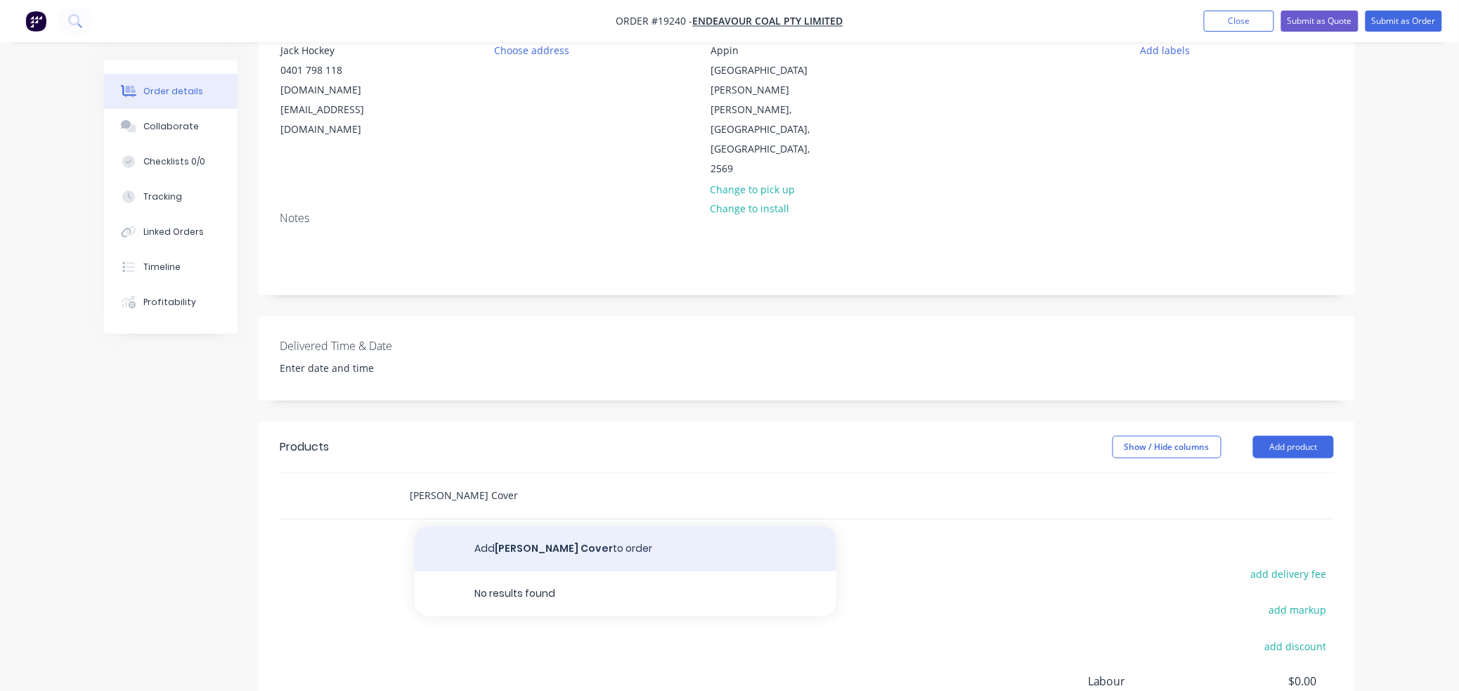
type input "[PERSON_NAME] Cover"
click at [529, 526] on button "Add [PERSON_NAME] Cover to order" at bounding box center [626, 548] width 422 height 45
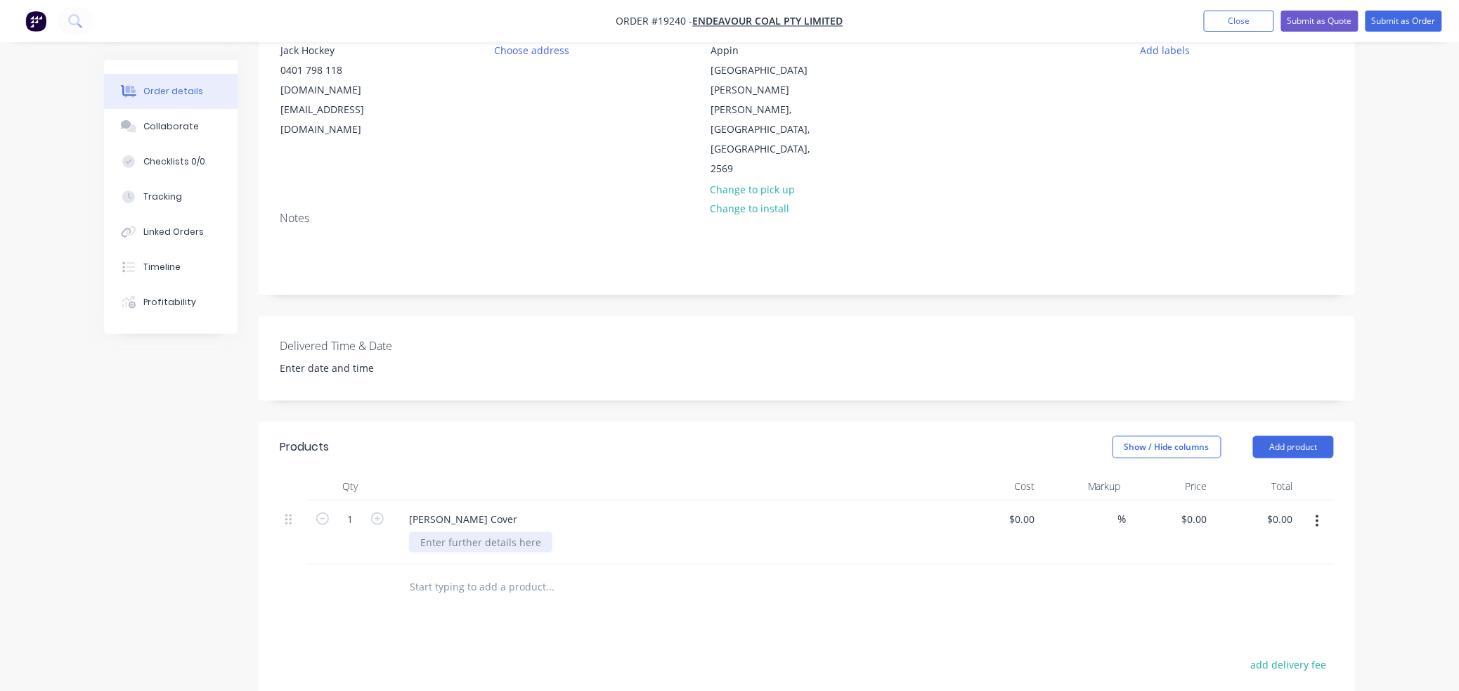
click at [458, 532] on div at bounding box center [480, 542] width 143 height 20
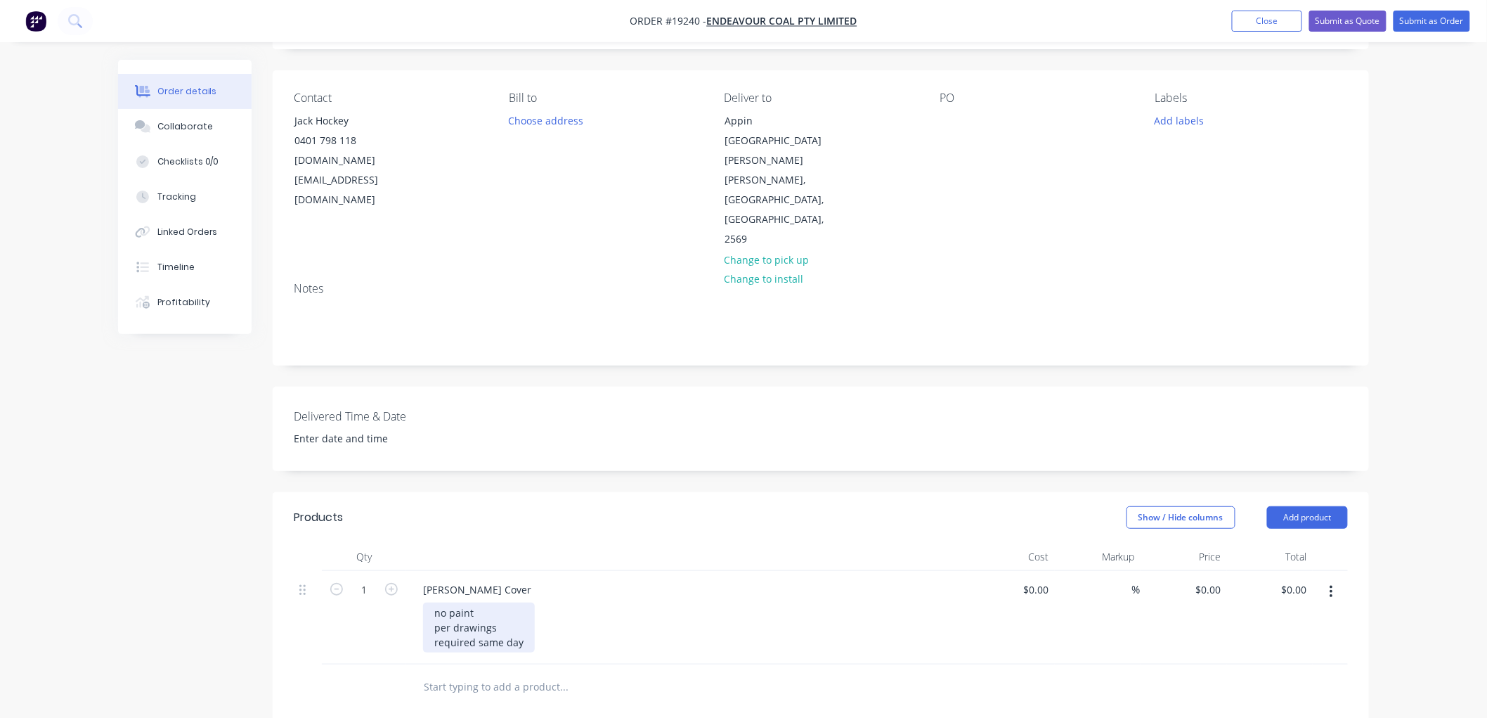
scroll to position [0, 0]
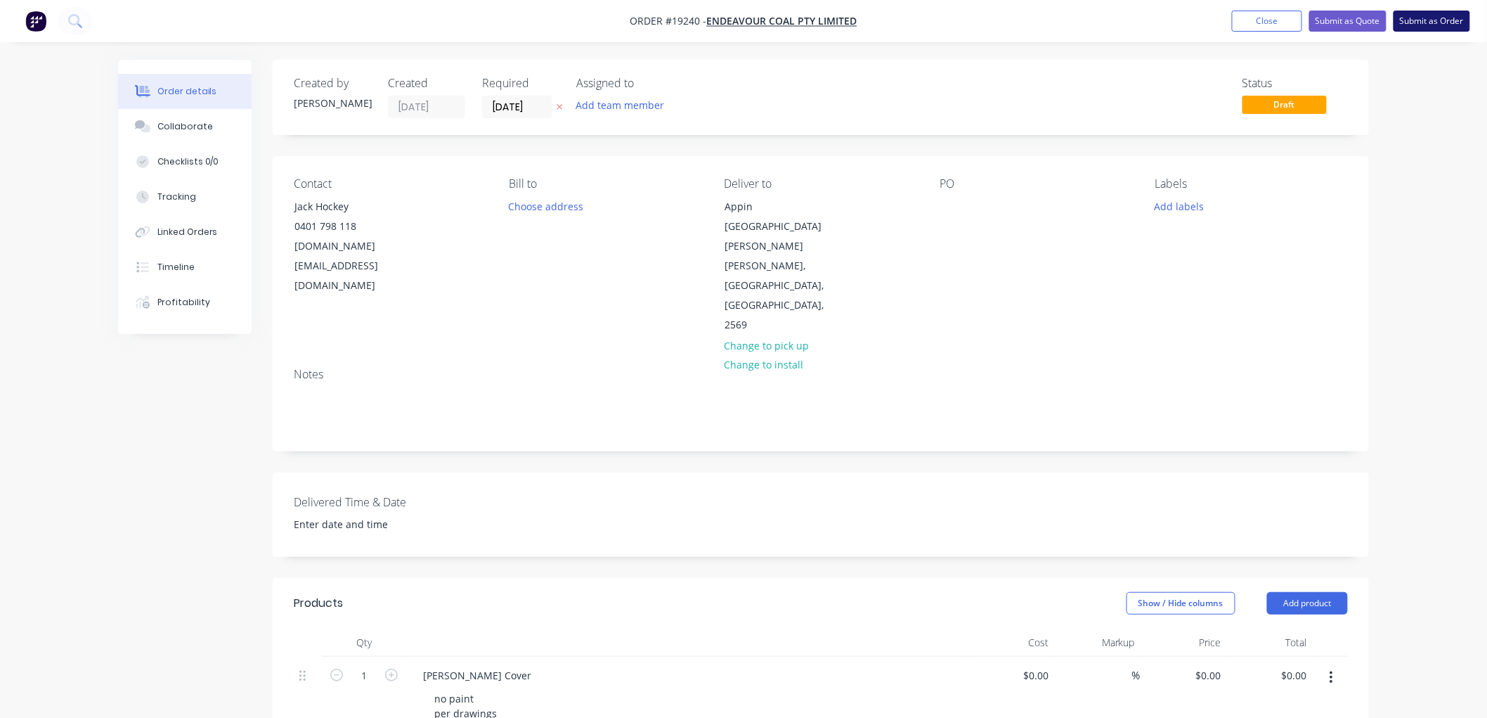
click at [1429, 16] on button "Submit as Order" at bounding box center [1432, 21] width 77 height 21
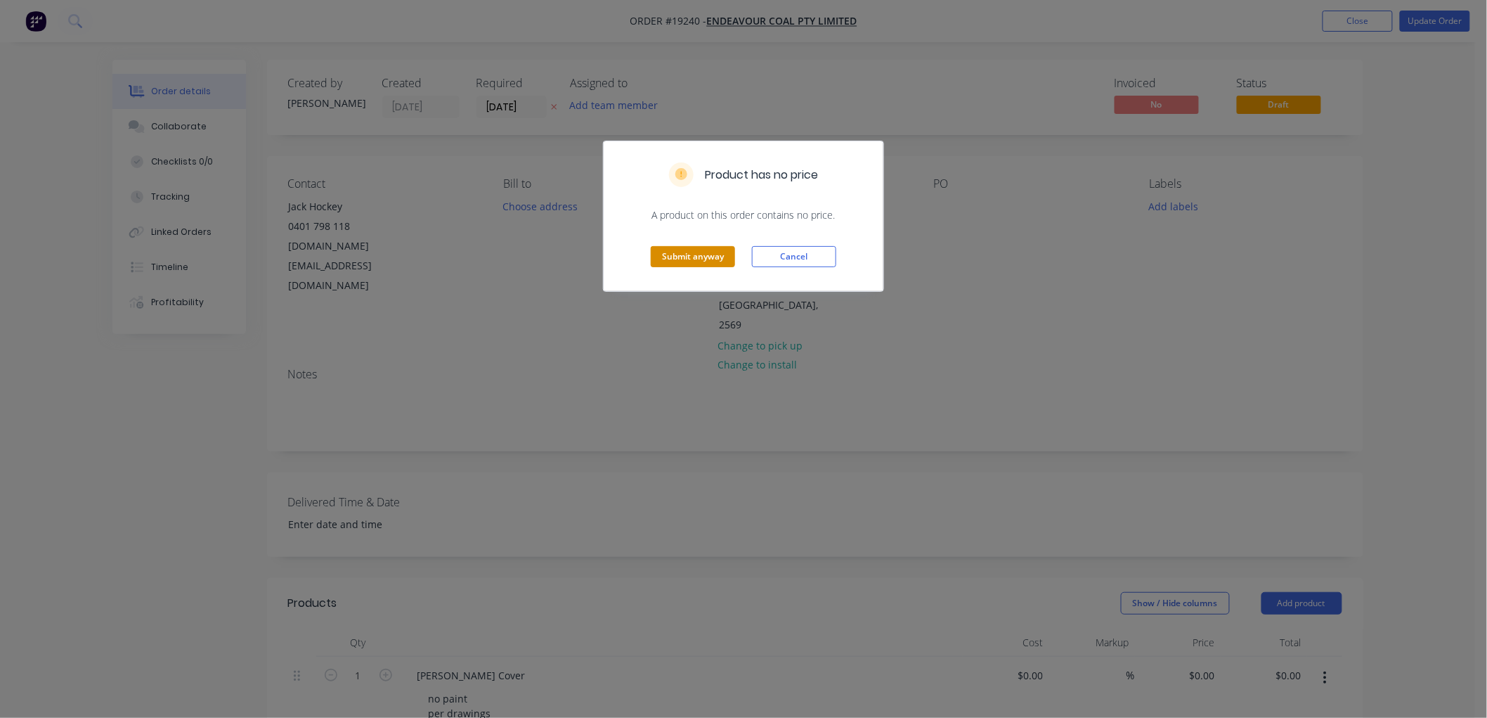
click at [710, 258] on button "Submit anyway" at bounding box center [693, 256] width 84 height 21
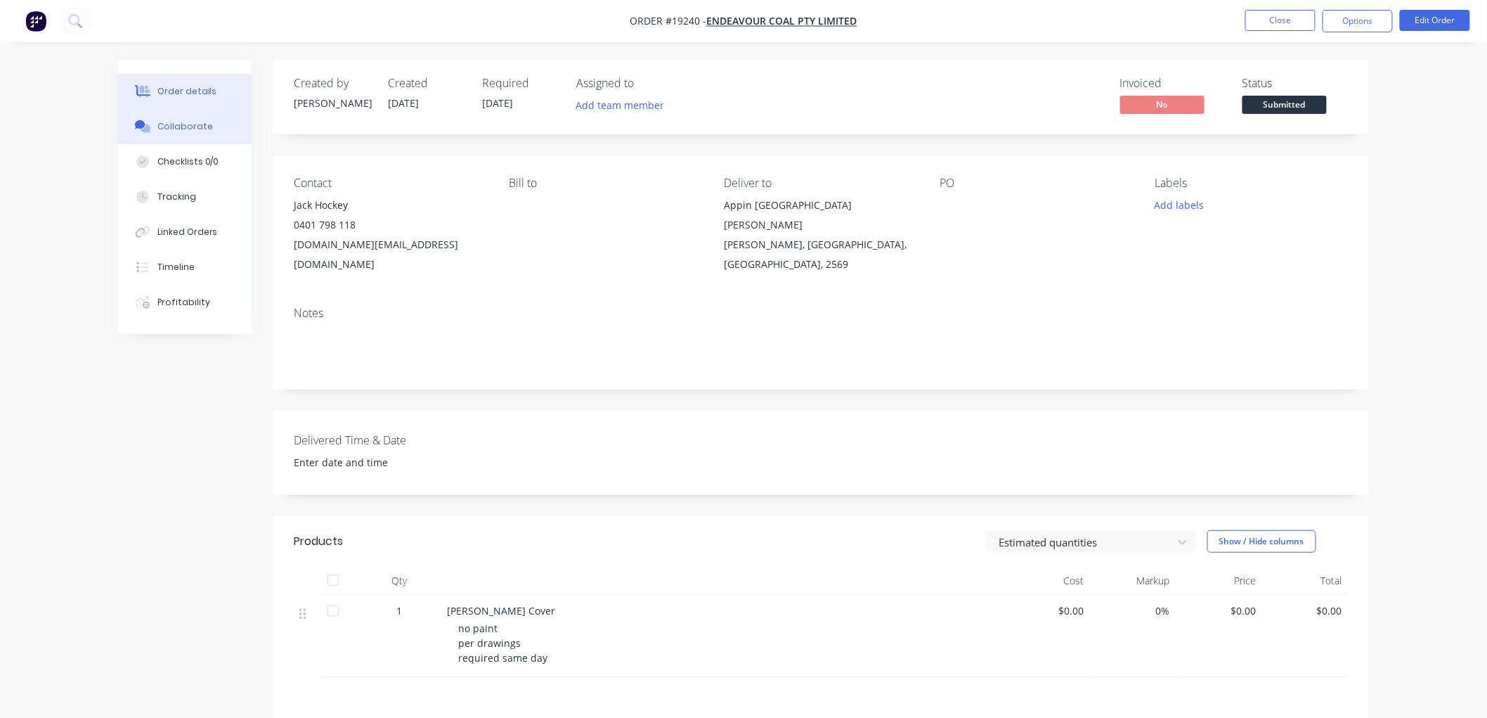
click at [169, 131] on div "Collaborate" at bounding box center [185, 126] width 56 height 13
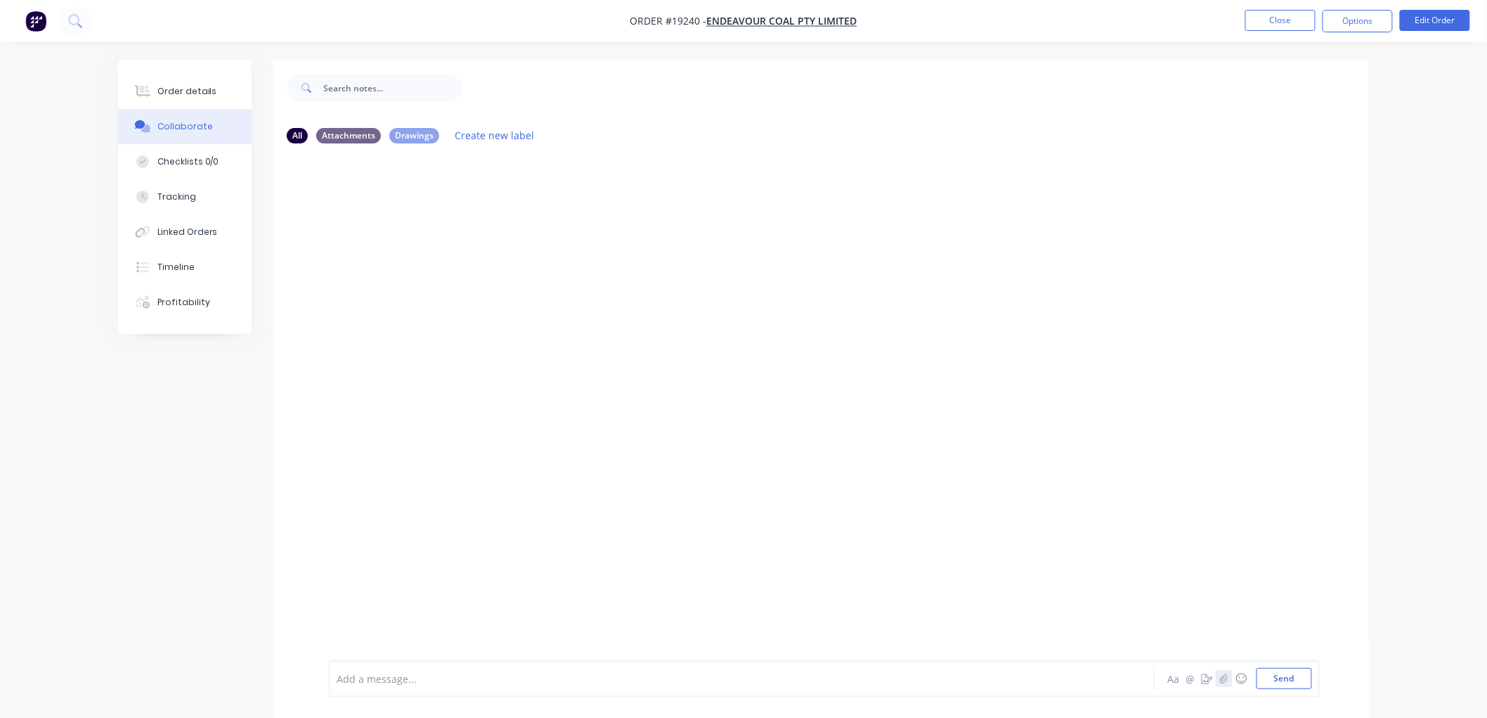
click at [1216, 673] on button "button" at bounding box center [1224, 678] width 17 height 17
click at [193, 89] on div "Order details" at bounding box center [187, 91] width 60 height 13
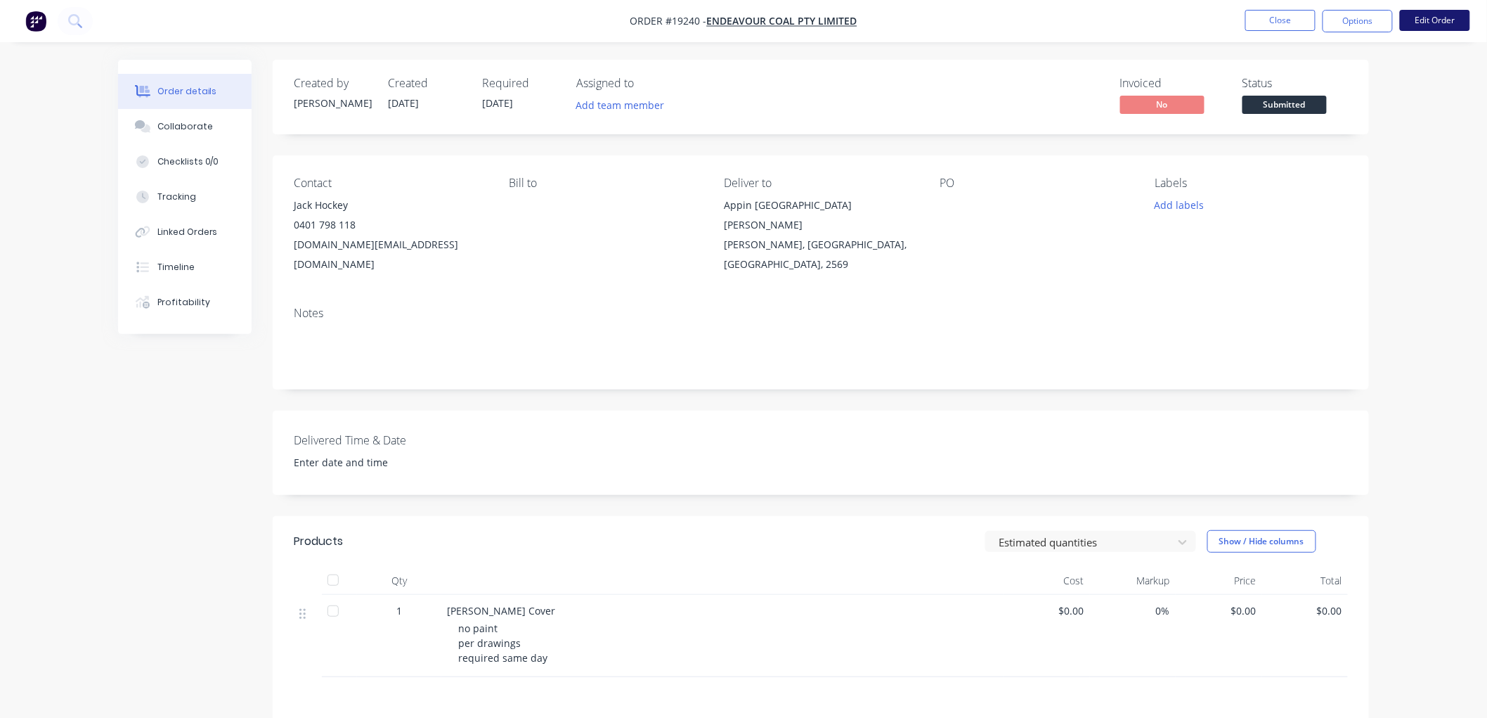
click at [1417, 18] on button "Edit Order" at bounding box center [1435, 20] width 70 height 21
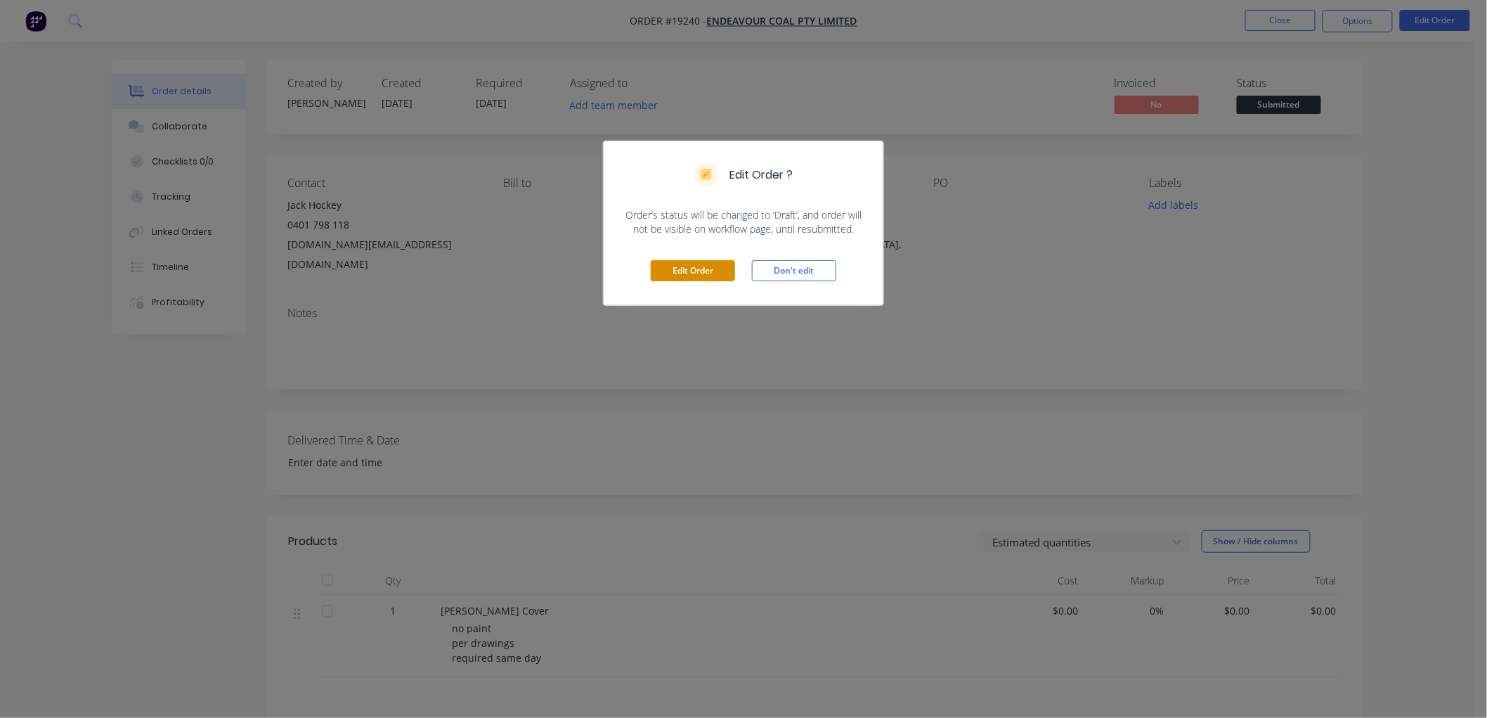
click at [683, 278] on button "Edit Order" at bounding box center [693, 270] width 84 height 21
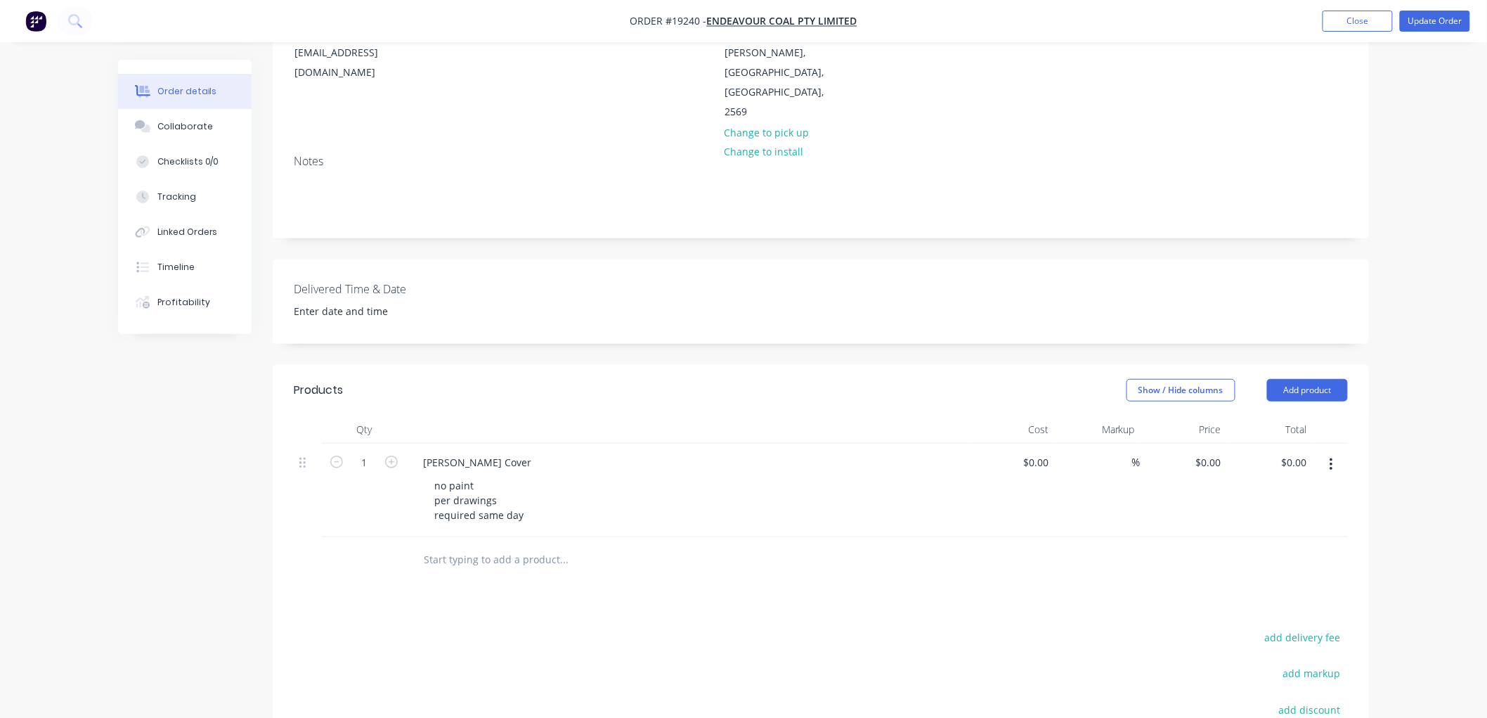
scroll to position [234, 0]
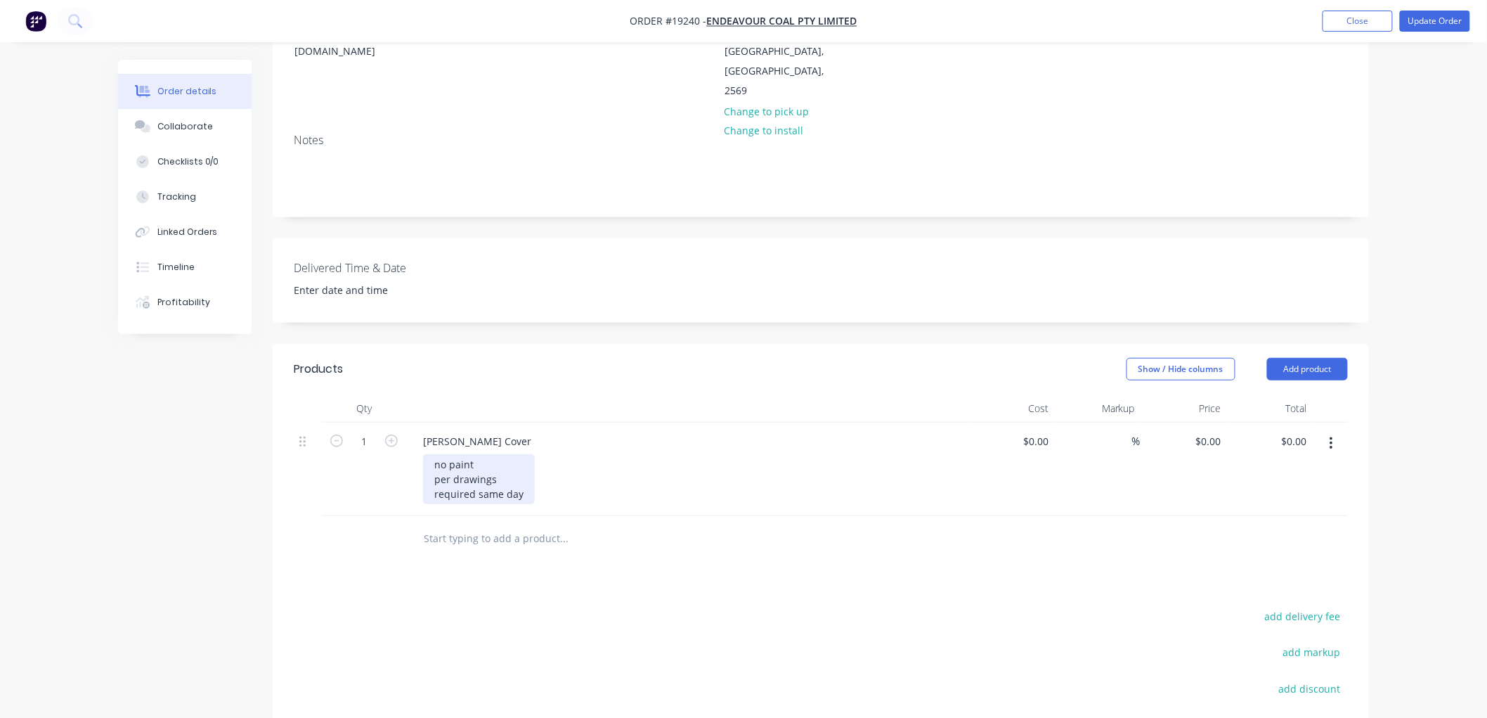
click at [521, 454] on div "no paint per drawings required same day" at bounding box center [479, 479] width 112 height 50
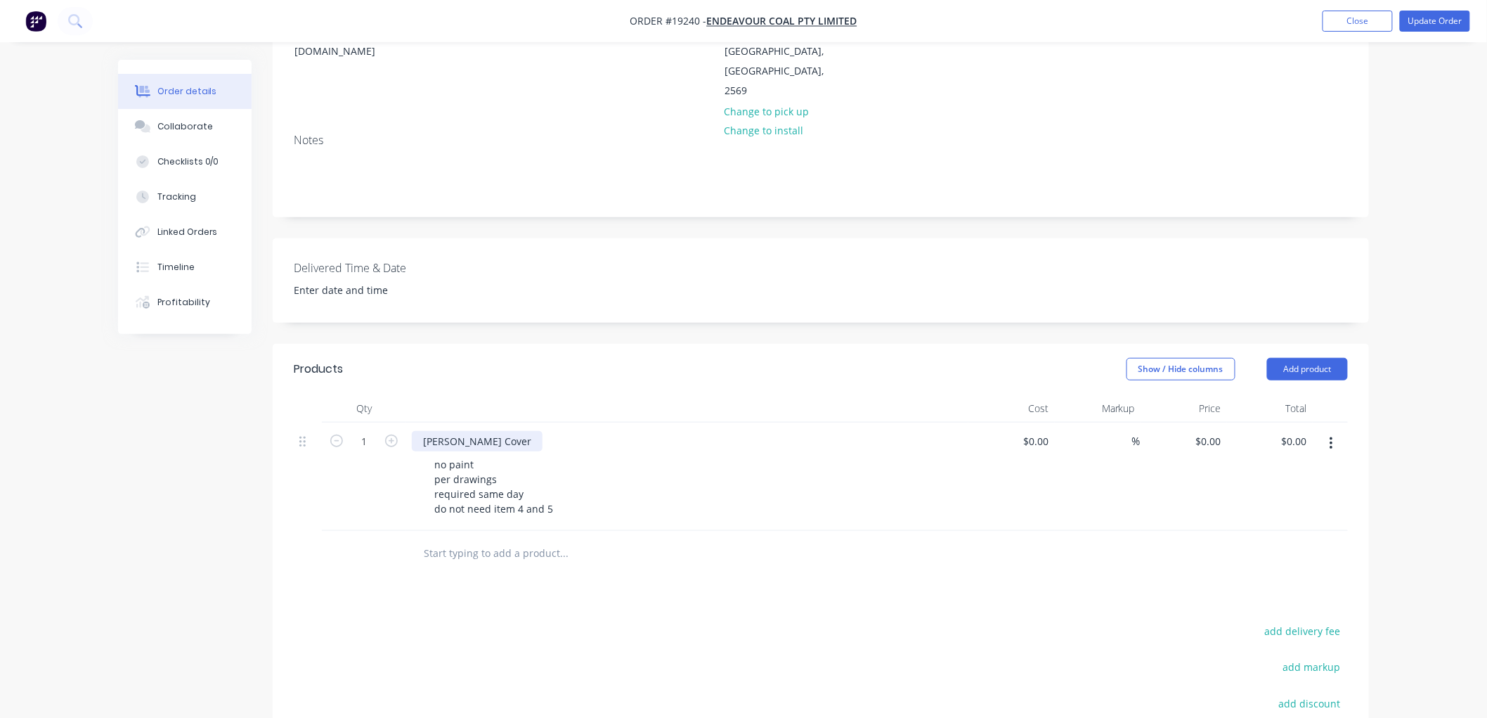
click at [506, 431] on div "[PERSON_NAME] Cover" at bounding box center [477, 441] width 131 height 20
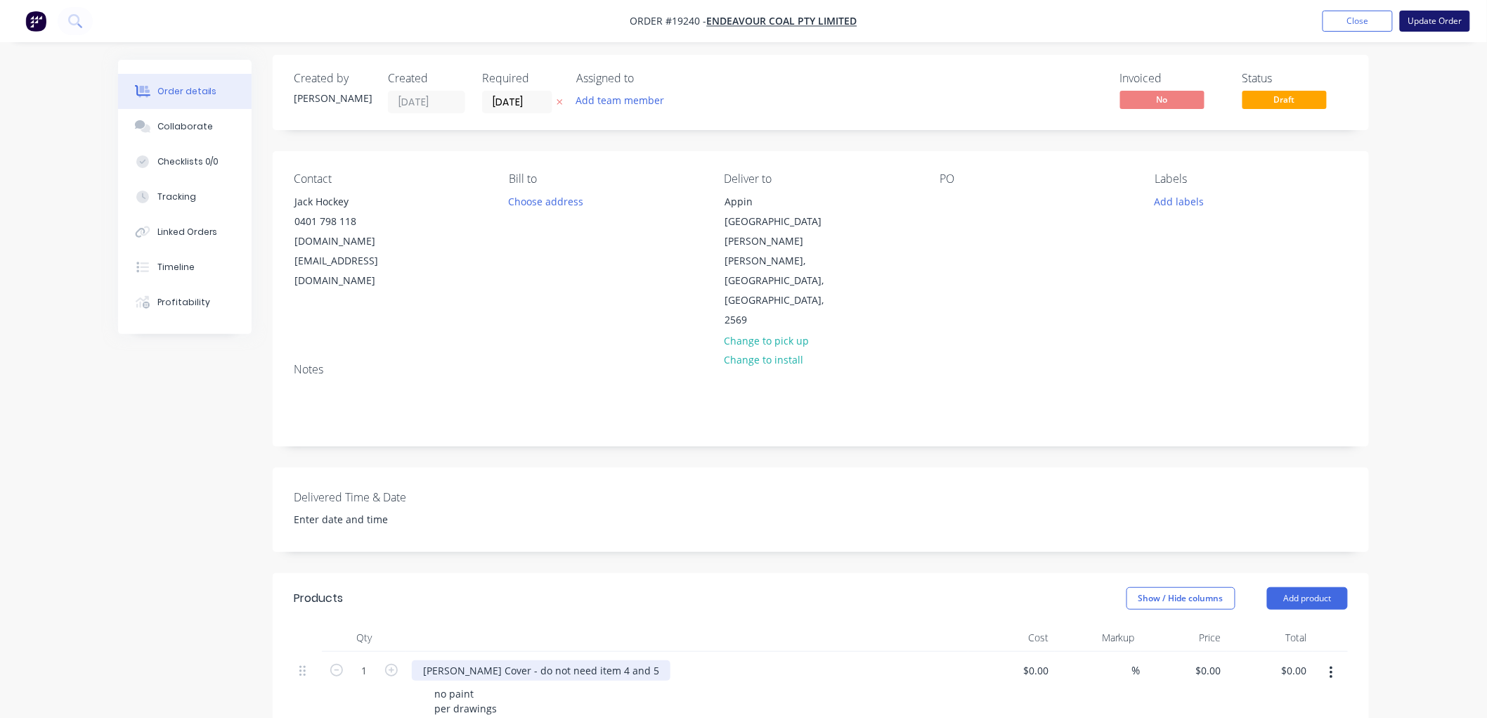
scroll to position [0, 0]
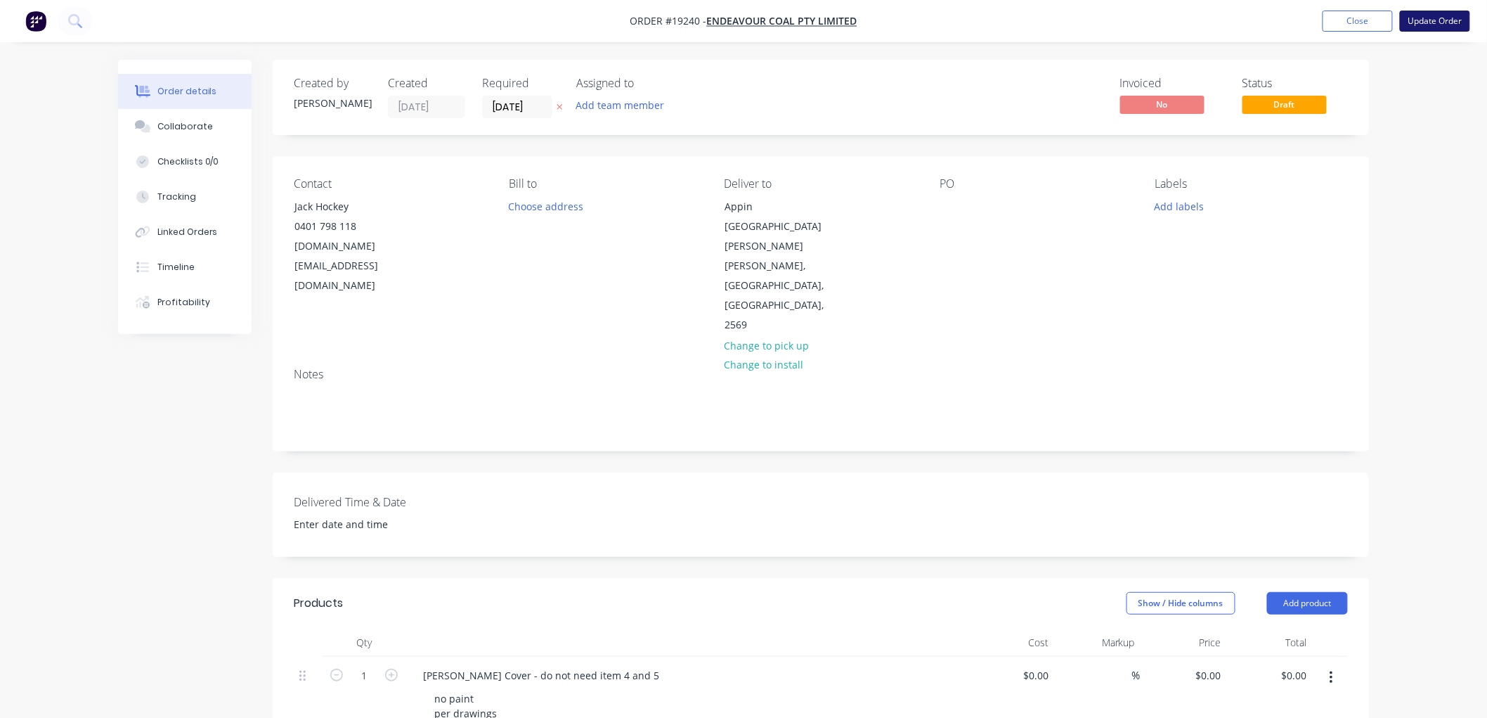
click at [1427, 22] on button "Update Order" at bounding box center [1435, 21] width 70 height 21
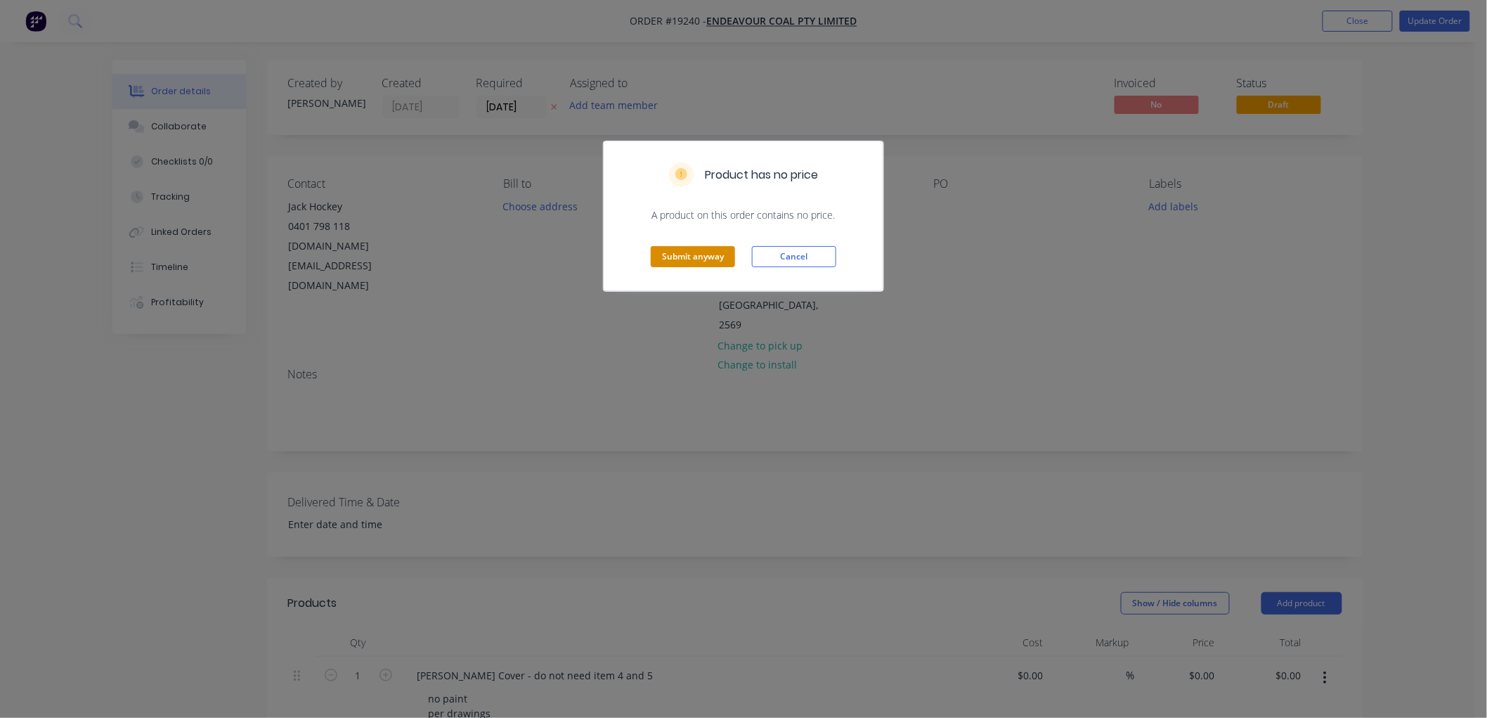
click at [661, 262] on button "Submit anyway" at bounding box center [693, 256] width 84 height 21
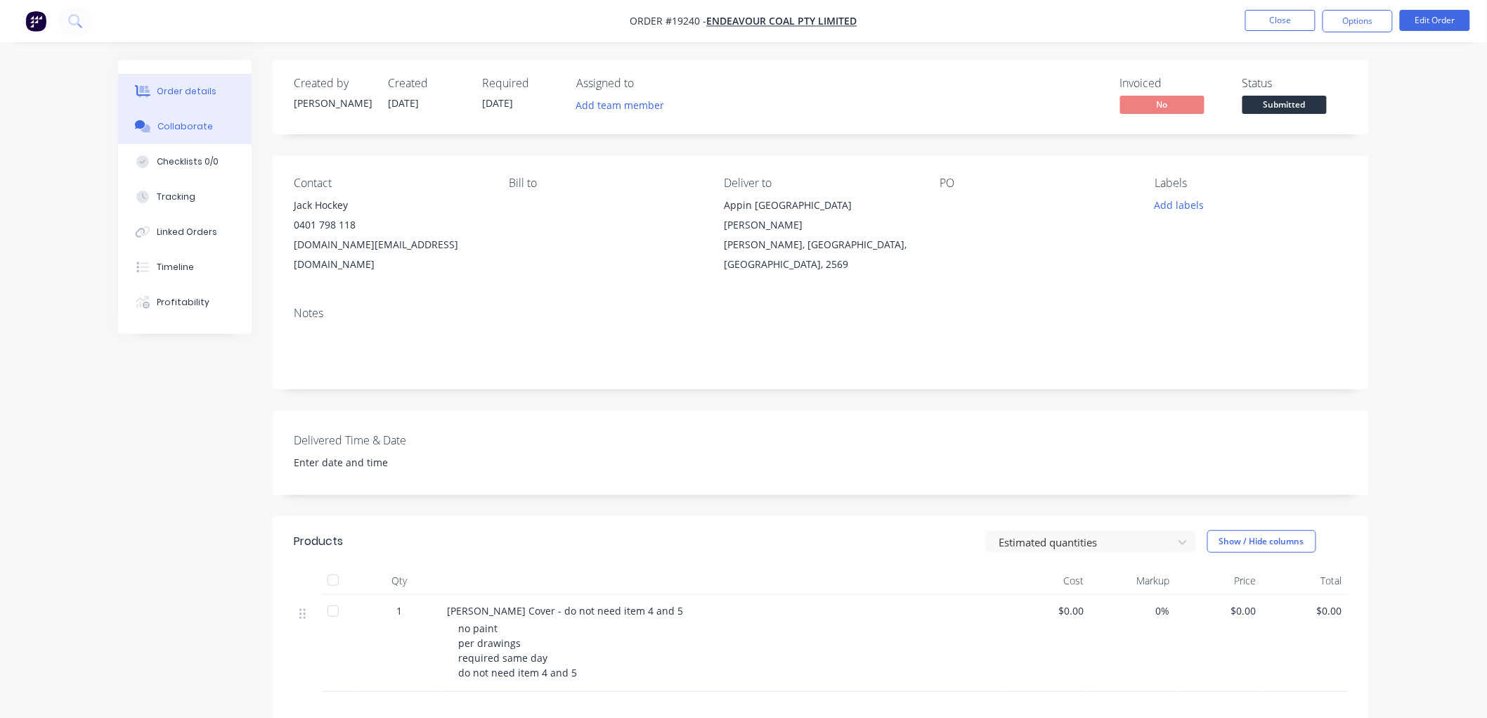
click at [191, 130] on div "Collaborate" at bounding box center [185, 126] width 56 height 13
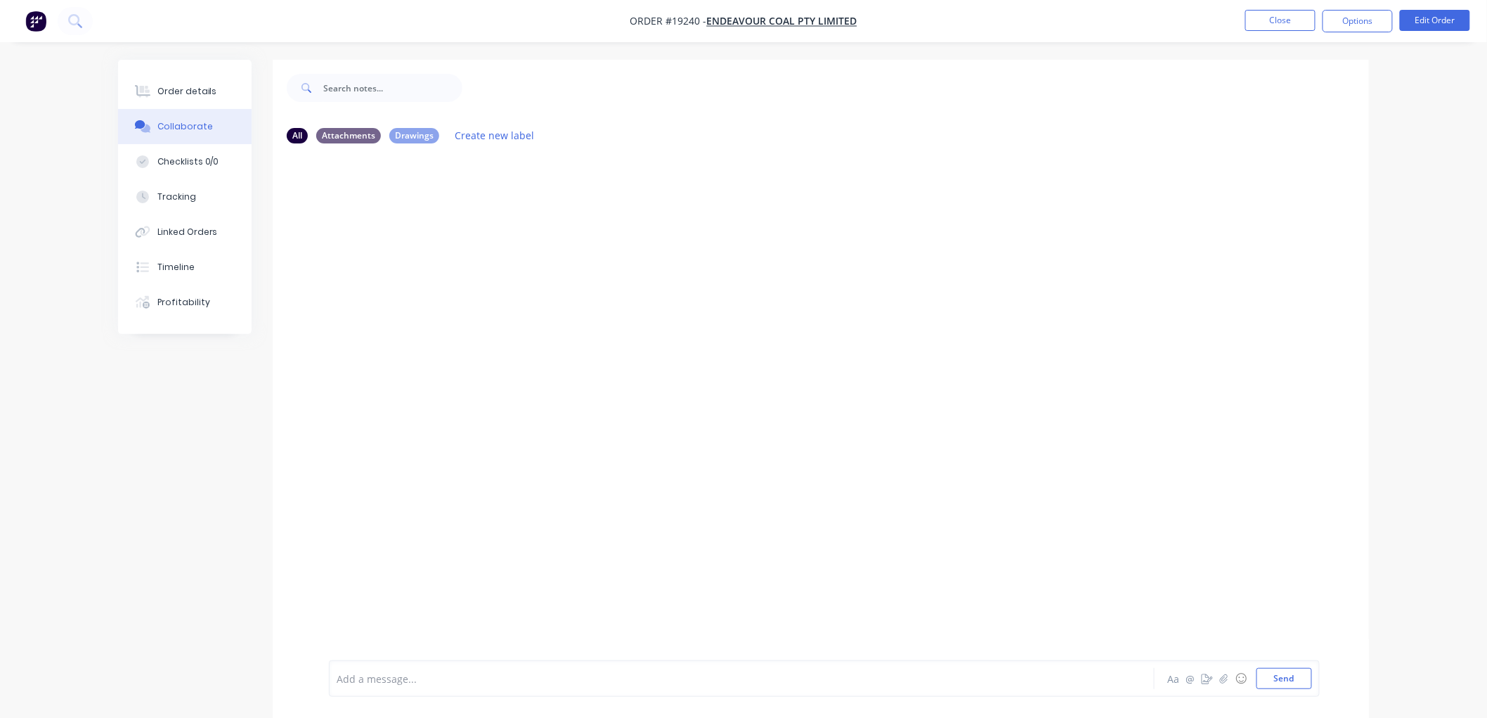
click at [1224, 687] on div "Aa @ ☺ Send" at bounding box center [1238, 678] width 147 height 21
click at [1224, 684] on button "button" at bounding box center [1224, 678] width 17 height 17
click at [190, 85] on div "Order details" at bounding box center [187, 91] width 60 height 13
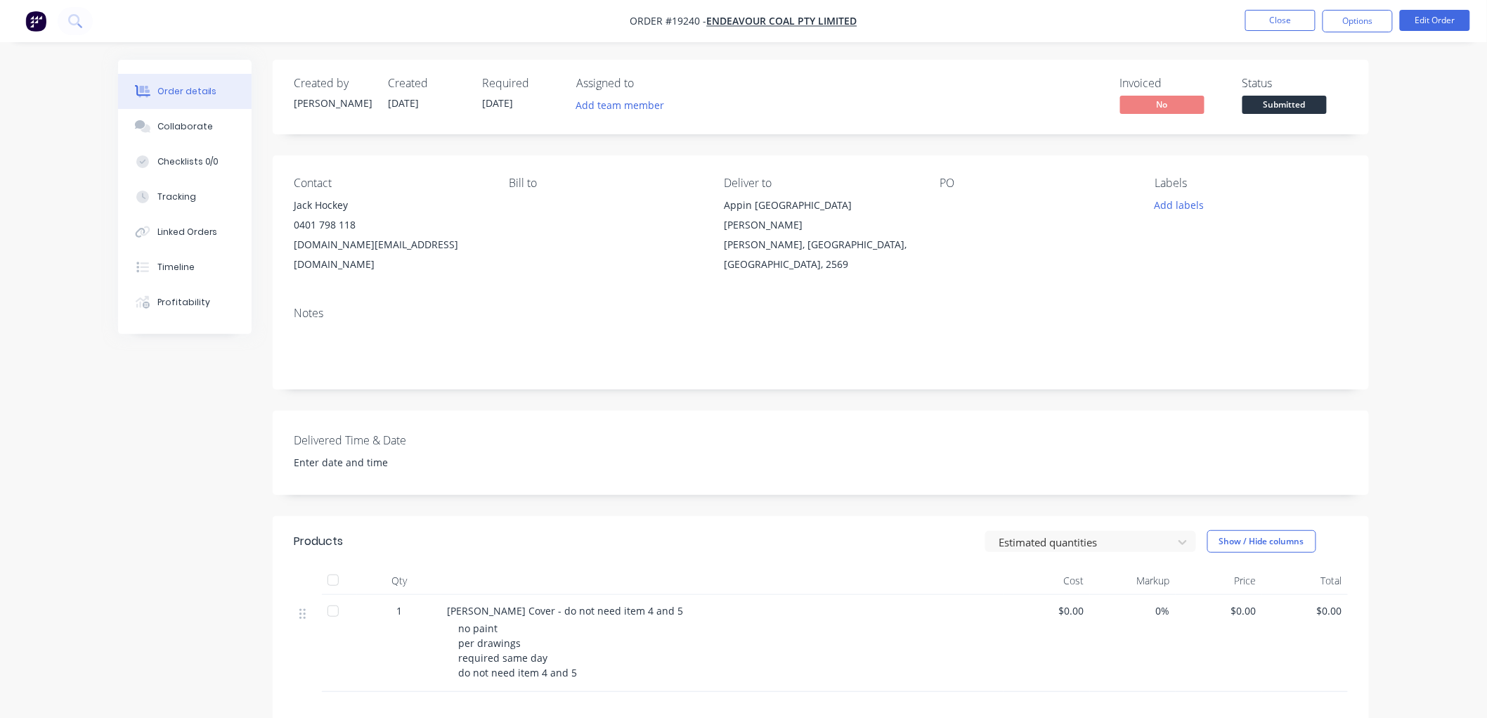
click at [1262, 105] on span "Submitted" at bounding box center [1285, 105] width 84 height 18
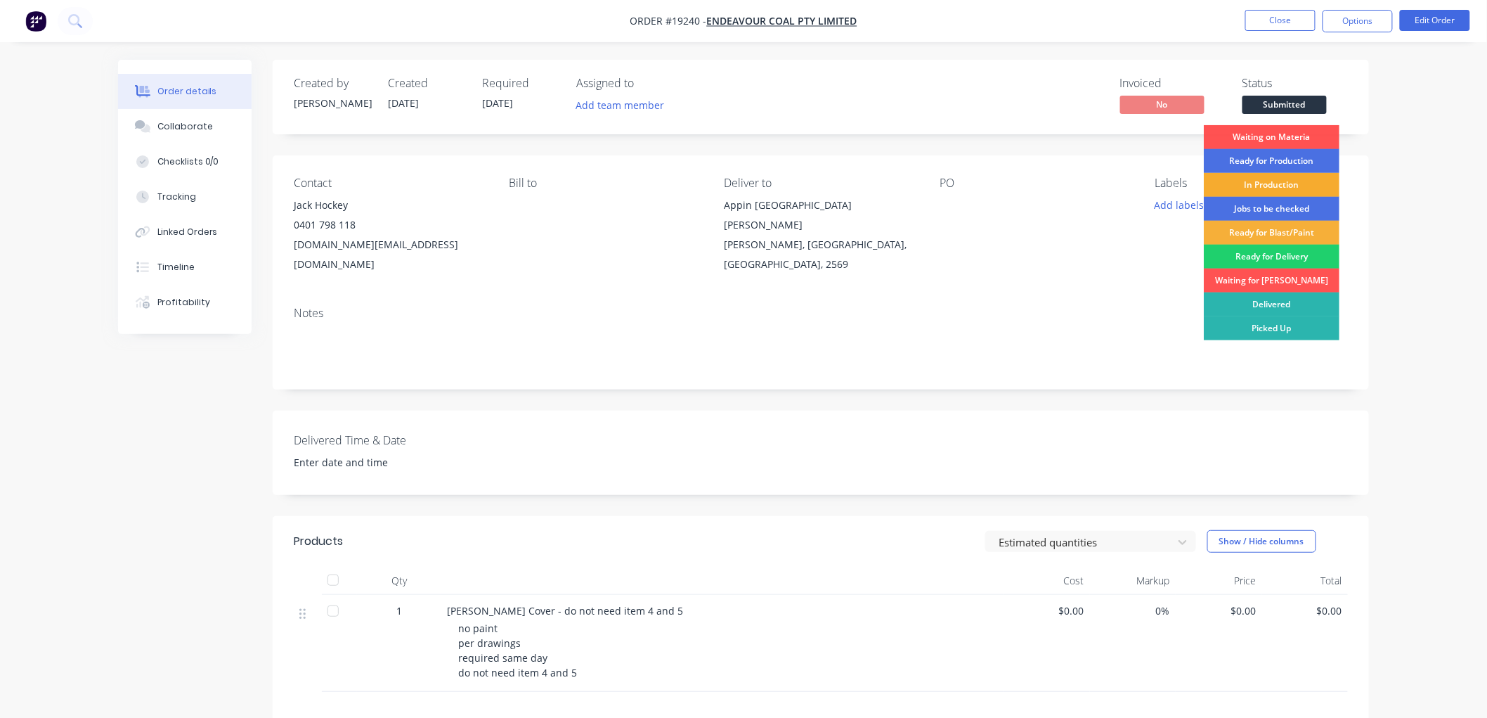
click at [1254, 188] on div "In Production" at bounding box center [1272, 185] width 136 height 24
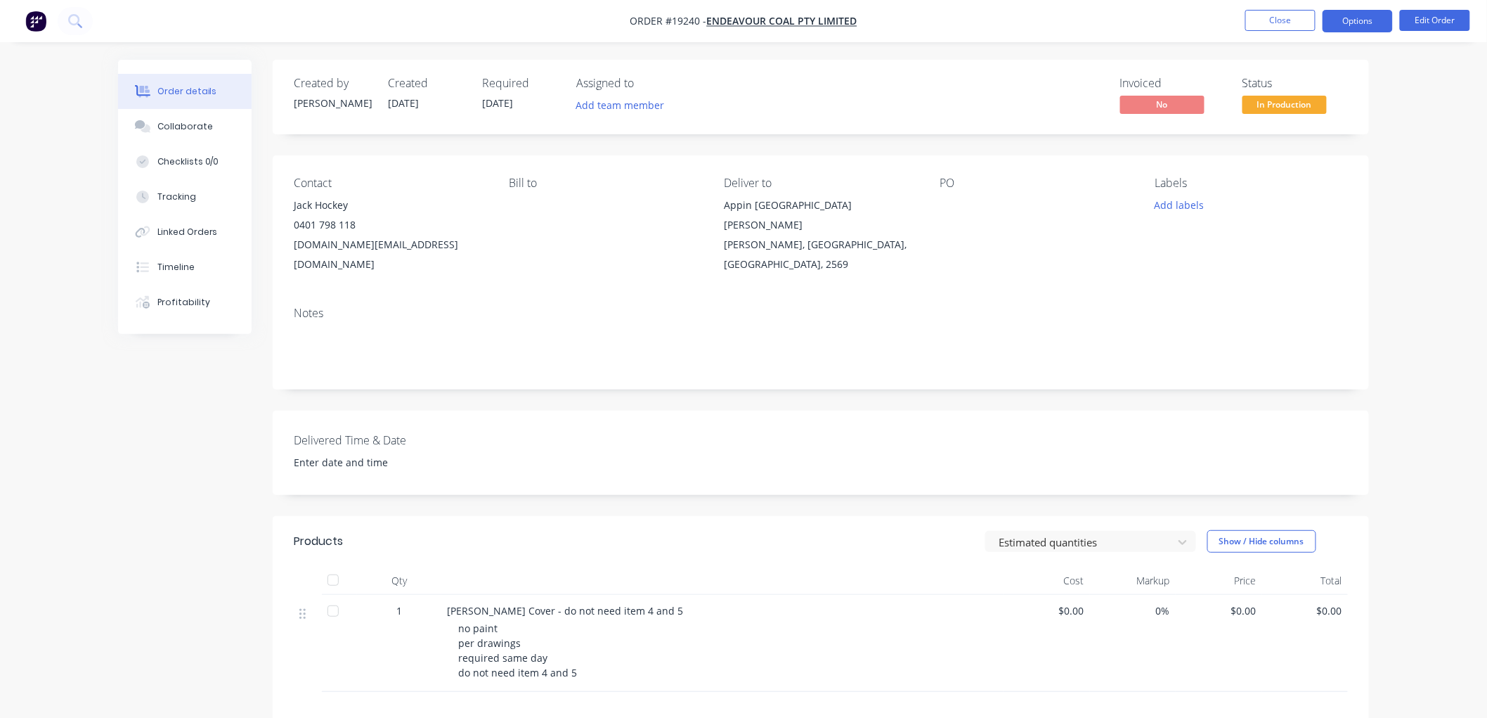
click at [1350, 22] on button "Options" at bounding box center [1358, 21] width 70 height 22
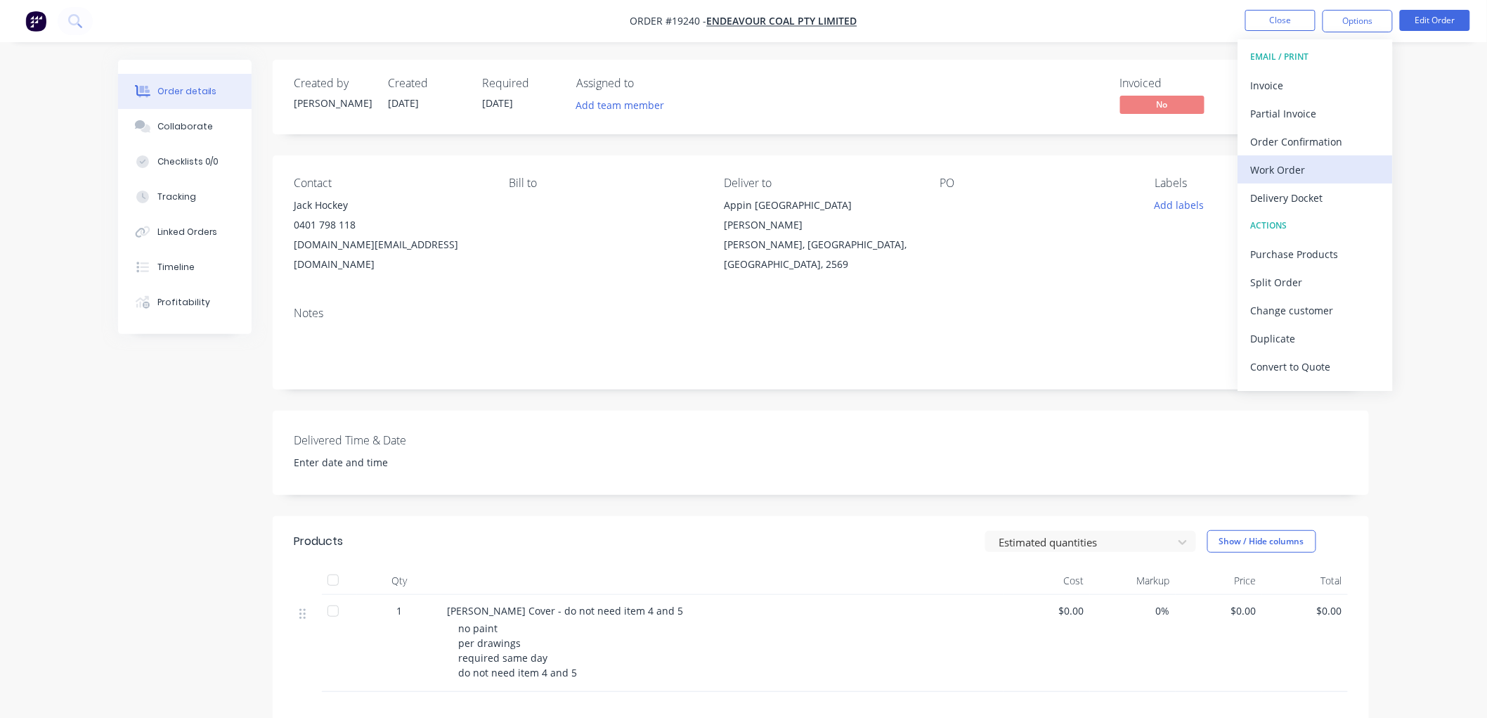
click at [1281, 171] on div "Work Order" at bounding box center [1315, 170] width 129 height 20
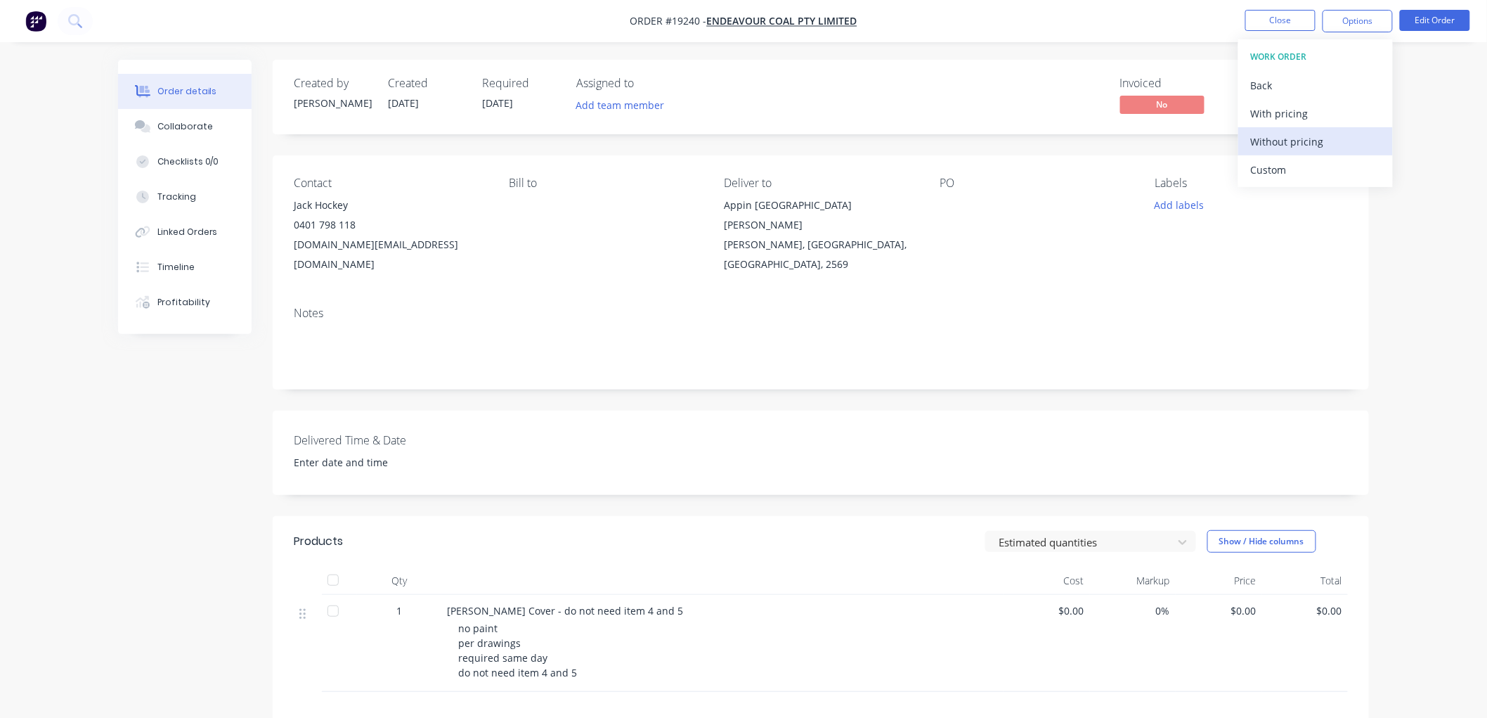
click at [1277, 145] on div "Without pricing" at bounding box center [1315, 141] width 129 height 20
click at [1428, 157] on div "Order details Collaborate Checklists 0/0 Tracking Linked Orders Timeline Profit…" at bounding box center [743, 471] width 1487 height 942
click at [1268, 19] on button "Close" at bounding box center [1280, 20] width 70 height 21
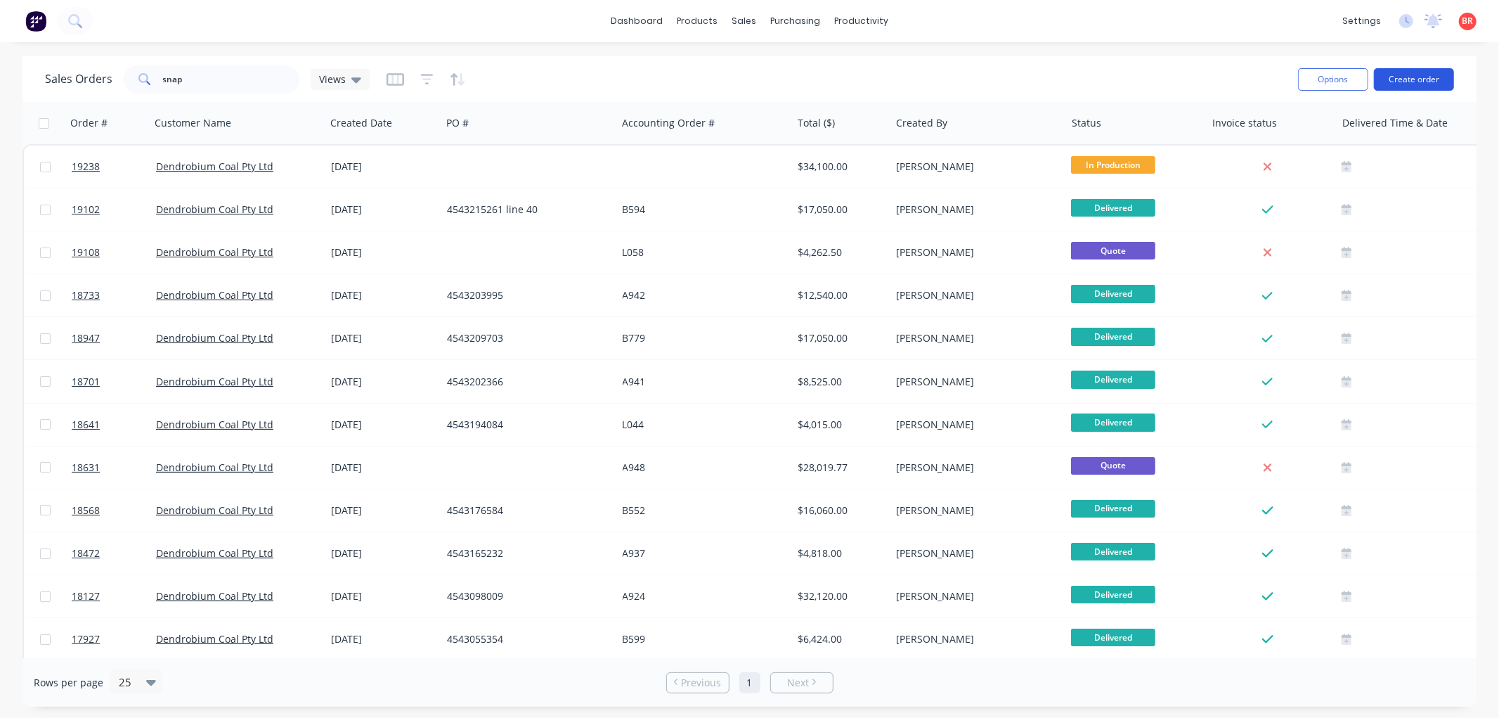
click at [1399, 81] on button "Create order" at bounding box center [1414, 79] width 80 height 22
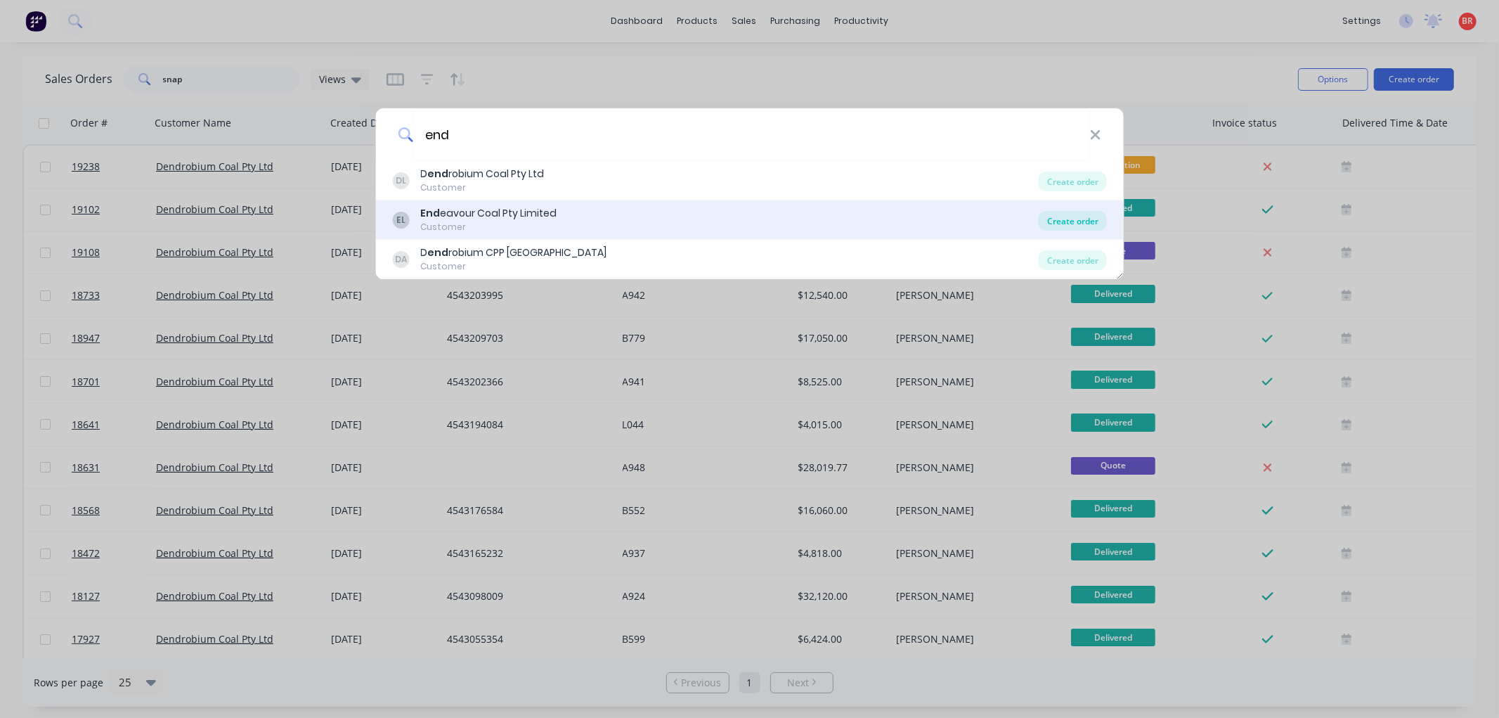
type input "end"
click at [1052, 228] on div "Create order" at bounding box center [1073, 221] width 68 height 20
click at [1045, 225] on div "Create order" at bounding box center [1073, 221] width 68 height 20
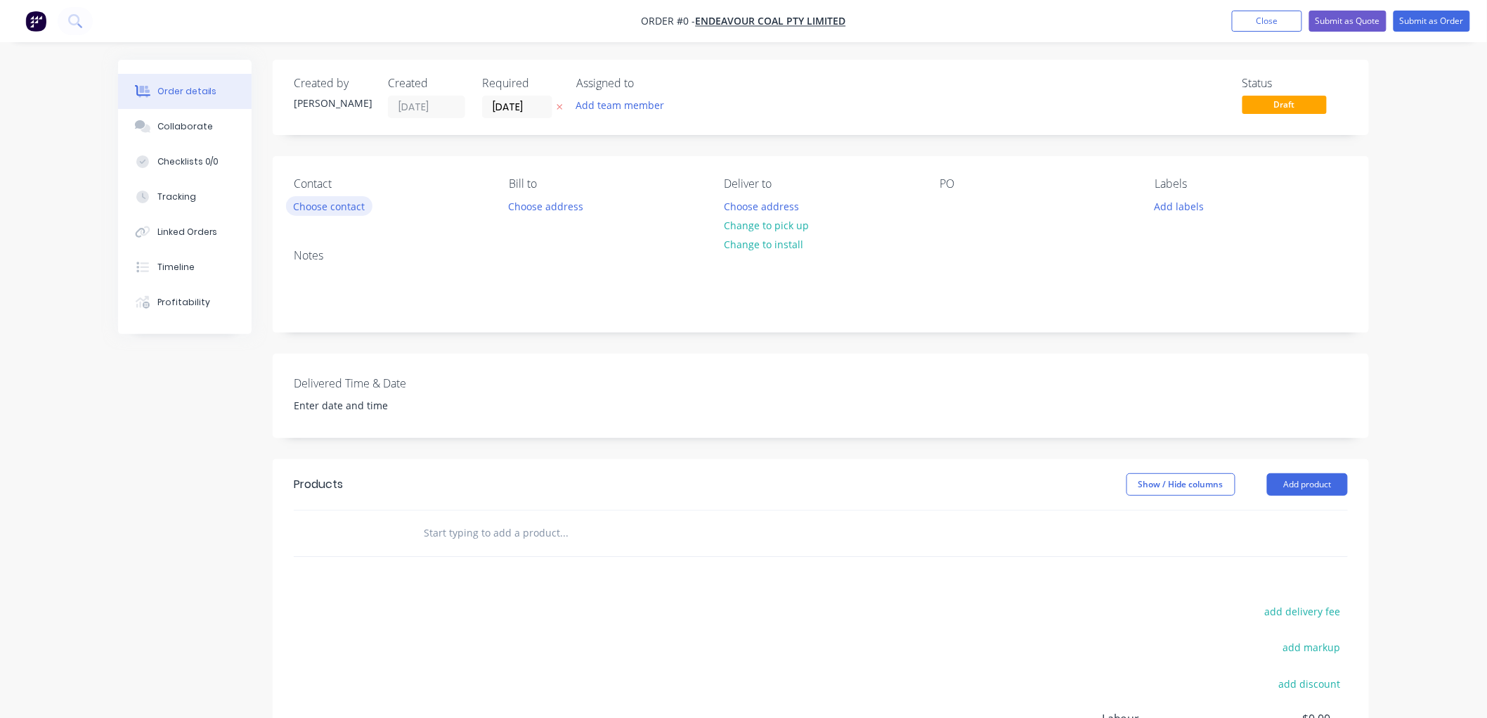
click at [340, 201] on button "Choose contact" at bounding box center [329, 205] width 86 height 19
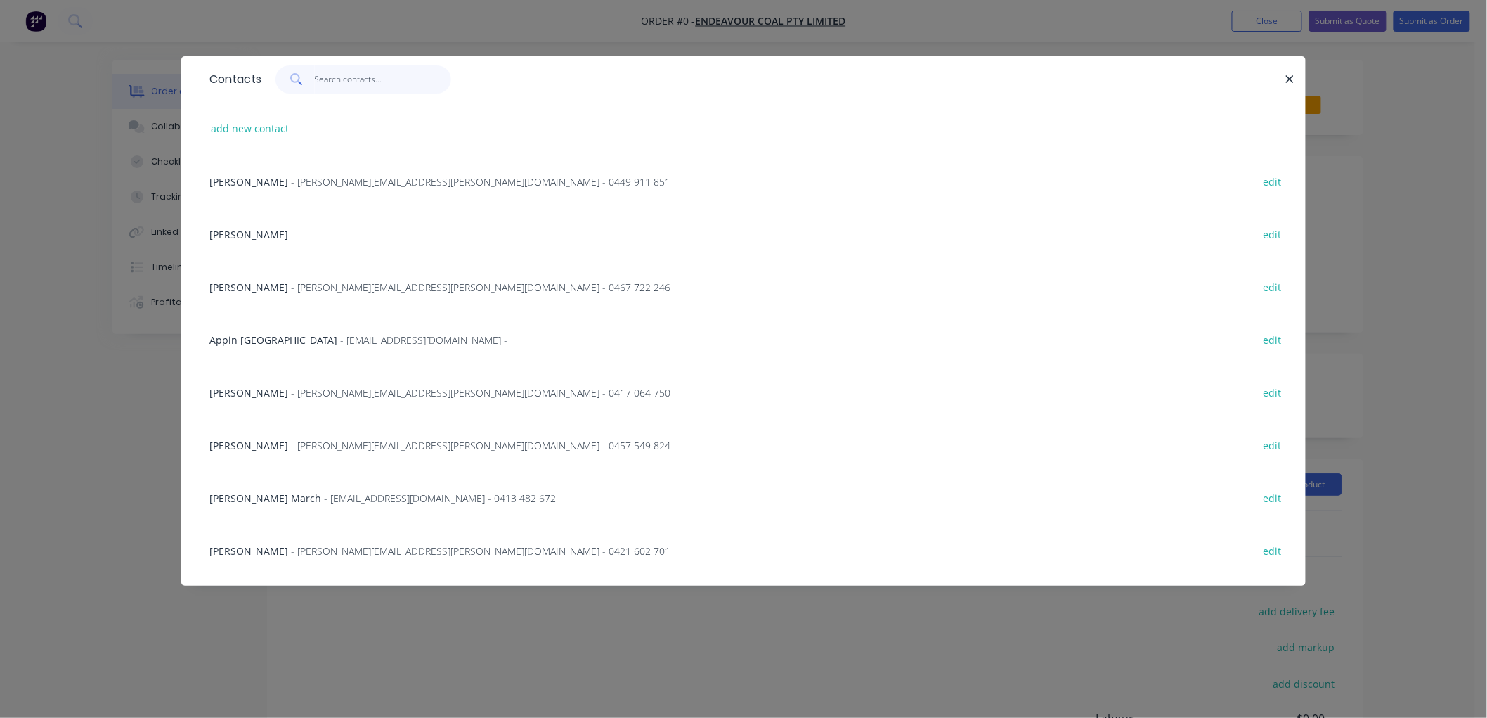
click at [347, 77] on input "text" at bounding box center [383, 79] width 137 height 28
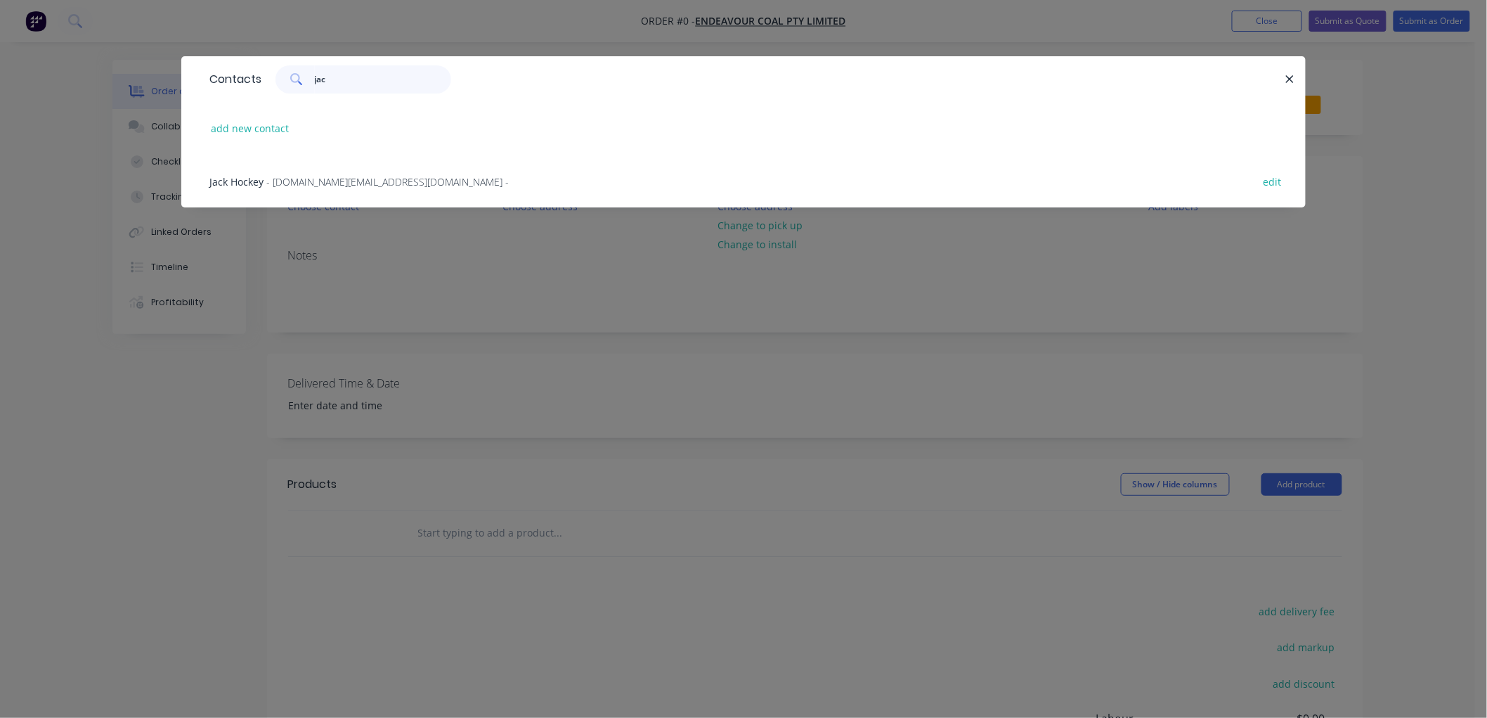
type input "jac"
click at [310, 179] on span "- [DOMAIN_NAME][EMAIL_ADDRESS][DOMAIN_NAME] -" at bounding box center [387, 181] width 242 height 13
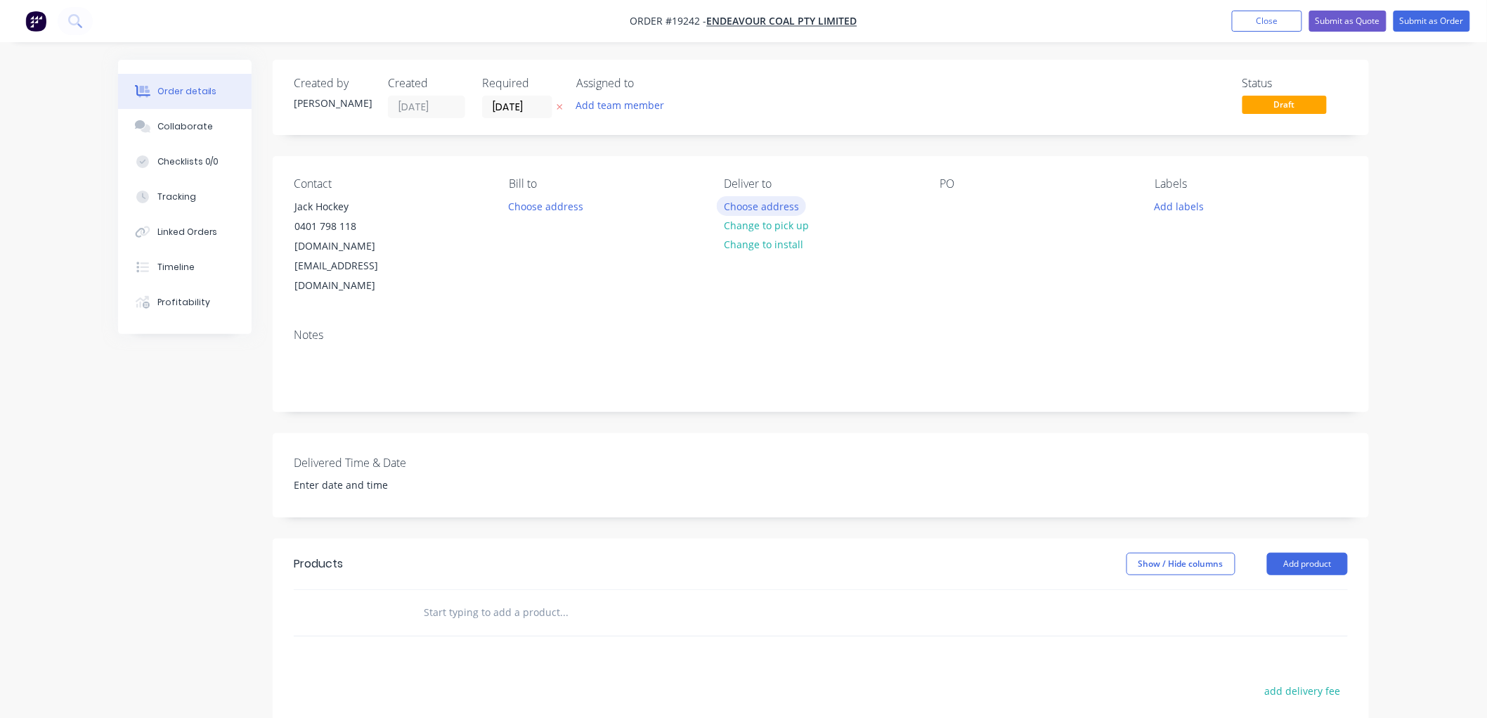
click at [757, 204] on button "Choose address" at bounding box center [762, 205] width 90 height 19
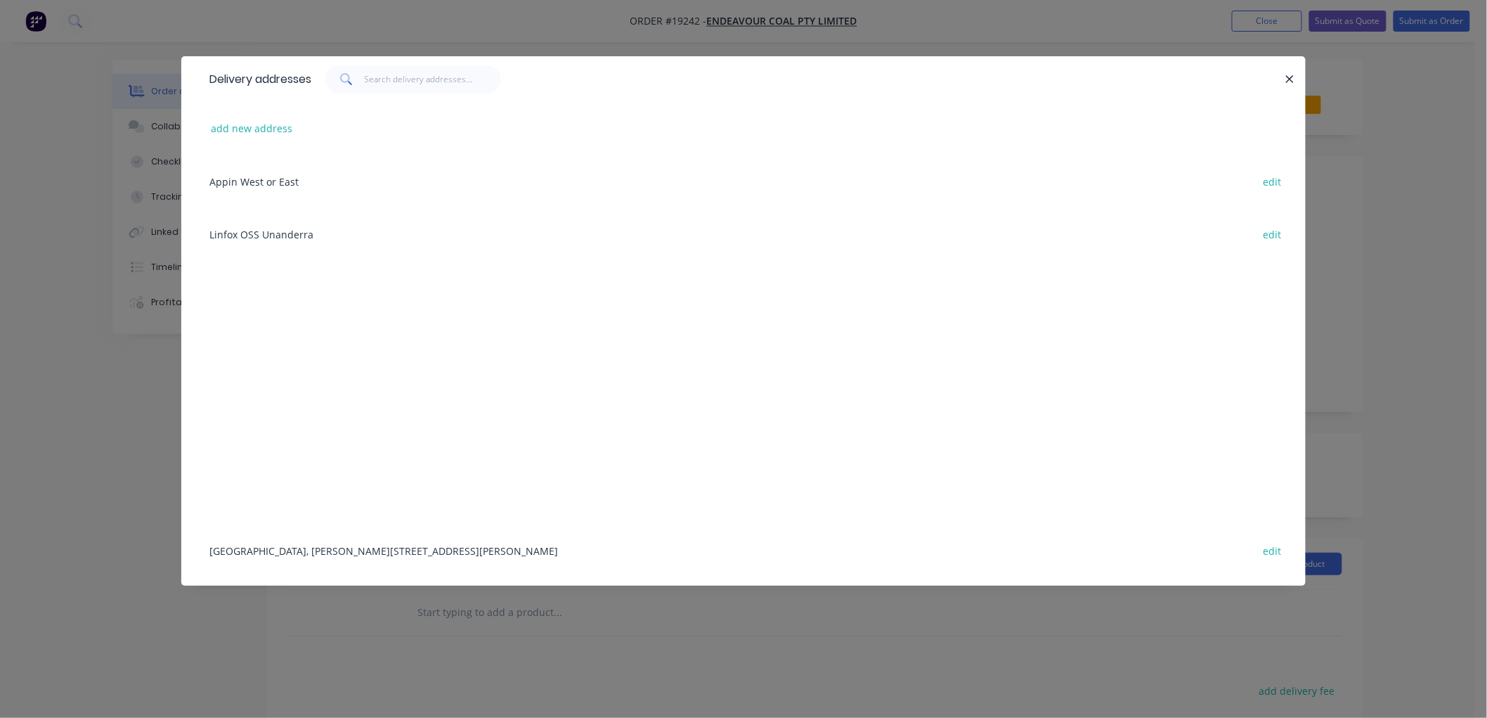
click at [304, 550] on div "[GEOGRAPHIC_DATA], [PERSON_NAME][STREET_ADDRESS][PERSON_NAME] edit" at bounding box center [743, 550] width 1082 height 53
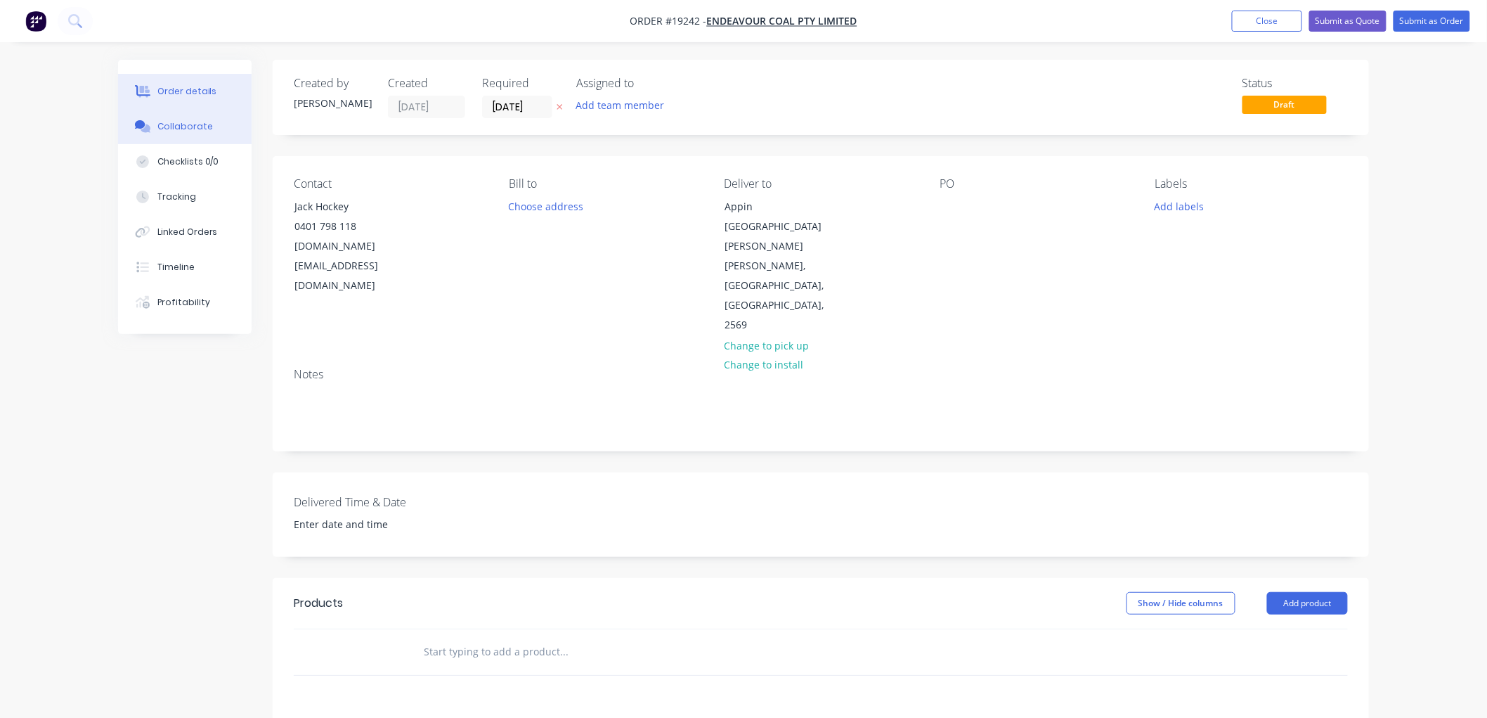
click at [179, 130] on div "Collaborate" at bounding box center [185, 126] width 56 height 13
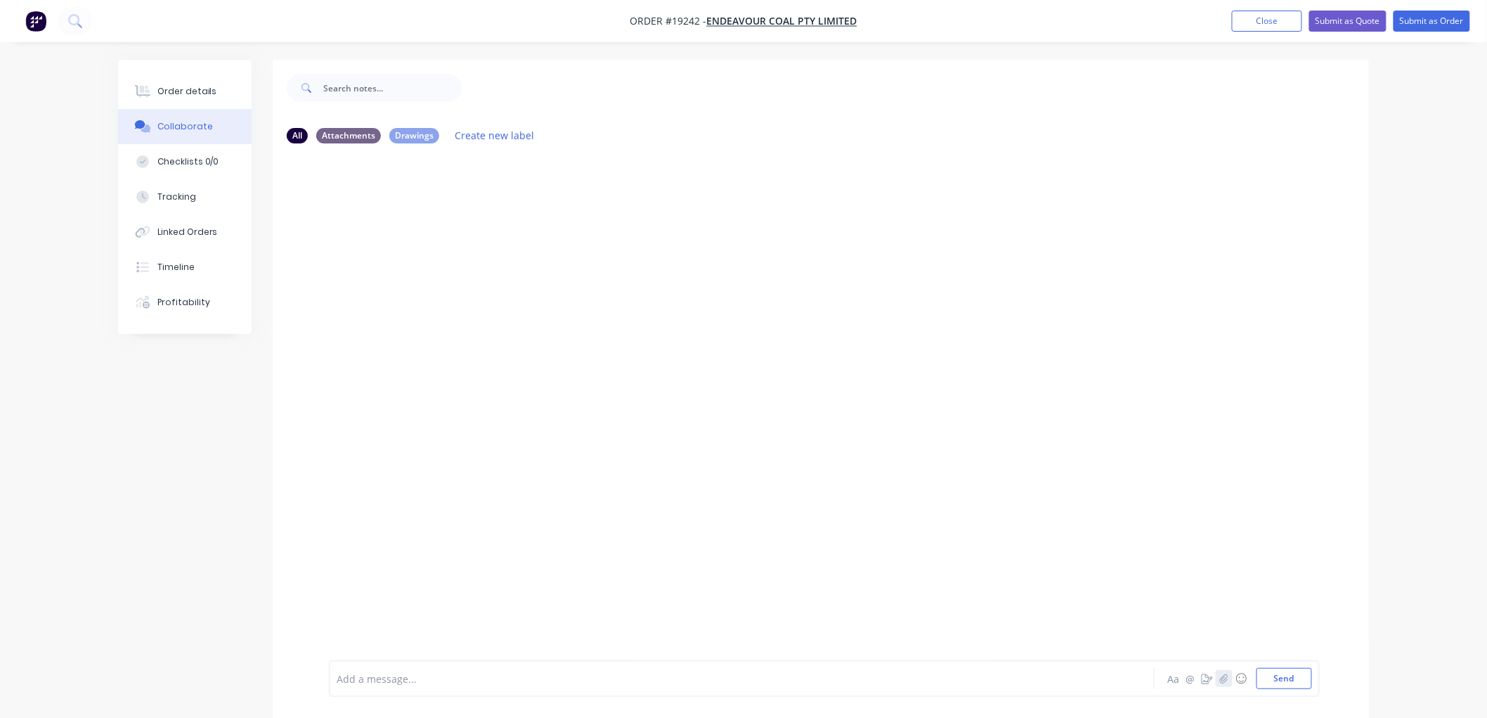
click at [1217, 680] on button "button" at bounding box center [1224, 678] width 17 height 17
click at [197, 91] on div "Order details" at bounding box center [187, 91] width 60 height 13
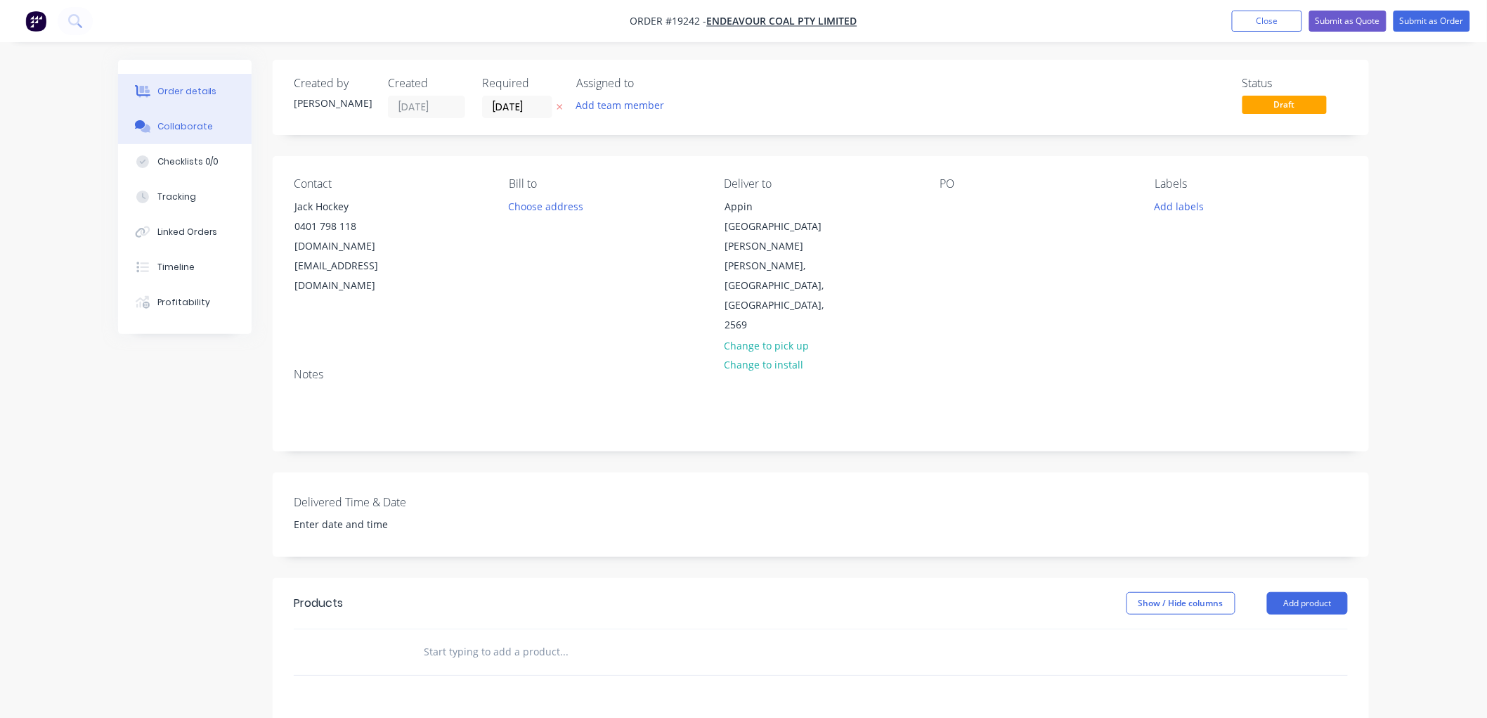
click at [183, 125] on div "Collaborate" at bounding box center [185, 126] width 56 height 13
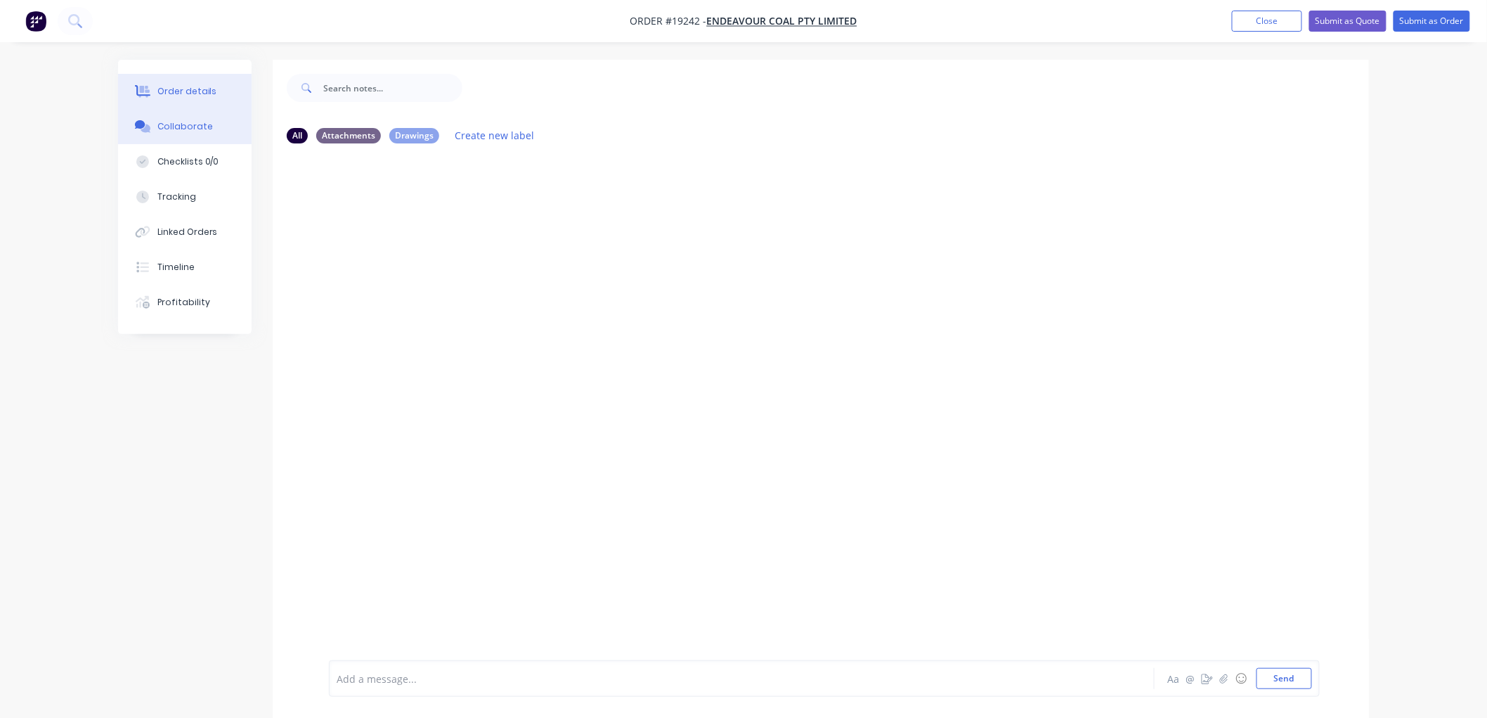
click at [178, 95] on div "Order details" at bounding box center [187, 91] width 60 height 13
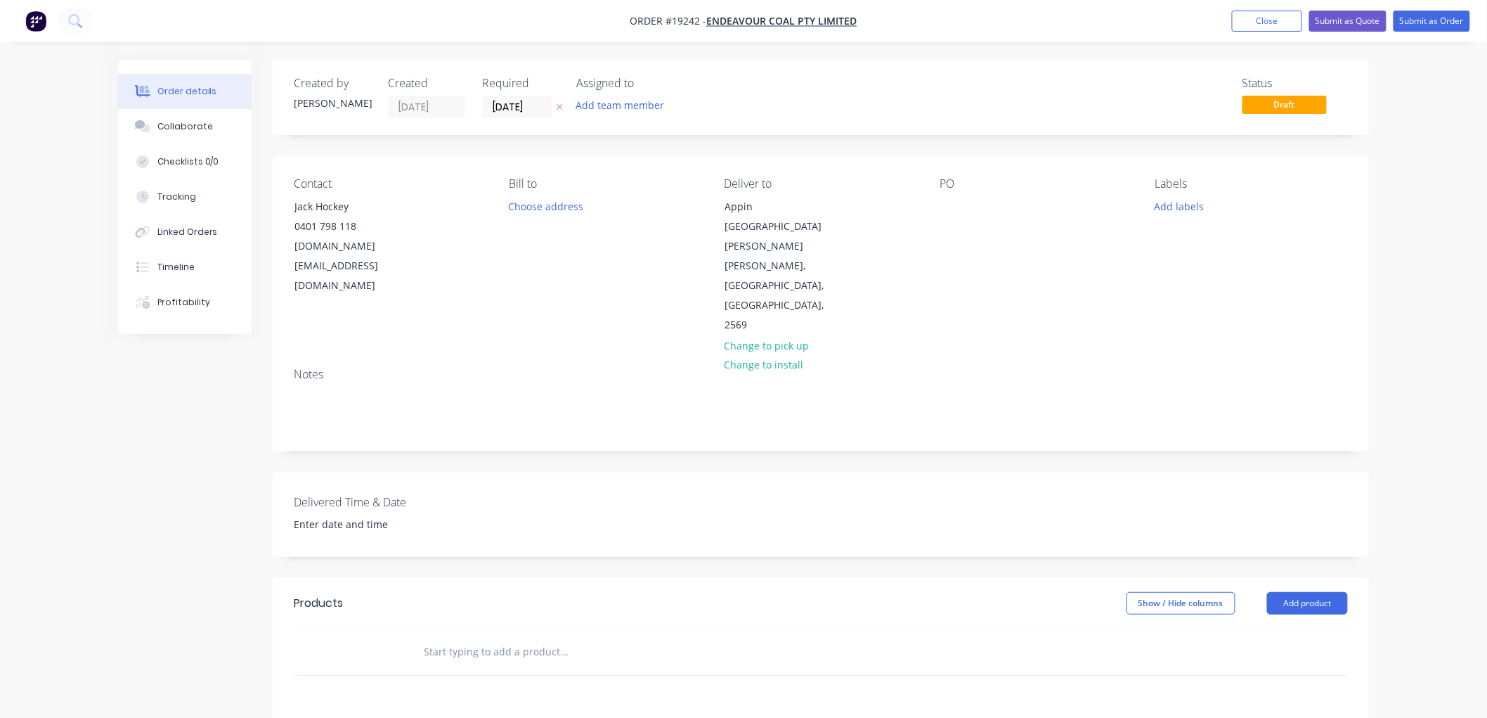
click at [500, 637] on input "text" at bounding box center [563, 651] width 281 height 28
click at [460, 637] on input "text" at bounding box center [563, 651] width 281 height 28
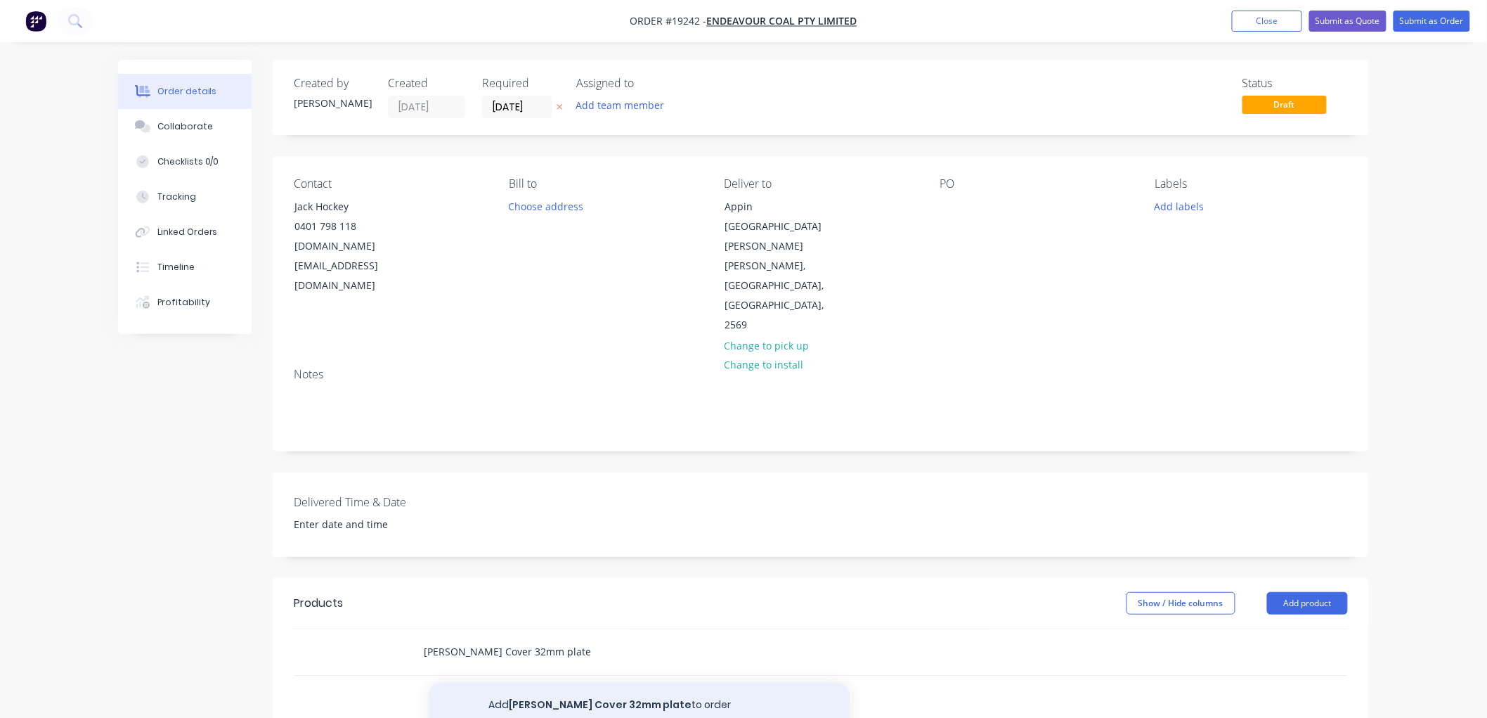
type input "[PERSON_NAME] Cover 32mm plate"
click at [569, 682] on button "Add [PERSON_NAME] Cover 32mm plate to order" at bounding box center [640, 704] width 422 height 45
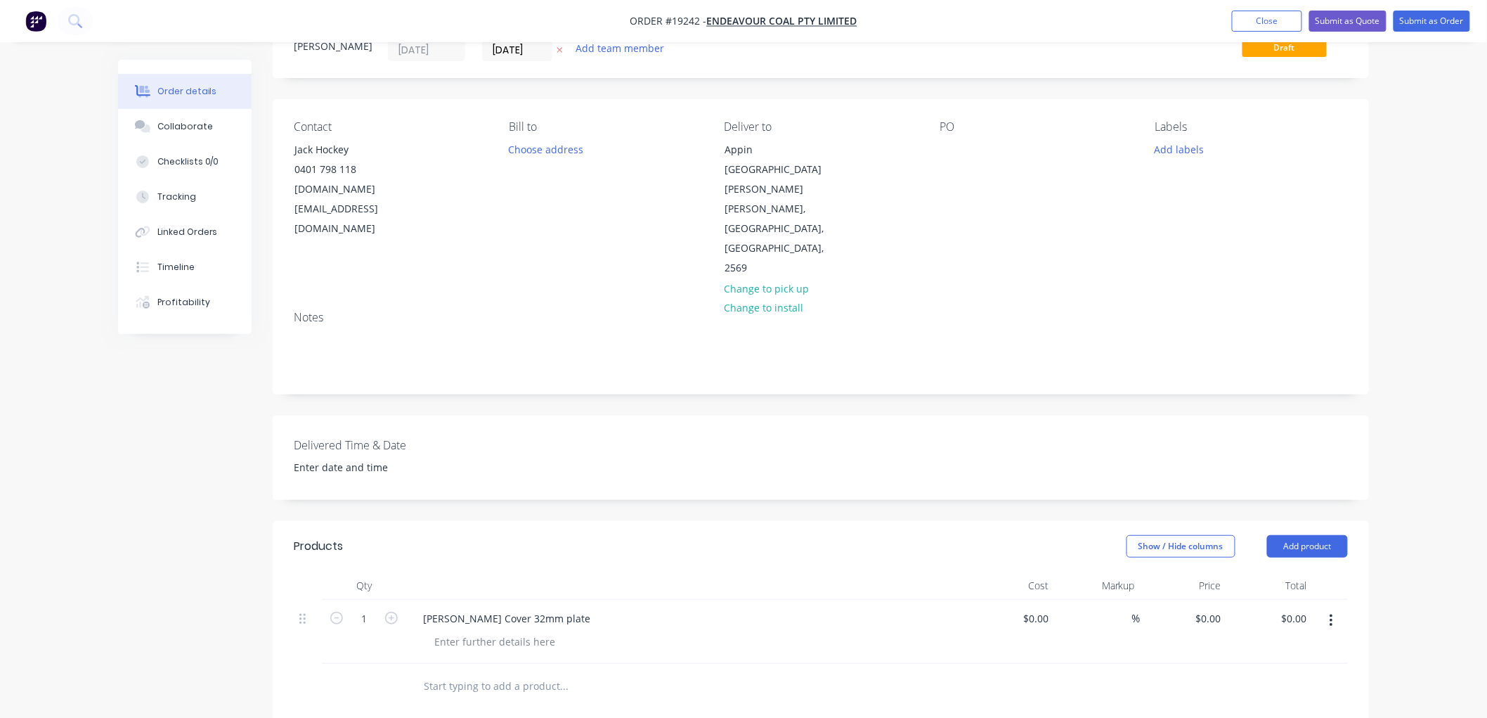
scroll to position [156, 0]
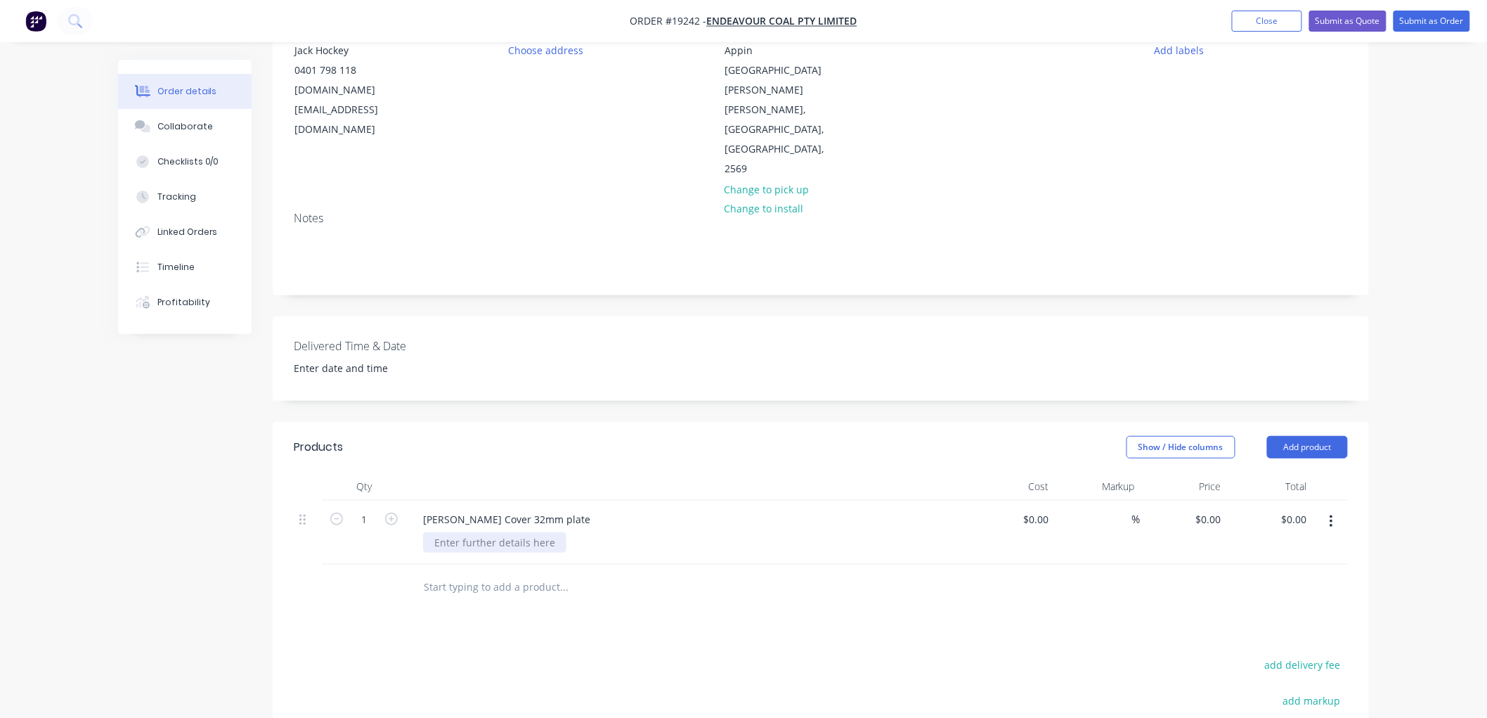
click at [497, 532] on div at bounding box center [494, 542] width 143 height 20
click at [1402, 24] on button "Submit as Order" at bounding box center [1432, 21] width 77 height 21
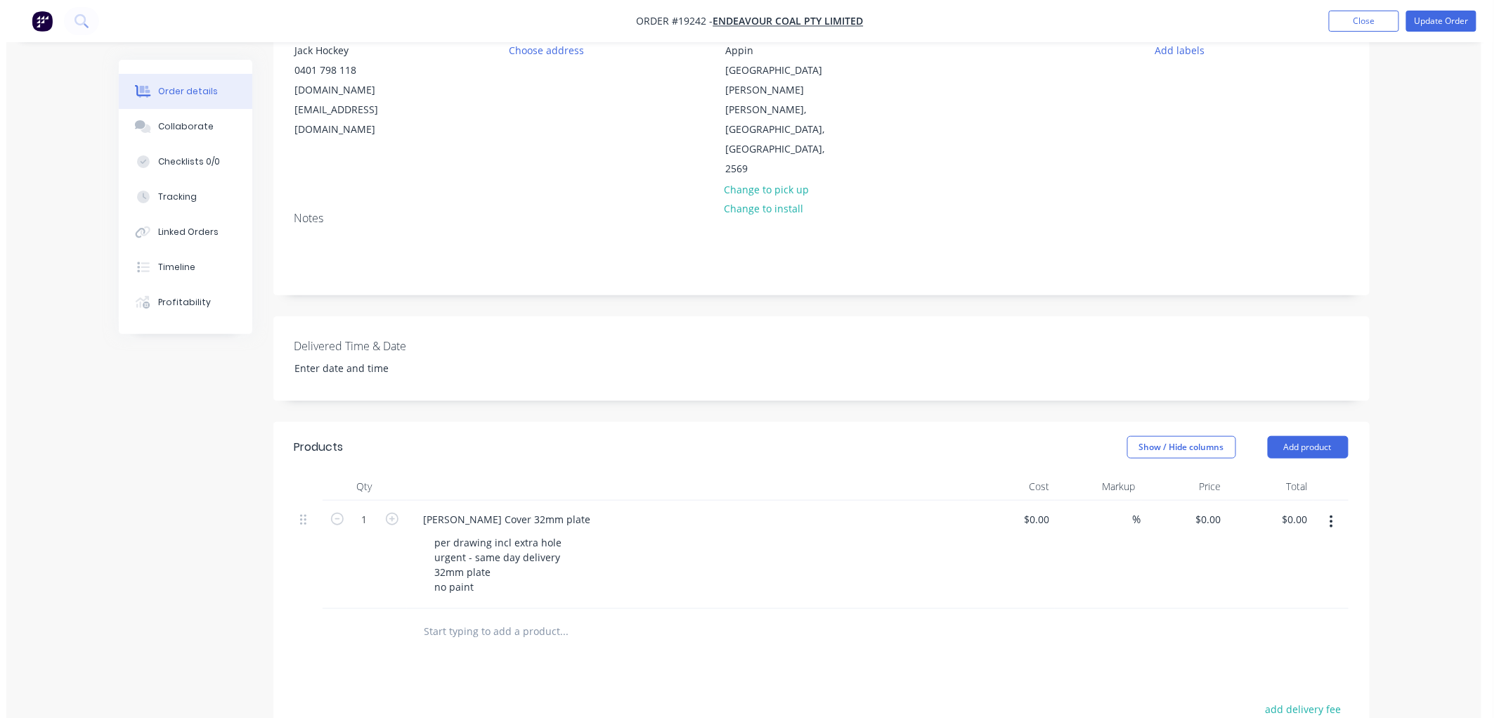
scroll to position [0, 0]
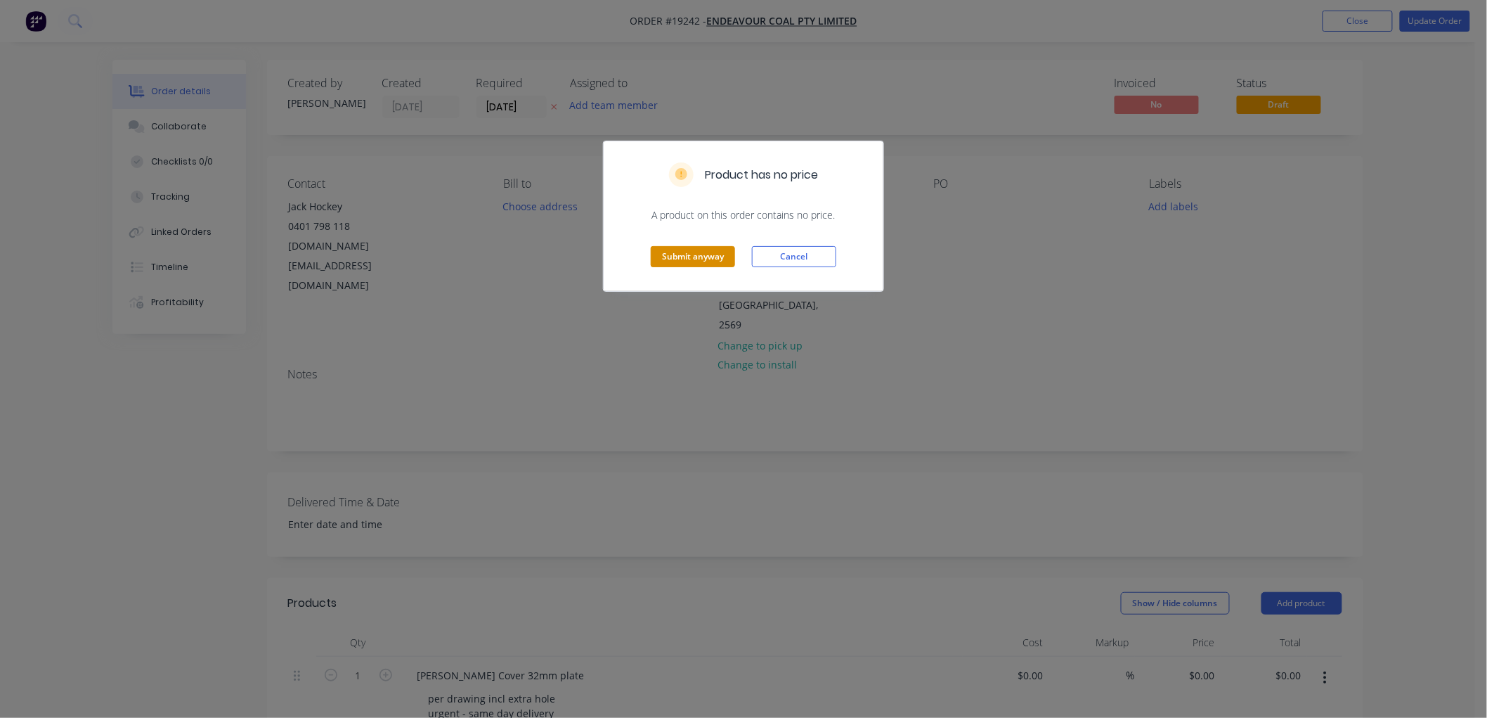
click at [683, 261] on button "Submit anyway" at bounding box center [693, 256] width 84 height 21
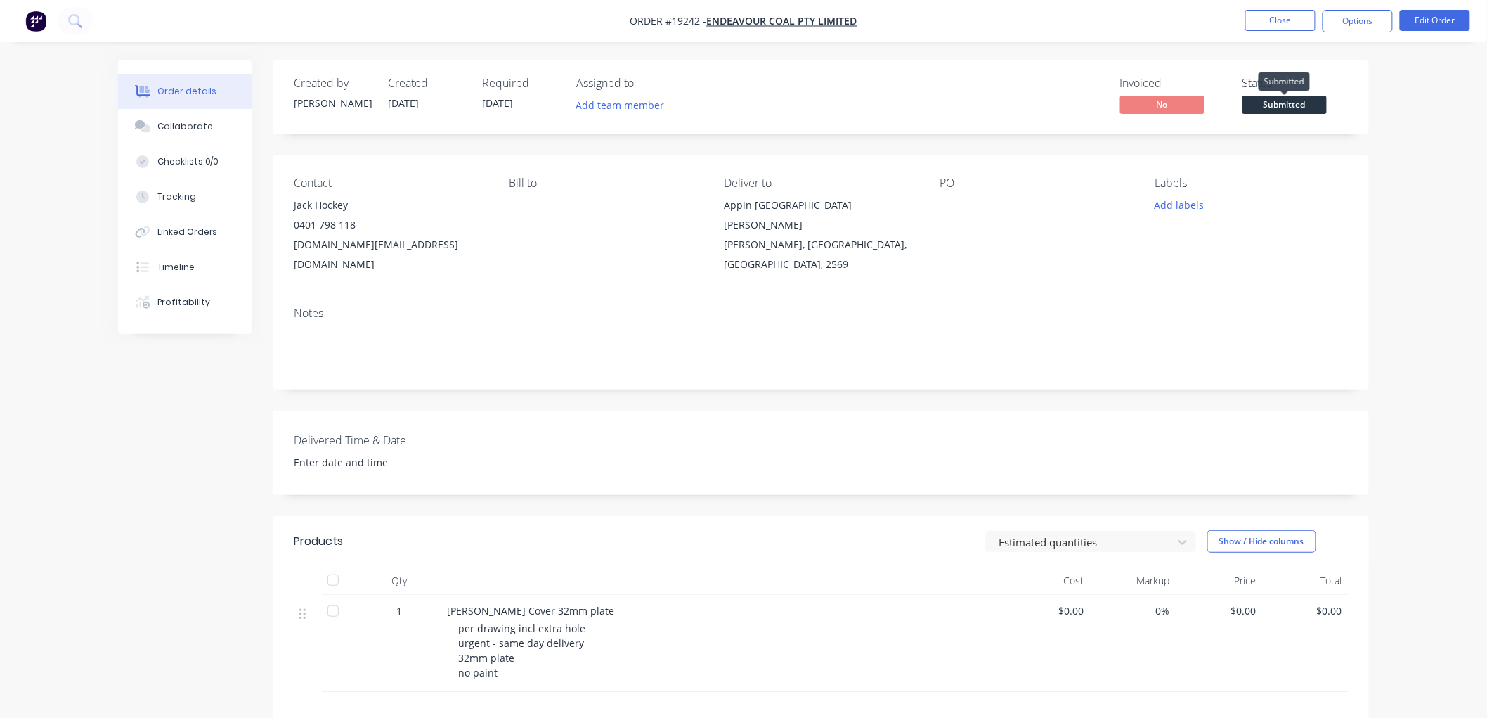
click at [1295, 104] on span "Submitted" at bounding box center [1285, 105] width 84 height 18
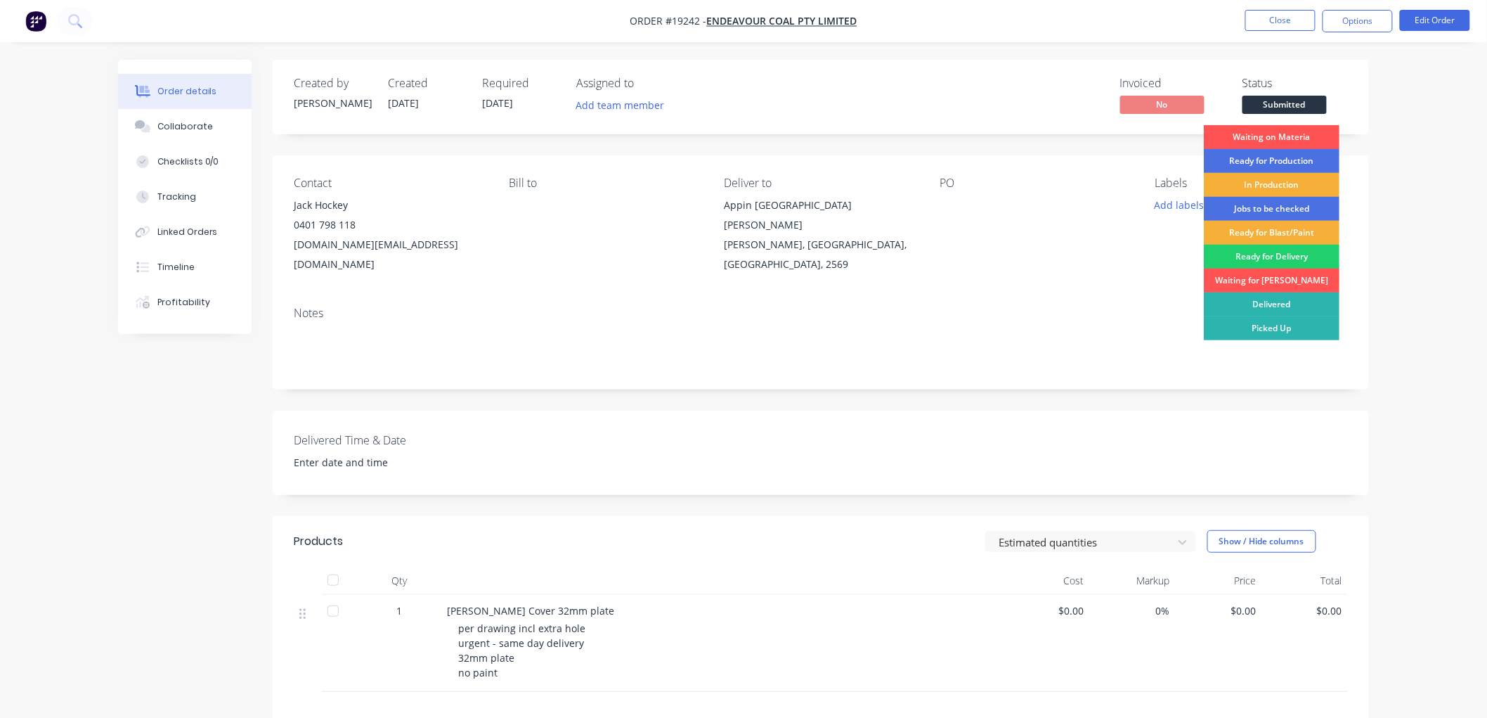
click at [1284, 185] on div "In Production" at bounding box center [1272, 185] width 136 height 24
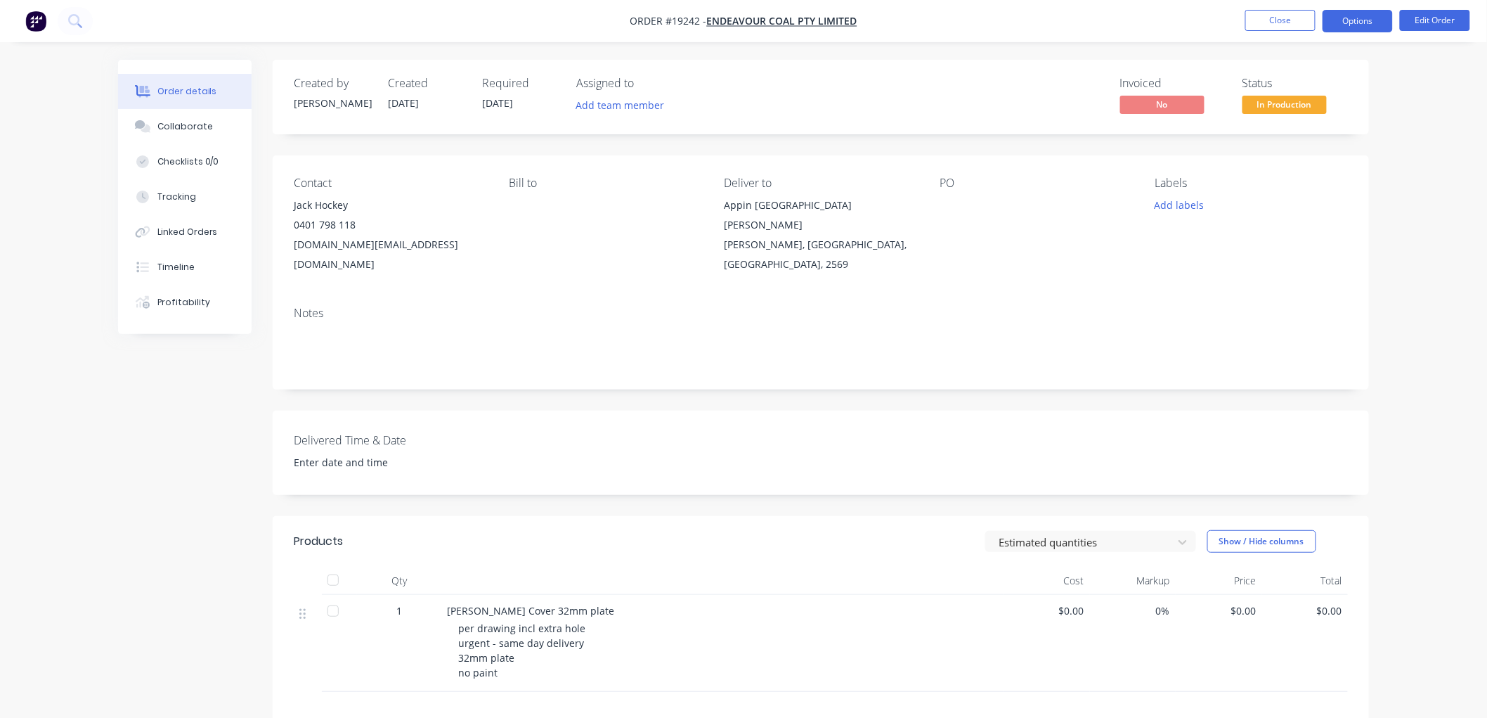
click at [1355, 18] on button "Options" at bounding box center [1358, 21] width 70 height 22
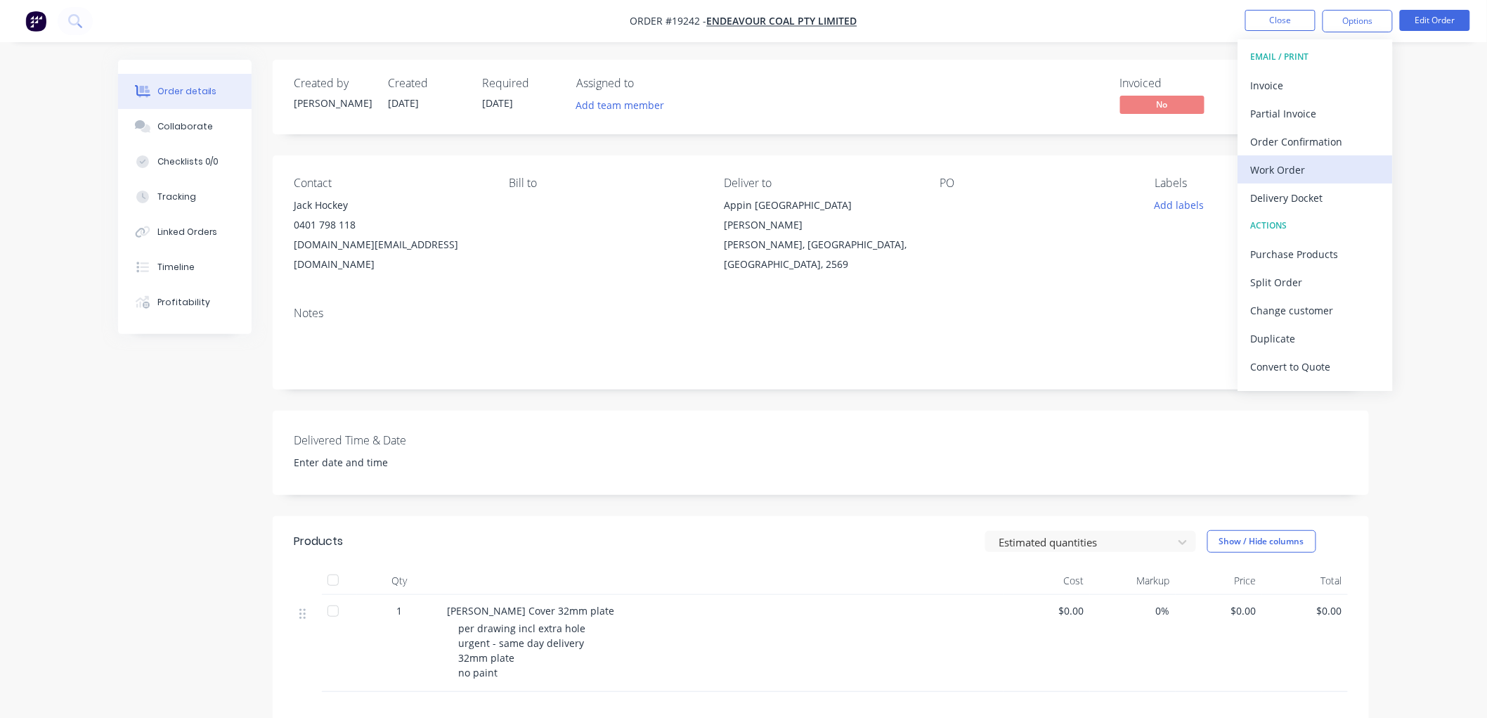
click at [1291, 166] on div "Work Order" at bounding box center [1315, 170] width 129 height 20
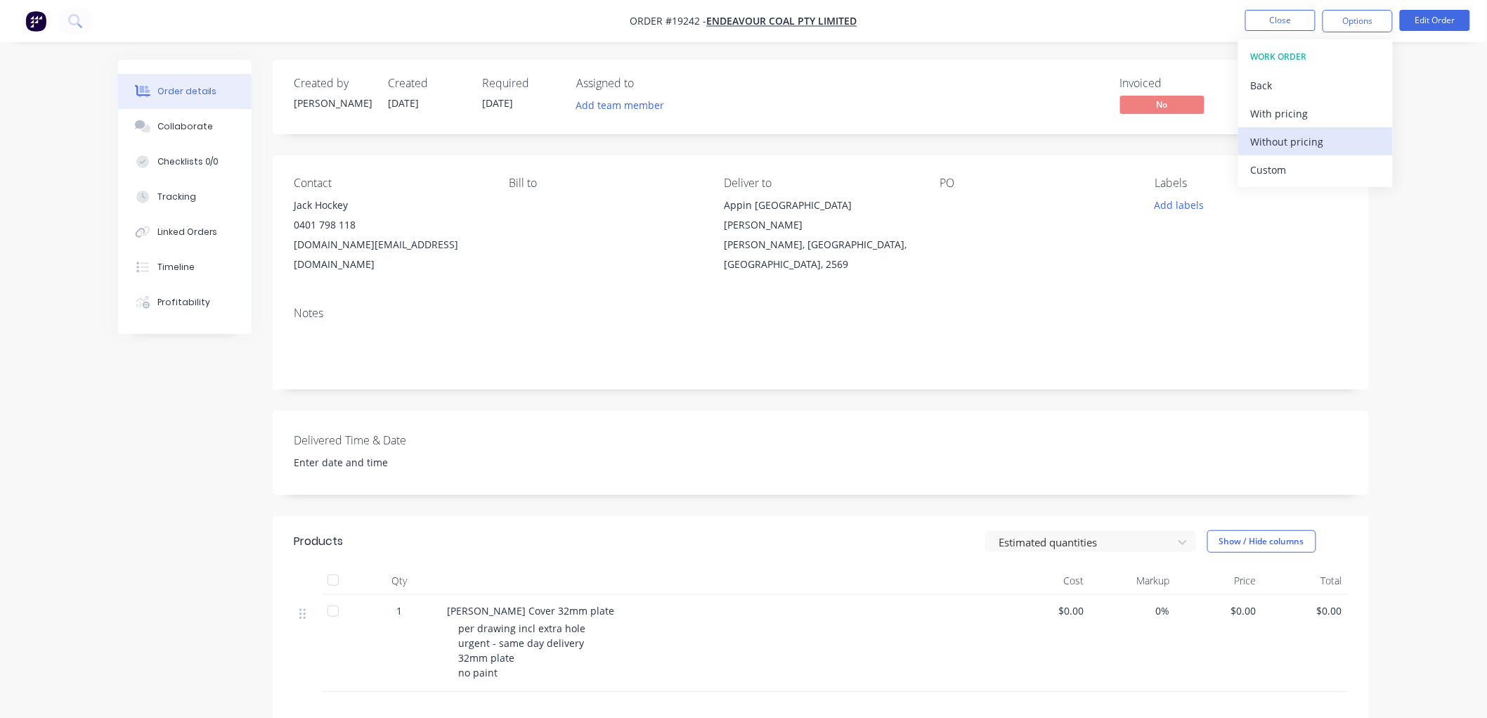
click at [1282, 143] on div "Without pricing" at bounding box center [1315, 141] width 129 height 20
click at [1455, 176] on div "Order details Collaborate Checklists 0/0 Tracking Linked Orders Timeline Profit…" at bounding box center [743, 471] width 1487 height 942
click at [1286, 17] on button "Close" at bounding box center [1280, 20] width 70 height 21
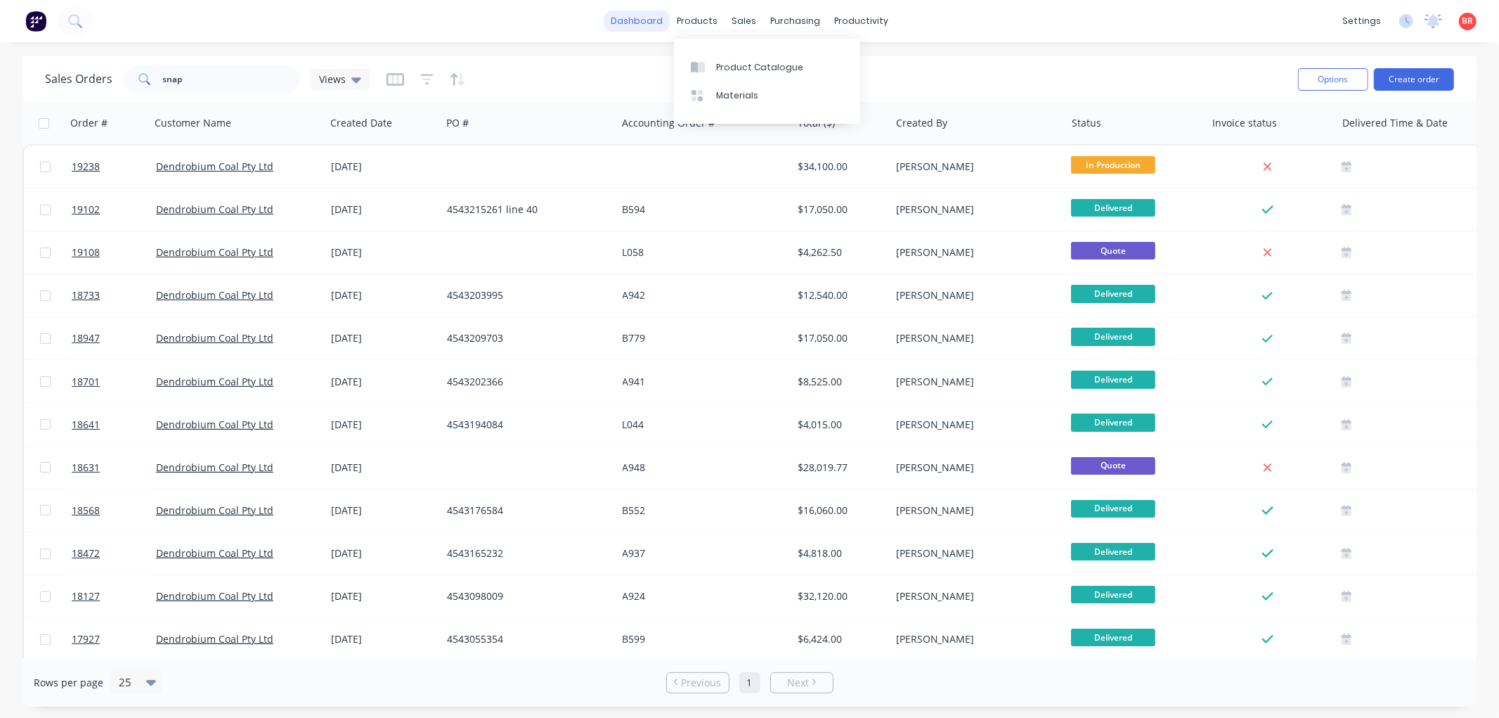
click at [649, 20] on link "dashboard" at bounding box center [637, 21] width 66 height 21
